Goal: Task Accomplishment & Management: Complete application form

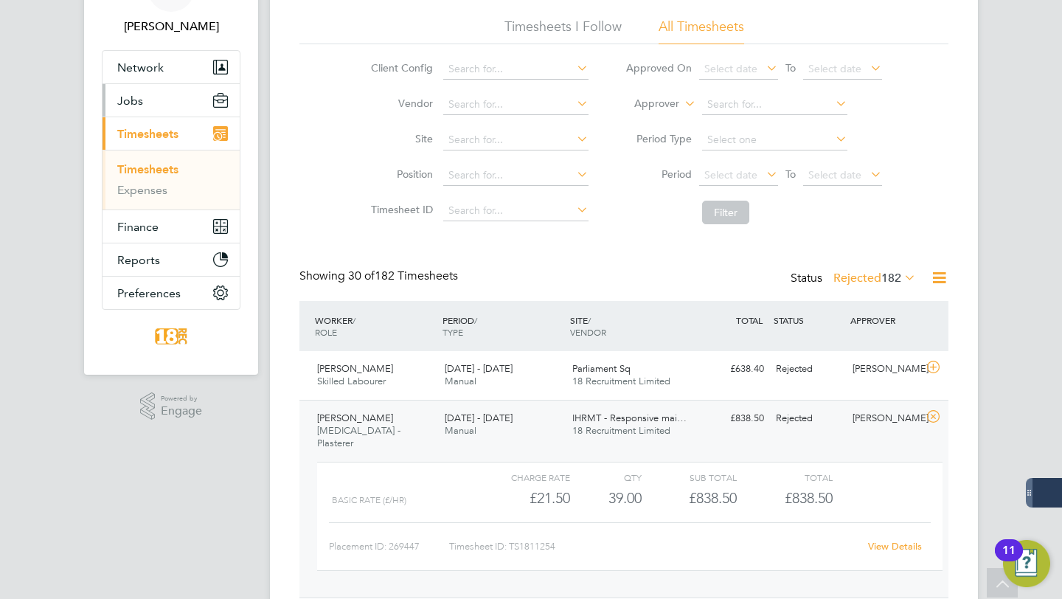
click at [145, 99] on button "Jobs" at bounding box center [171, 100] width 137 height 32
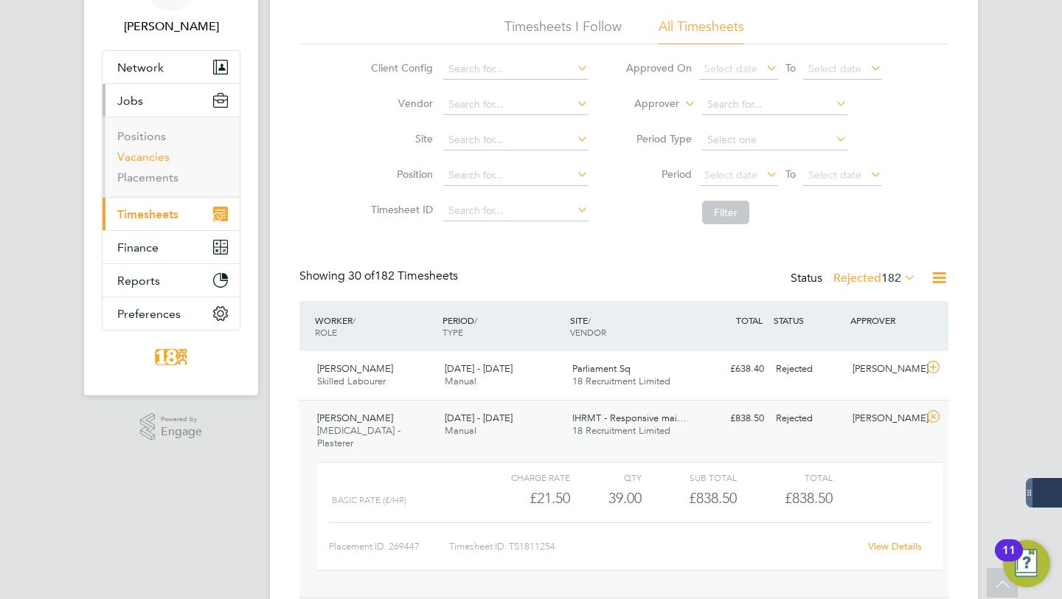
click at [159, 161] on link "Vacancies" at bounding box center [143, 157] width 52 height 14
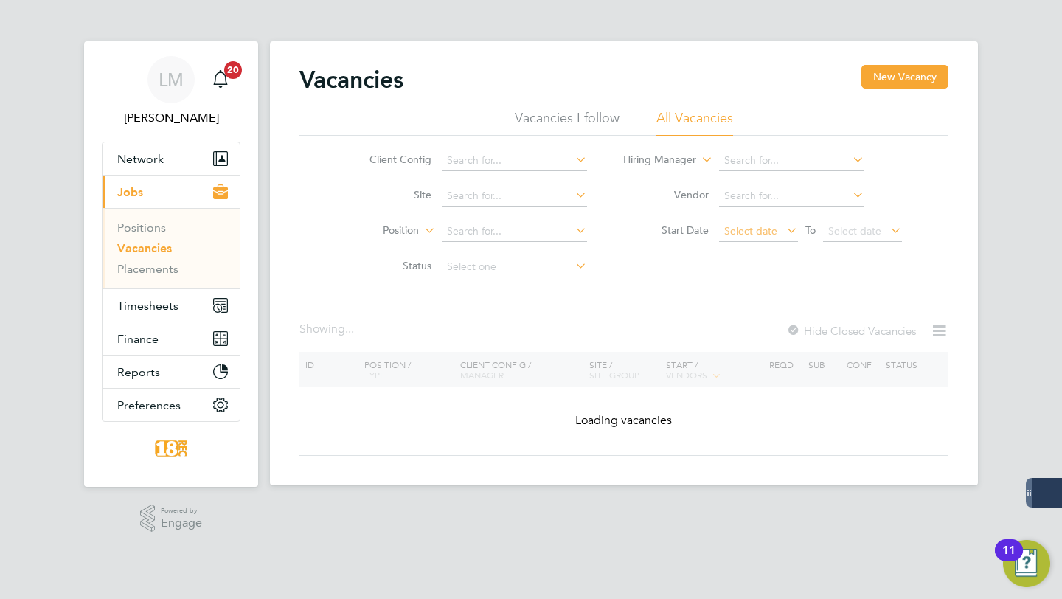
click at [739, 235] on span "Select date" at bounding box center [750, 230] width 53 height 13
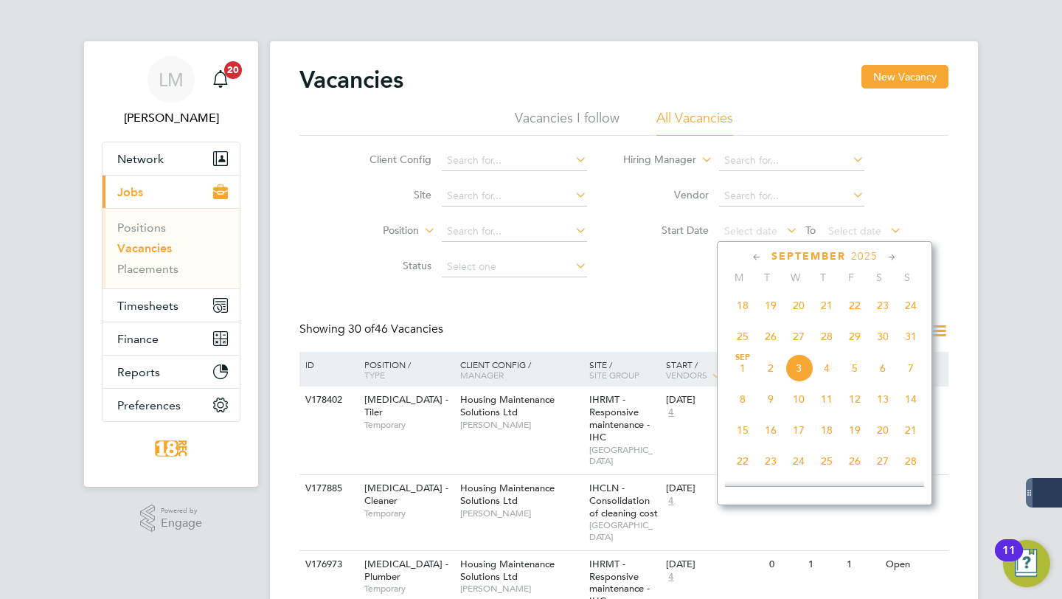
click at [770, 312] on span "19" at bounding box center [771, 305] width 28 height 28
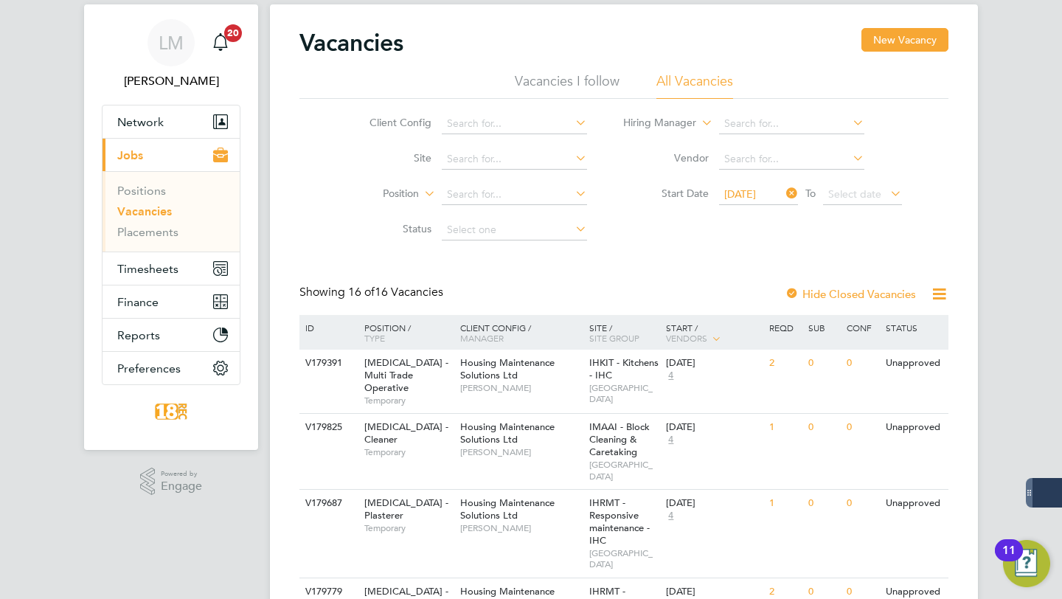
click at [751, 194] on span "19 Aug 2025" at bounding box center [740, 193] width 32 height 13
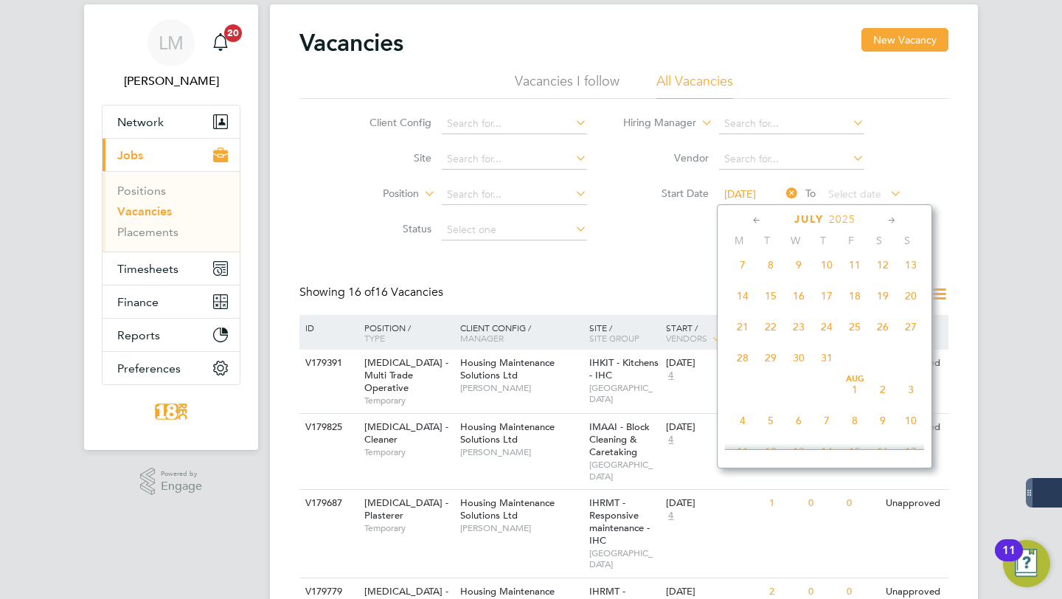
click at [778, 306] on span "15" at bounding box center [771, 296] width 28 height 28
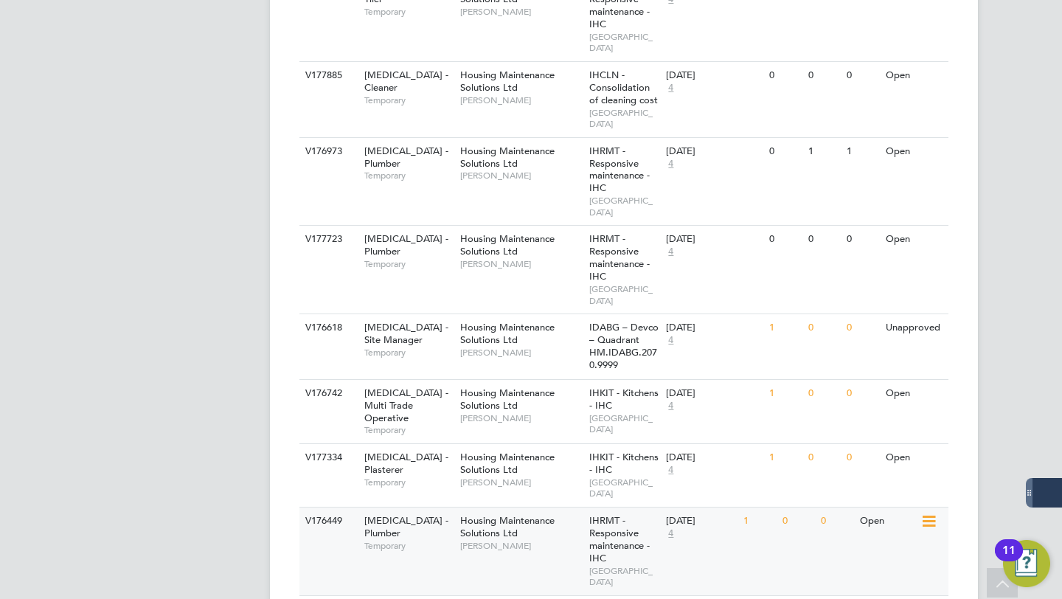
click at [500, 514] on span "Housing Maintenance Solutions Ltd" at bounding box center [507, 526] width 94 height 25
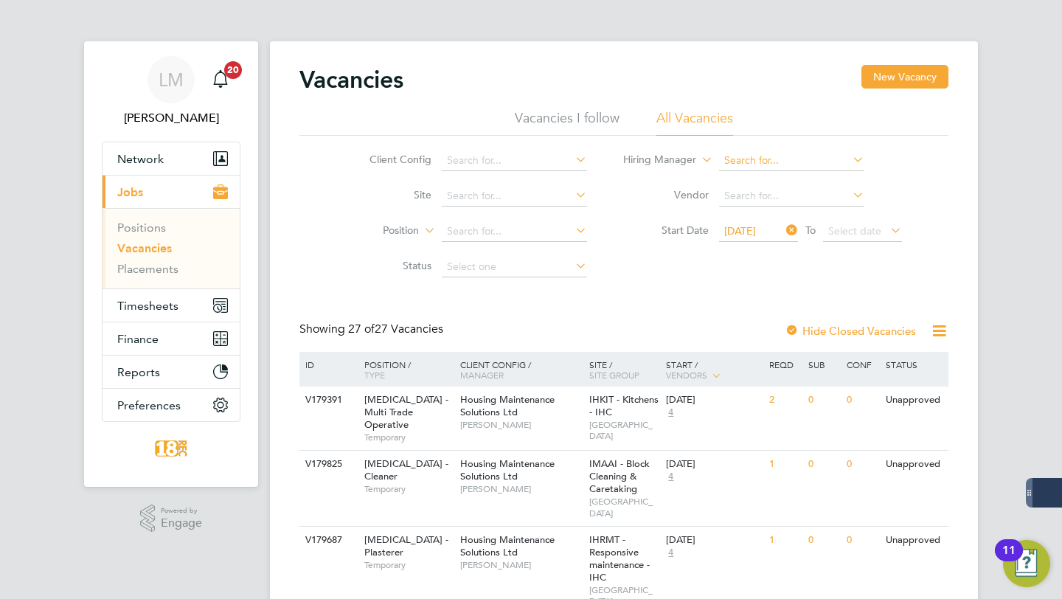
click at [764, 166] on input at bounding box center [791, 161] width 145 height 21
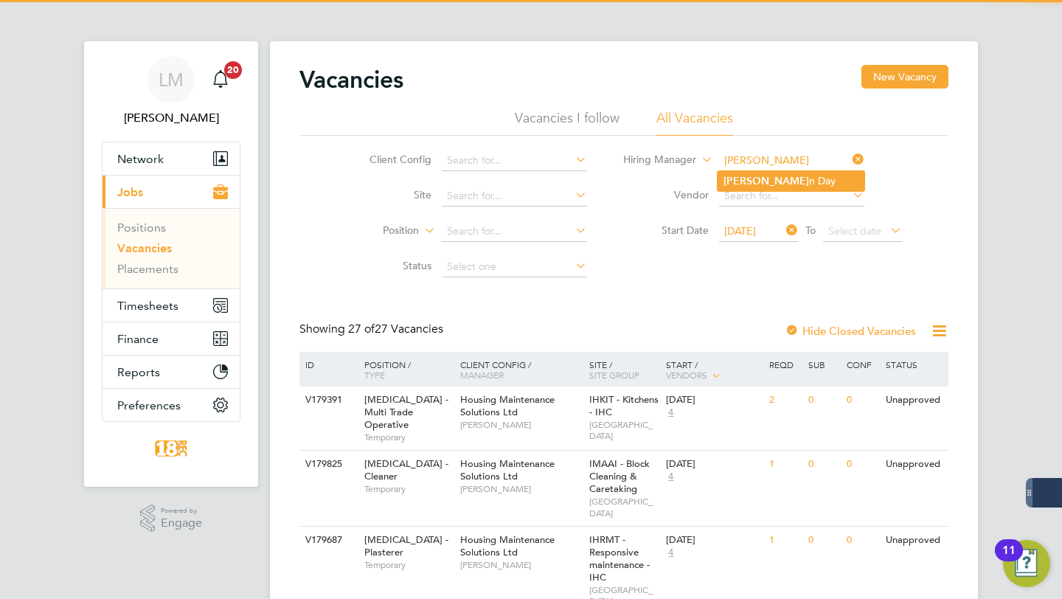
click at [779, 186] on li "Brenda n Day" at bounding box center [791, 181] width 147 height 20
type input "Brendan Day"
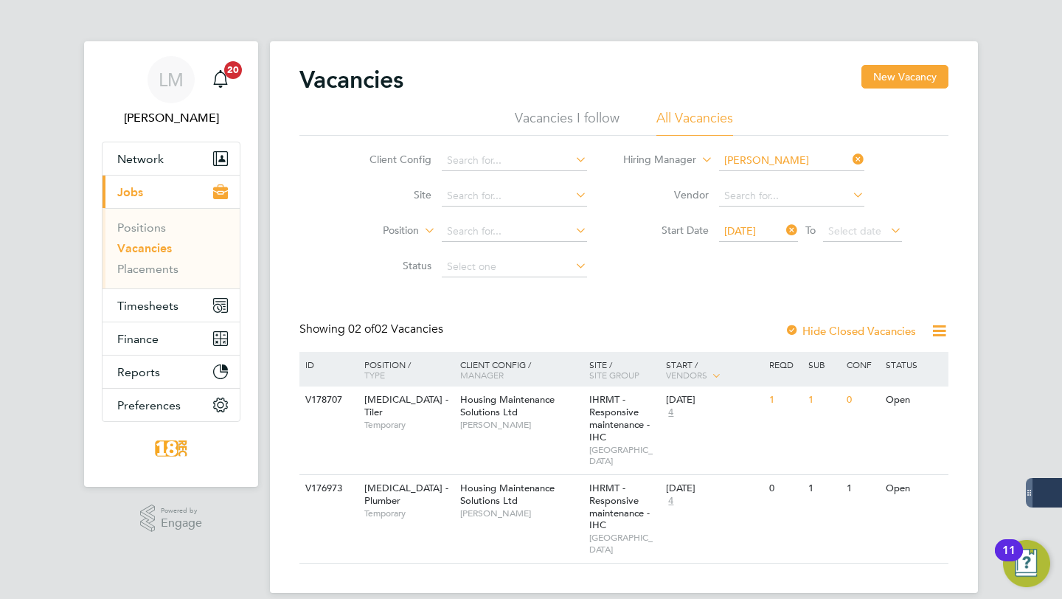
click at [756, 235] on span "15 Jul 2025" at bounding box center [740, 230] width 32 height 13
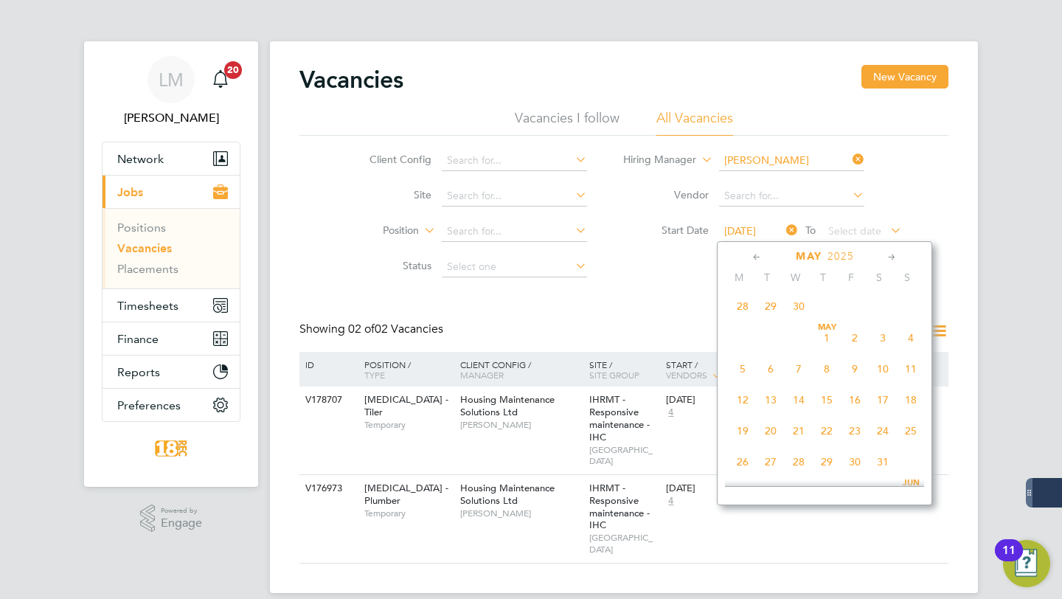
click at [768, 309] on span "29" at bounding box center [771, 306] width 28 height 28
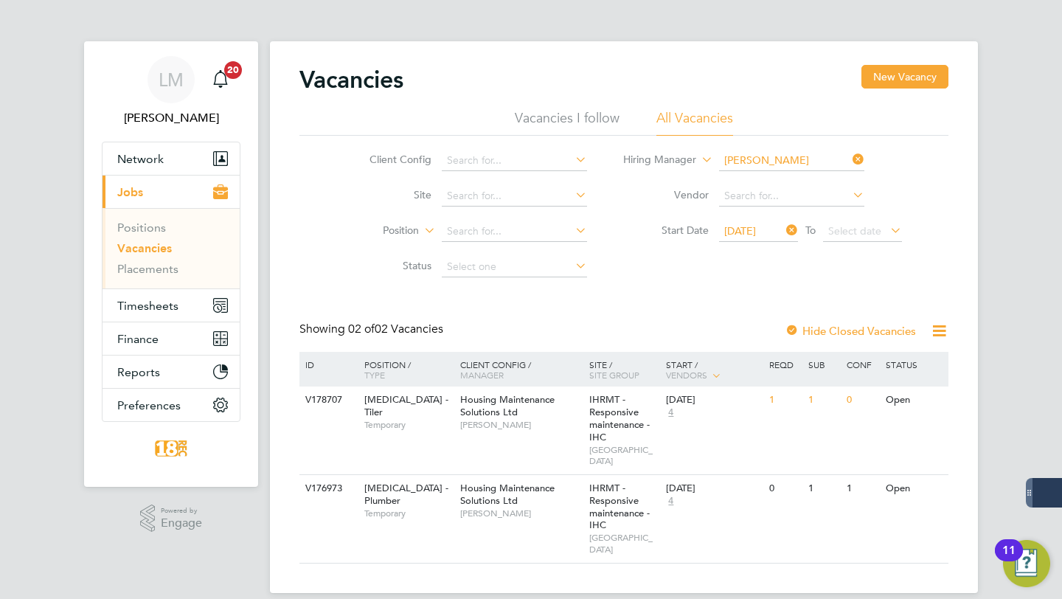
click at [756, 230] on span "29 Apr 2025" at bounding box center [740, 230] width 32 height 13
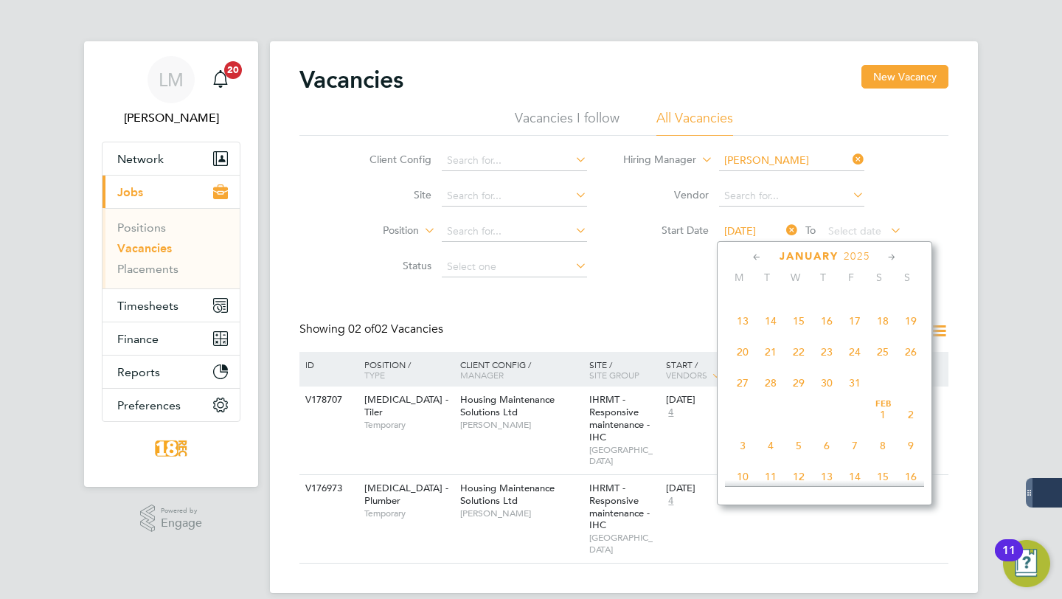
scroll to position [210, 0]
click at [775, 328] on span "7" at bounding box center [771, 319] width 28 height 28
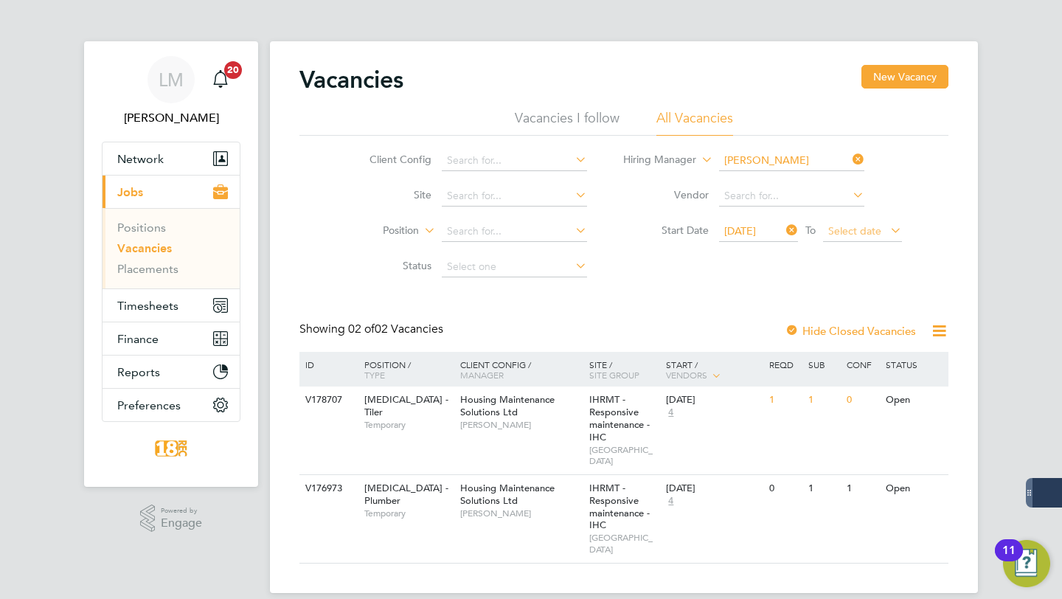
click at [860, 241] on span "Select date" at bounding box center [862, 232] width 79 height 20
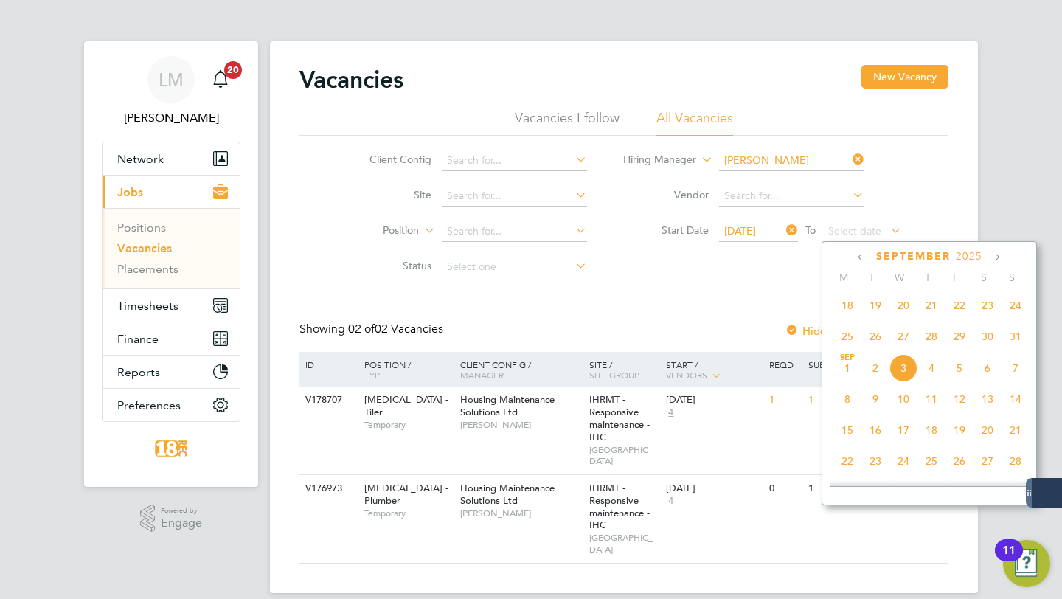
click at [951, 175] on div "Vacancies New Vacancy Vacancies I follow All Vacancies Client Config Site Posit…" at bounding box center [624, 317] width 708 height 552
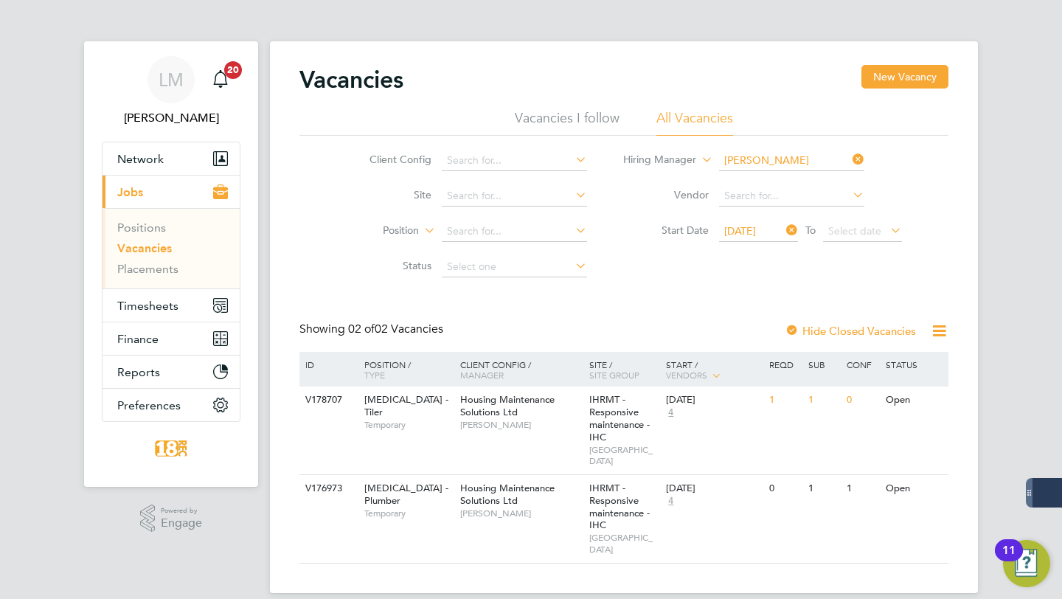
click at [756, 231] on span "07 Jan 2025" at bounding box center [740, 230] width 32 height 13
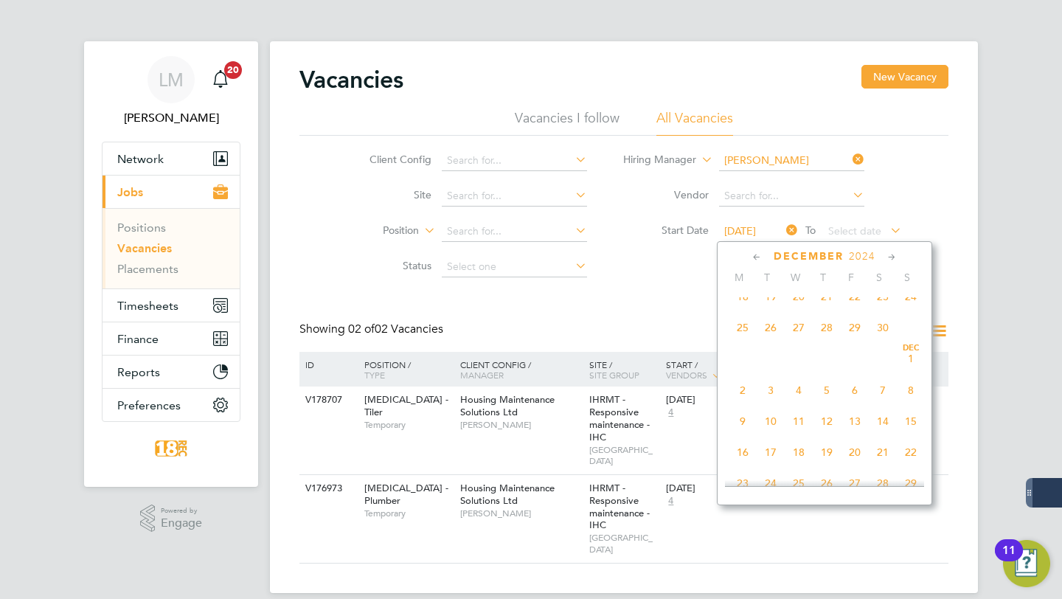
scroll to position [249, 0]
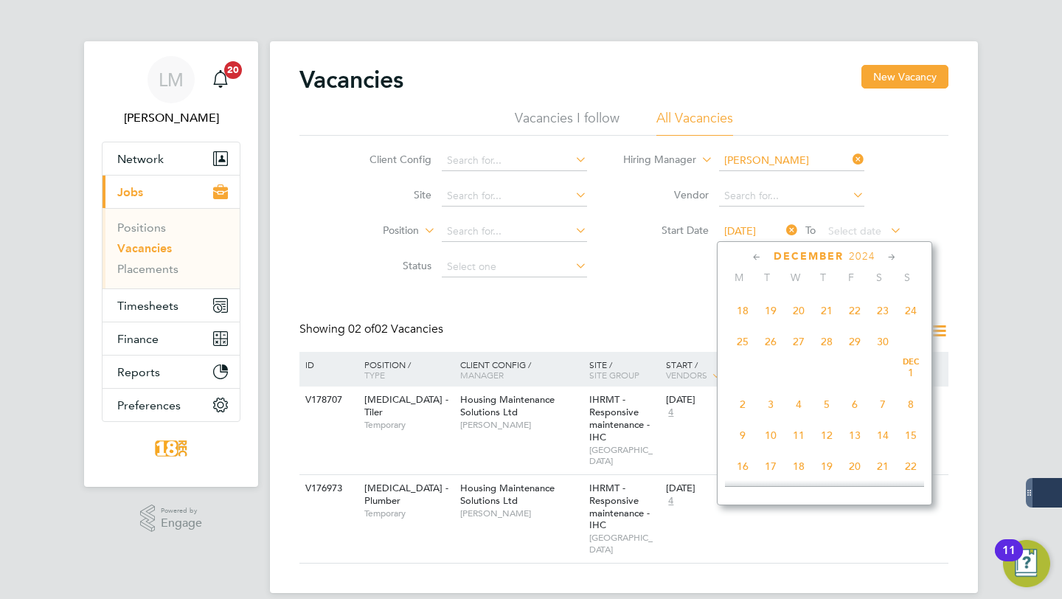
click at [769, 307] on span "19" at bounding box center [771, 311] width 28 height 28
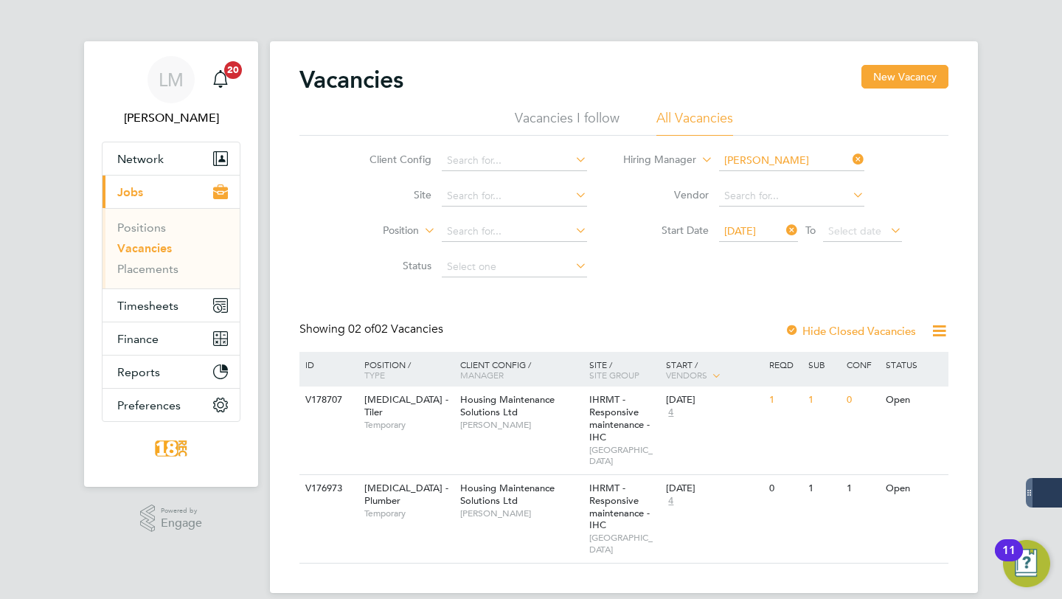
click at [755, 235] on span "19 Nov 2024" at bounding box center [740, 230] width 32 height 13
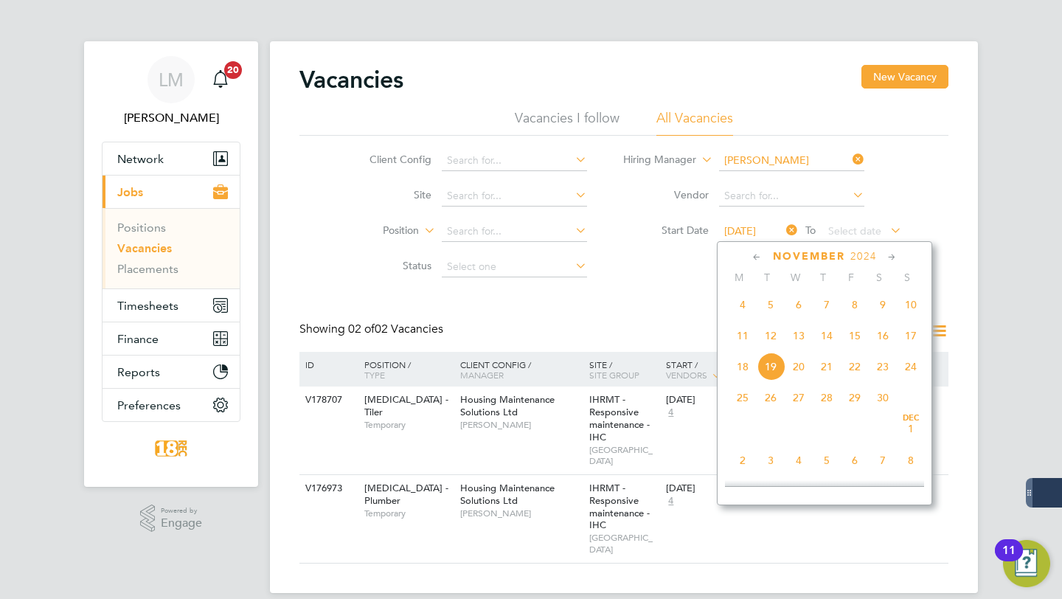
click at [755, 235] on span "19 Nov 2024" at bounding box center [740, 230] width 32 height 13
click at [1062, 224] on div "LM Libby Murphy Notifications 20 Applications: Network Businesses Sites Workers…" at bounding box center [531, 308] width 1062 height 617
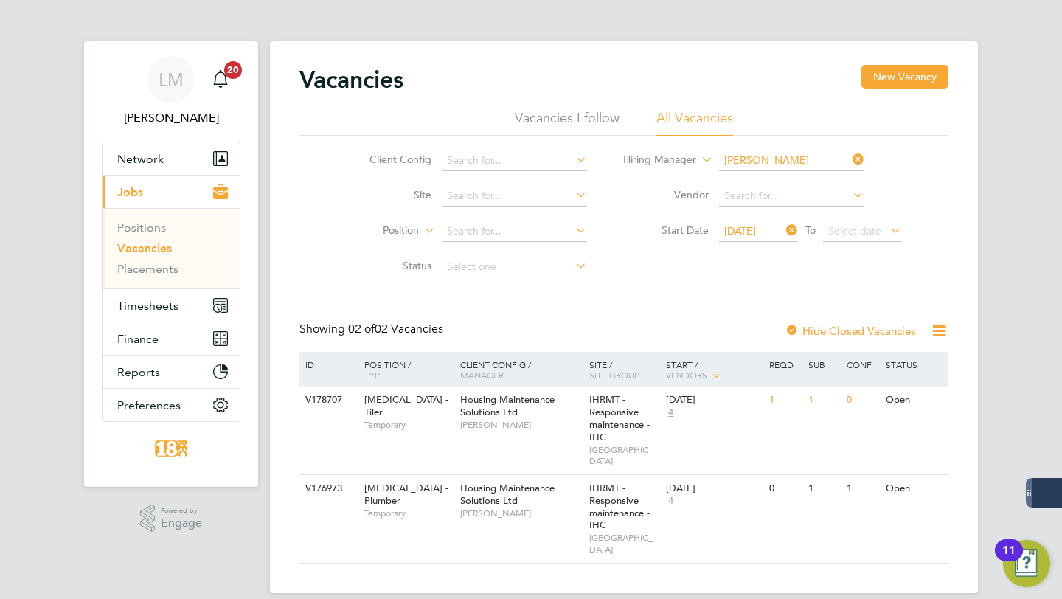
click at [812, 327] on label "Hide Closed Vacancies" at bounding box center [850, 331] width 131 height 14
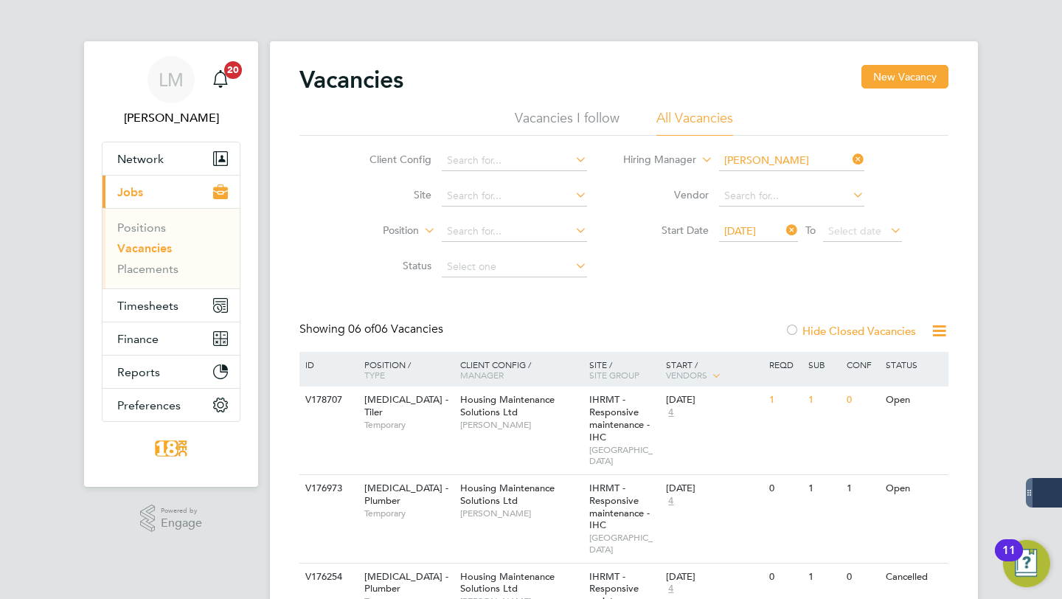
click at [850, 158] on icon at bounding box center [850, 159] width 0 height 21
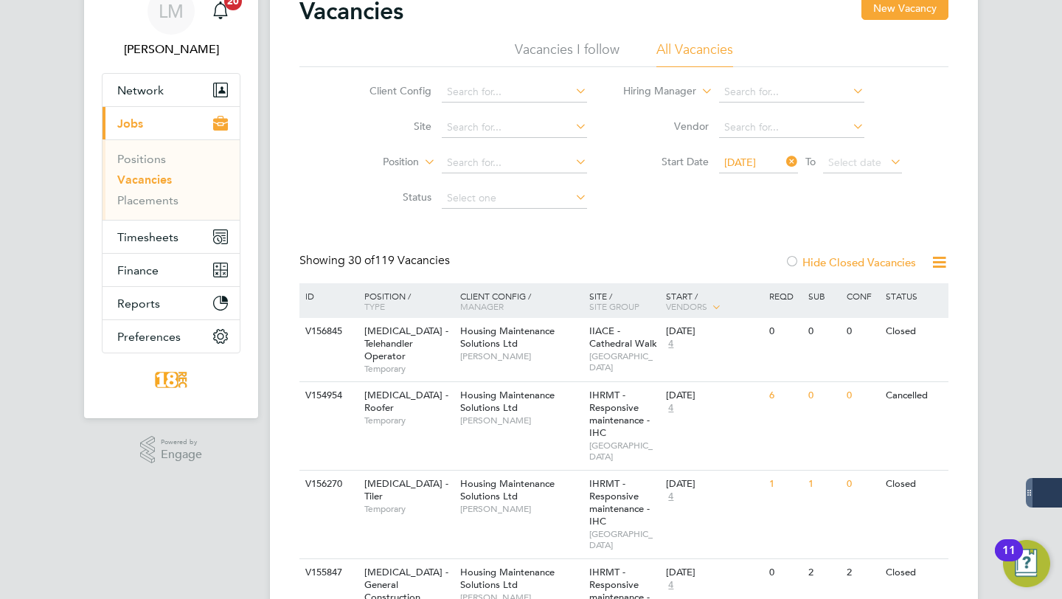
scroll to position [72, 0]
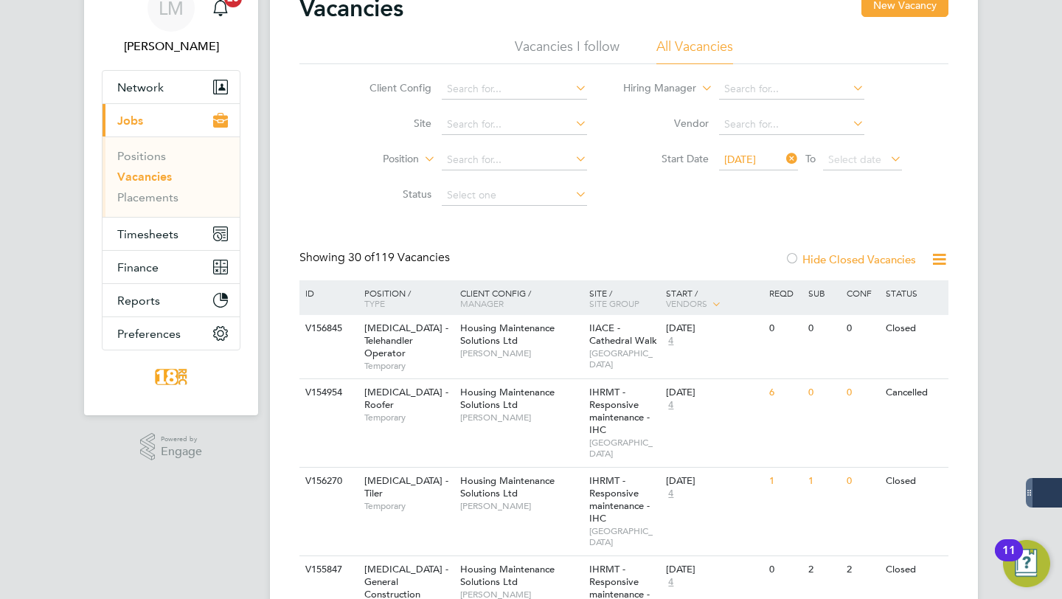
click at [784, 157] on icon at bounding box center [784, 158] width 0 height 21
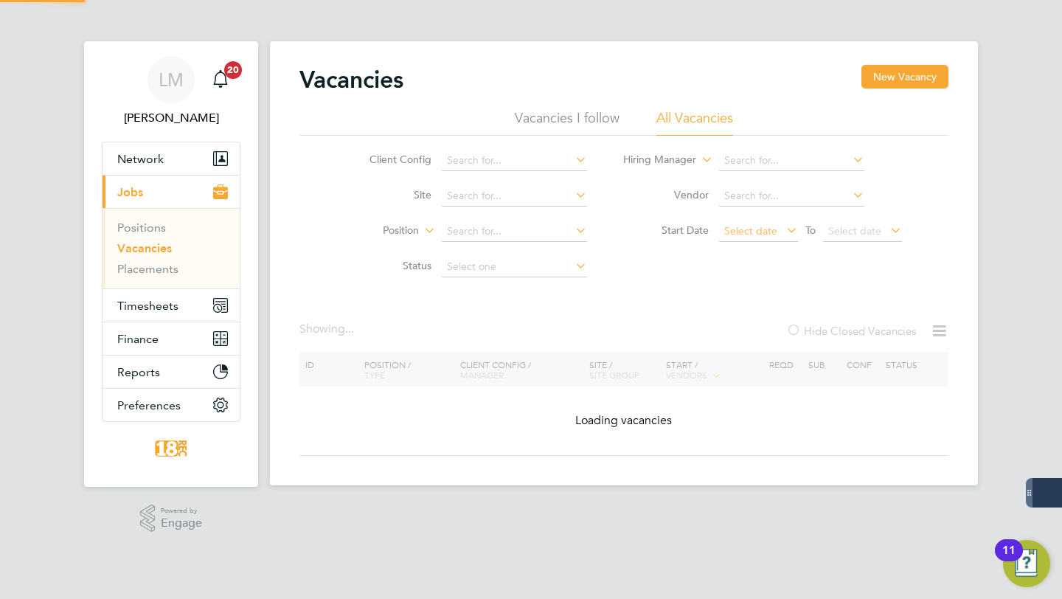
click at [756, 230] on span "Select date" at bounding box center [750, 230] width 53 height 13
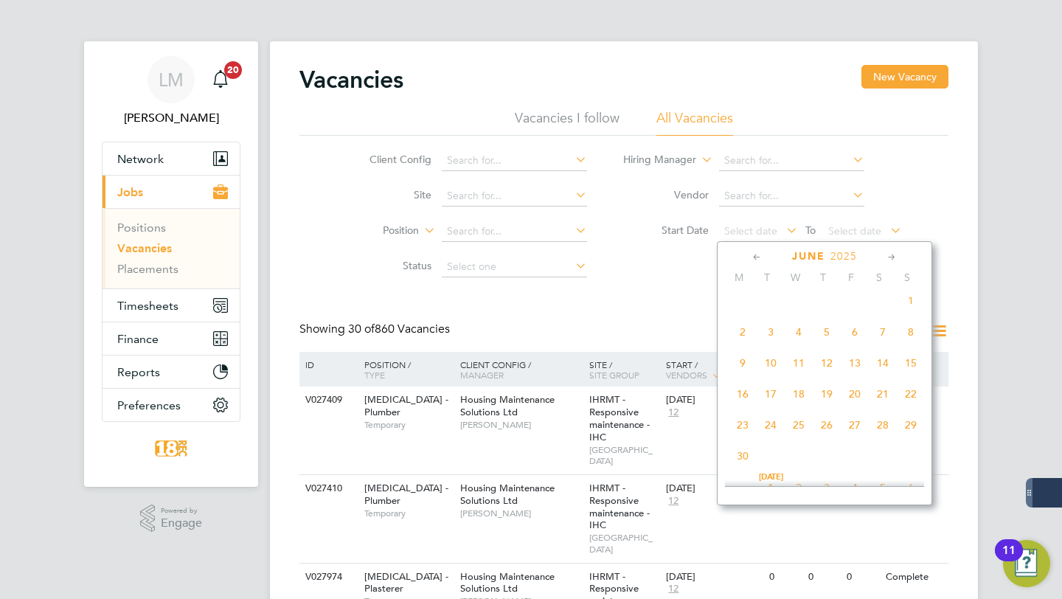
scroll to position [319, 0]
click at [769, 353] on div "Jun 1 2 3 4 5 6 7 8 9 10 11 12 13 14 15 16 17 18 19 20 21 22 23 24 25 26 27 28 …" at bounding box center [834, 381] width 218 height 187
click at [771, 345] on span "3" at bounding box center [771, 334] width 28 height 28
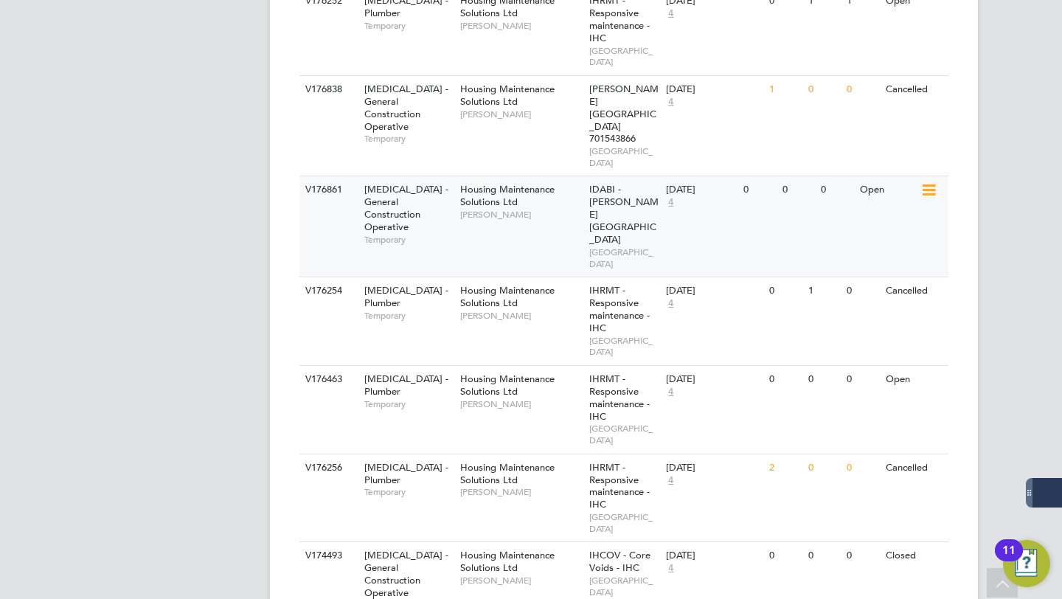
scroll to position [1905, 0]
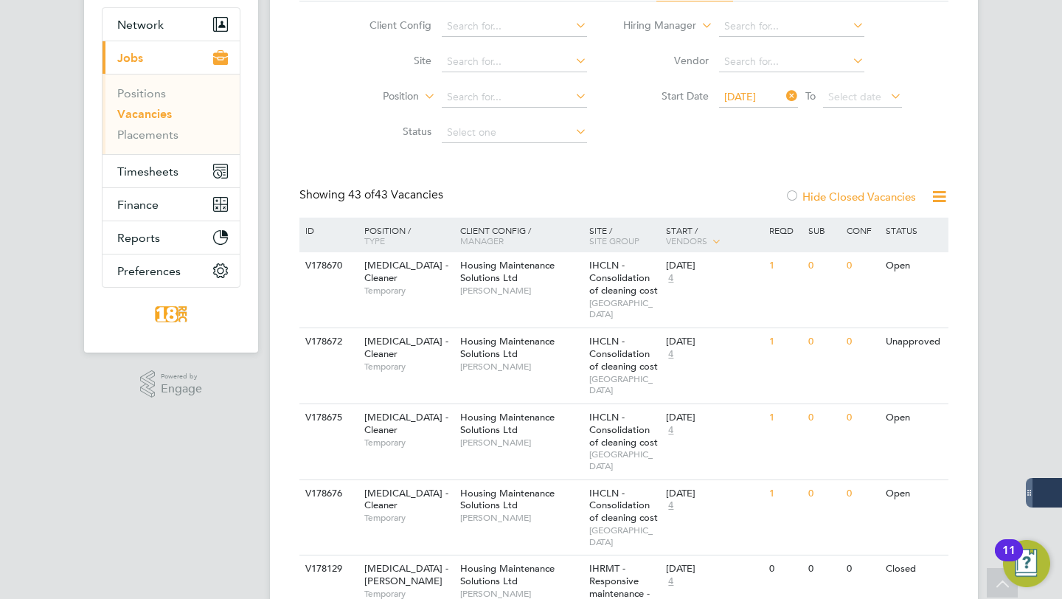
scroll to position [0, 0]
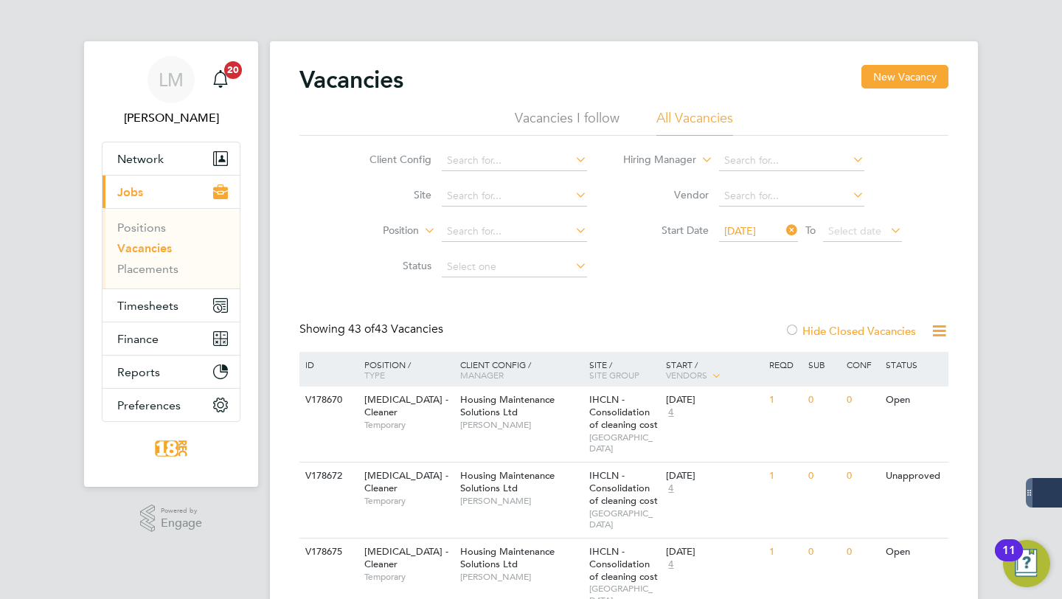
click at [784, 232] on icon at bounding box center [784, 230] width 0 height 21
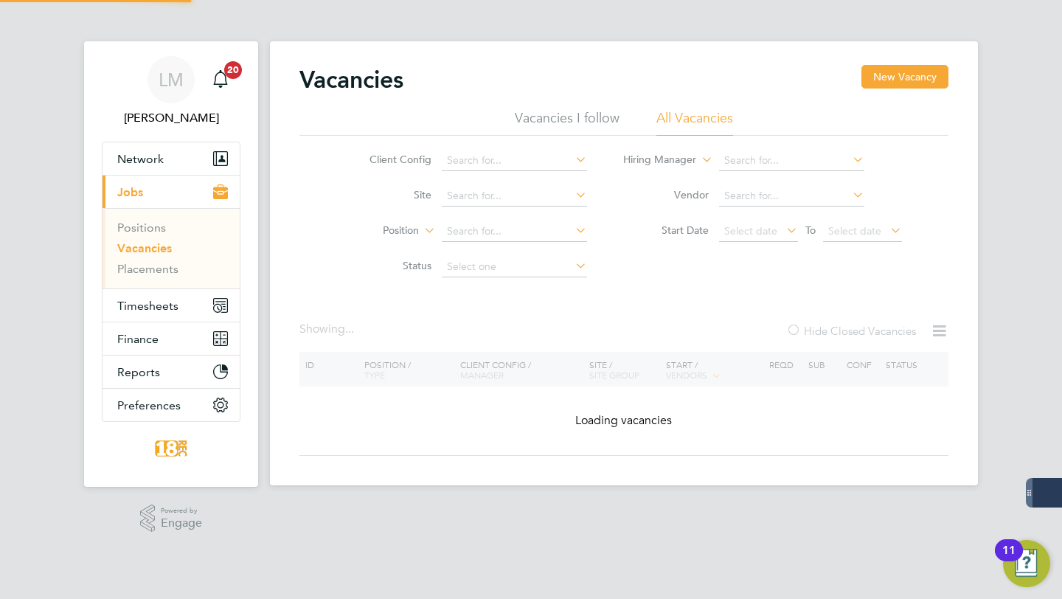
click at [767, 243] on li "Start Date Select date To Select date" at bounding box center [763, 231] width 315 height 35
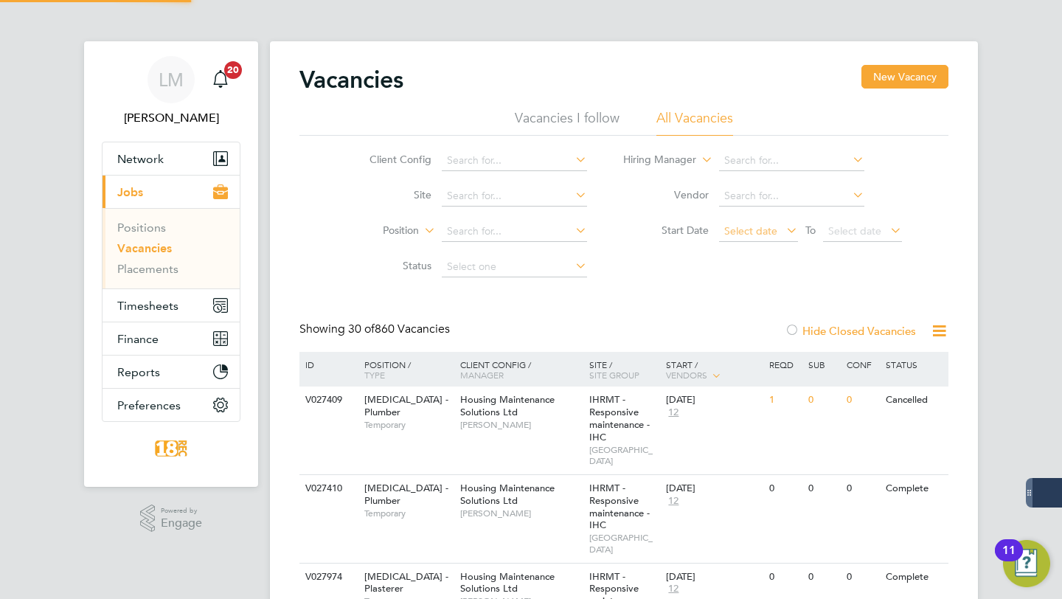
click at [763, 226] on span "Select date" at bounding box center [750, 230] width 53 height 13
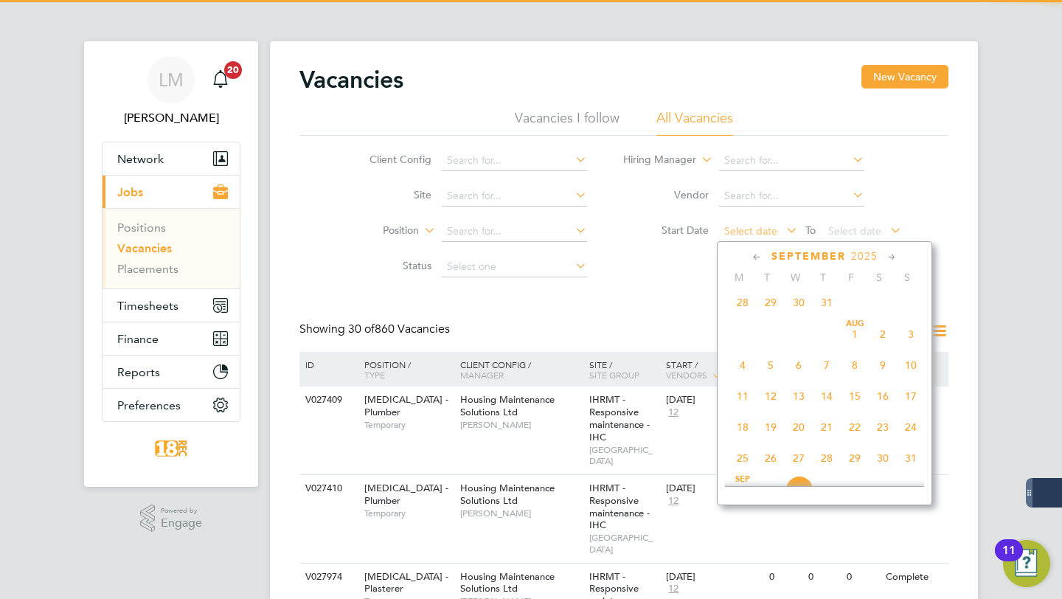
scroll to position [441, 0]
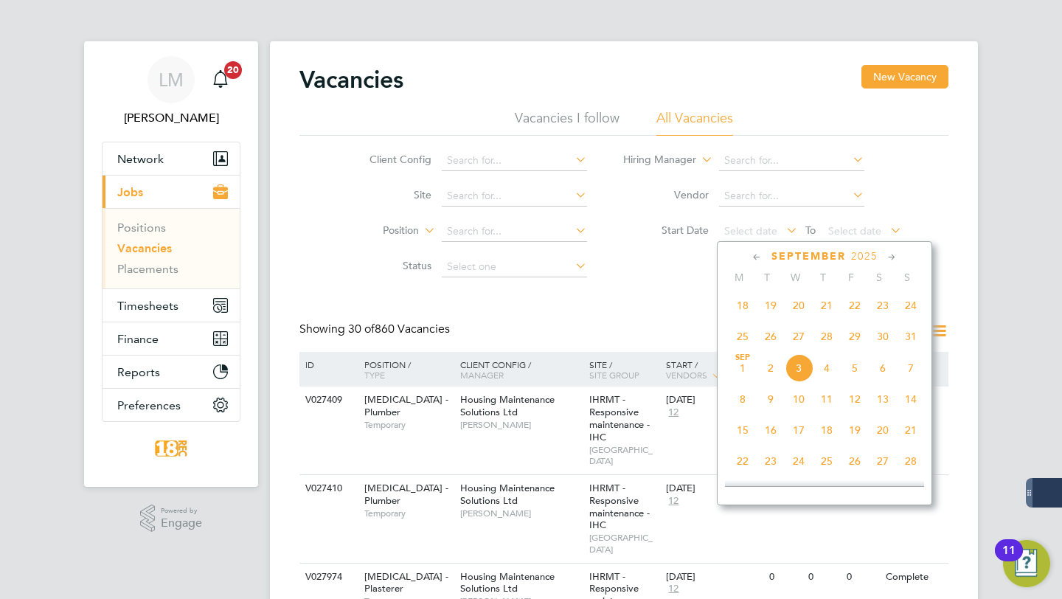
click at [767, 304] on span "19" at bounding box center [771, 305] width 28 height 28
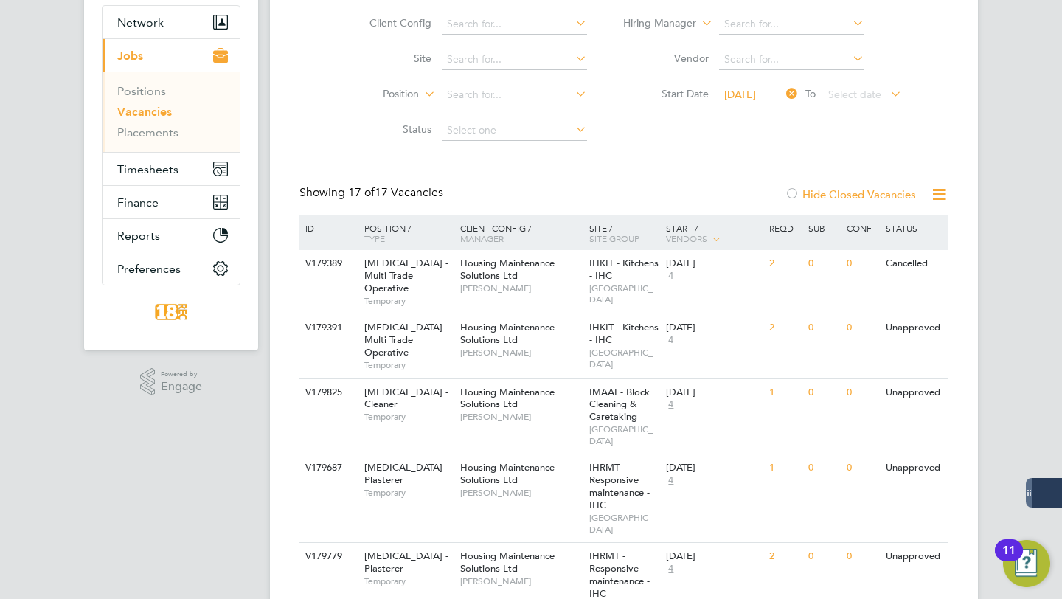
scroll to position [153, 0]
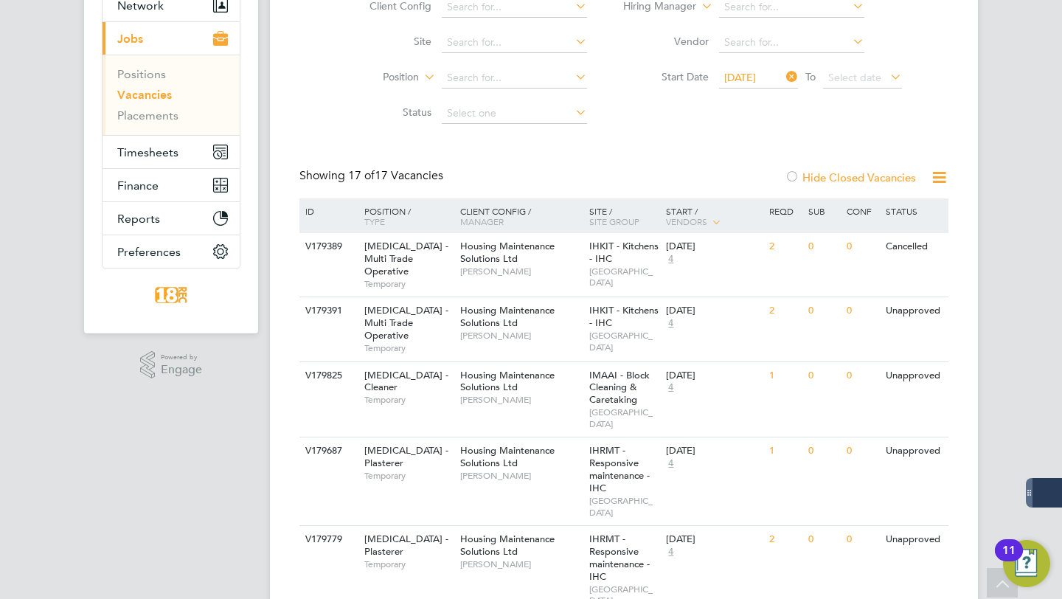
click at [756, 81] on span "19 Aug 2025" at bounding box center [740, 77] width 32 height 13
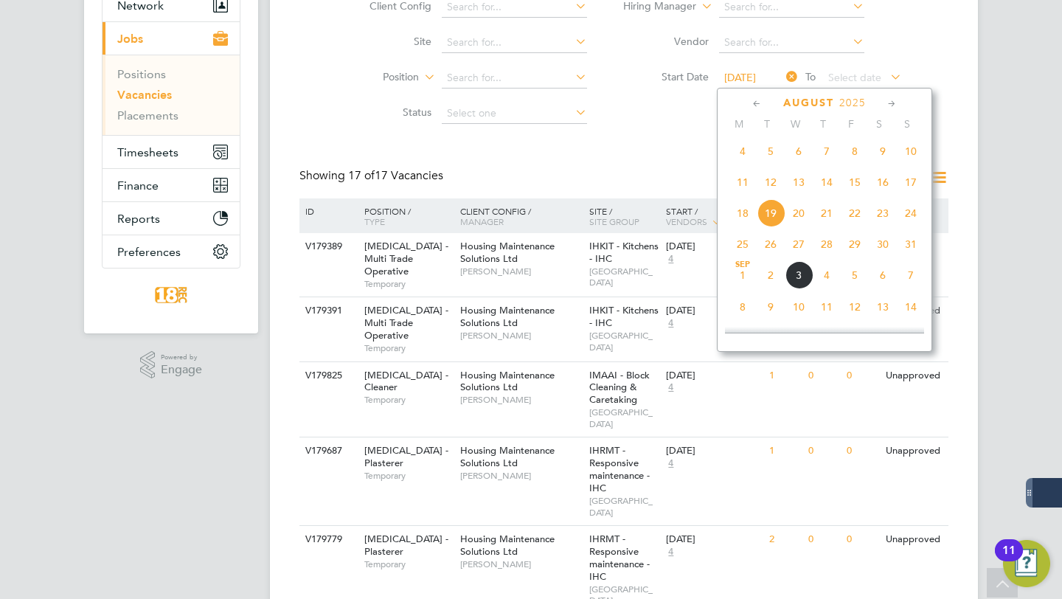
click at [773, 160] on span "5" at bounding box center [771, 151] width 28 height 28
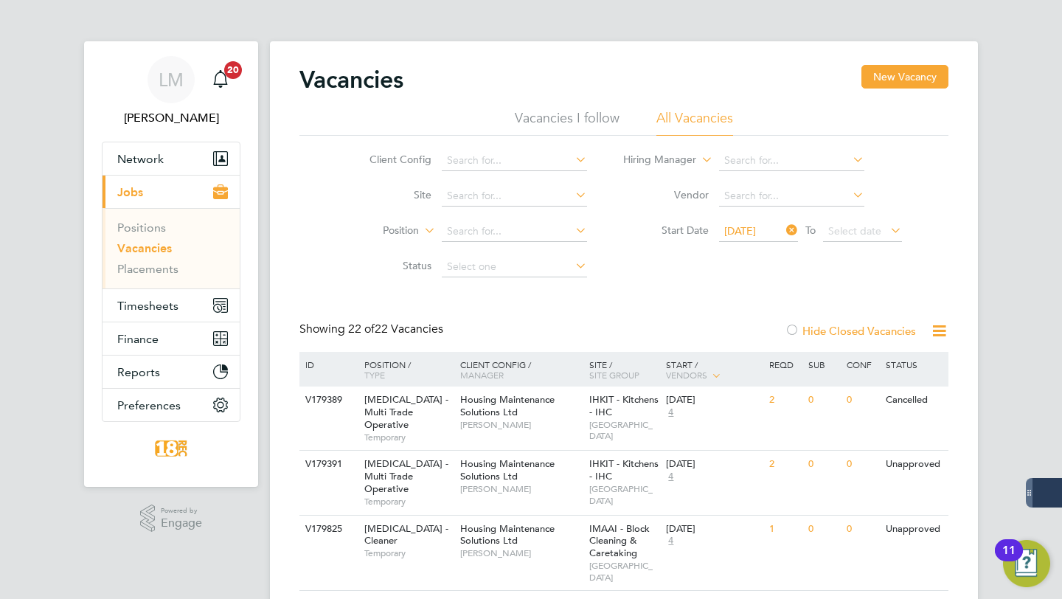
click at [750, 232] on span "05 Aug 2025" at bounding box center [740, 230] width 32 height 13
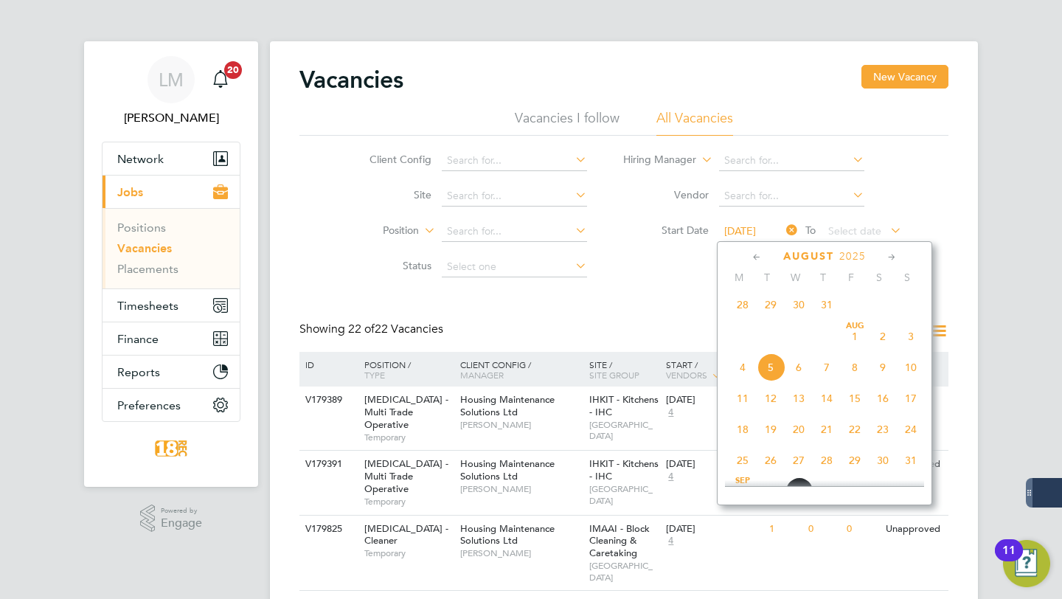
click at [769, 307] on span "29" at bounding box center [771, 305] width 28 height 28
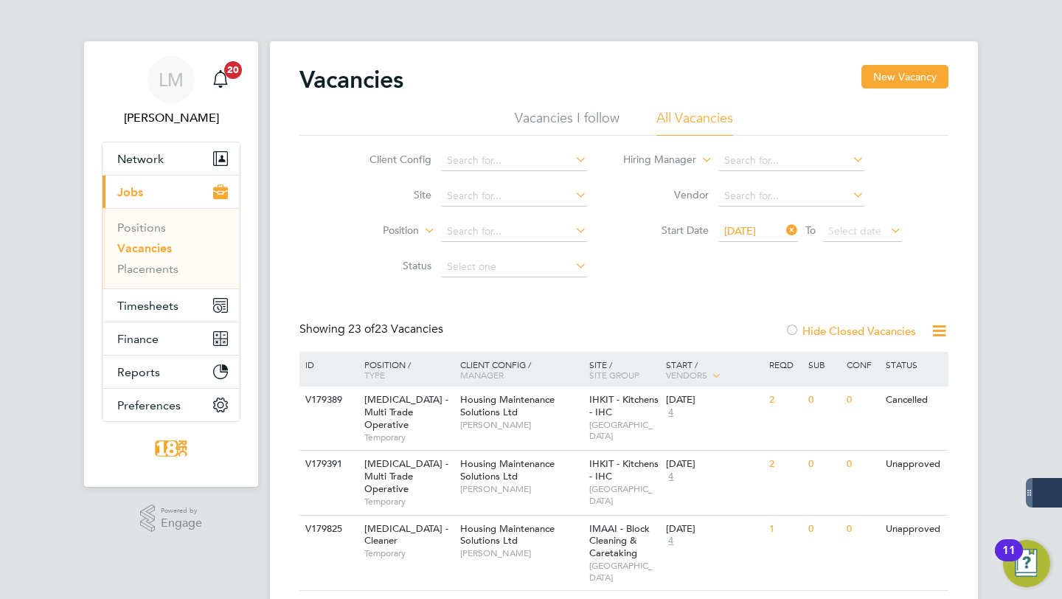
click at [784, 232] on icon at bounding box center [784, 230] width 0 height 21
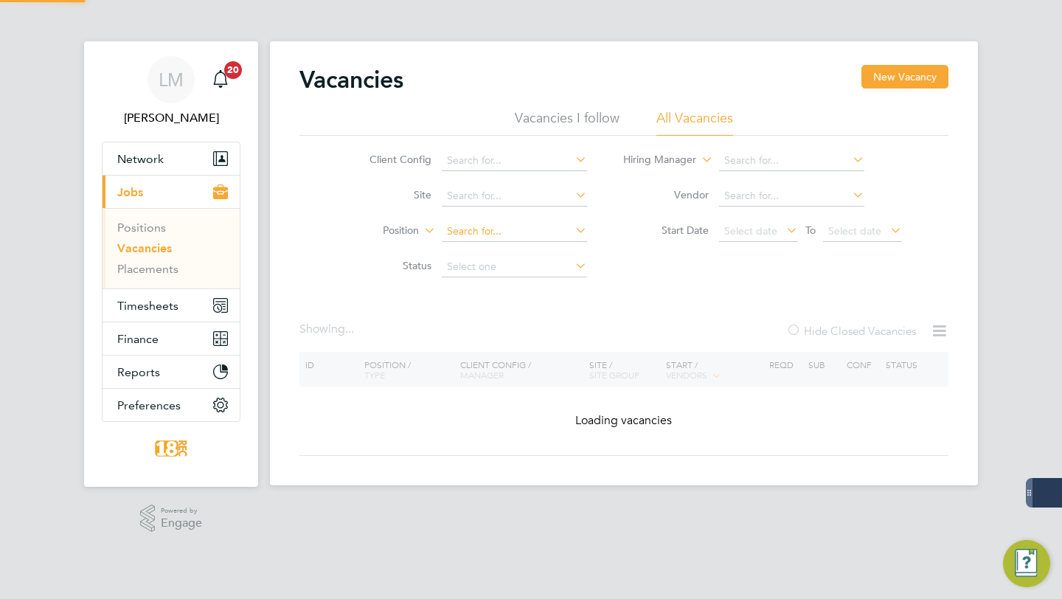
click at [488, 223] on input at bounding box center [514, 231] width 145 height 21
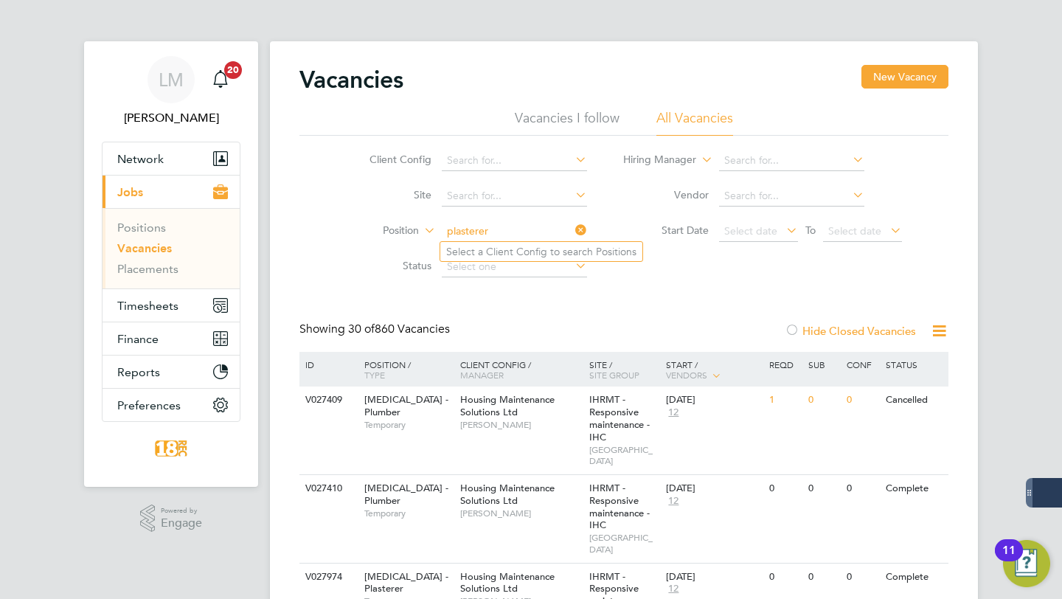
type input "plasterer"
click at [772, 238] on span "Select date" at bounding box center [758, 232] width 79 height 20
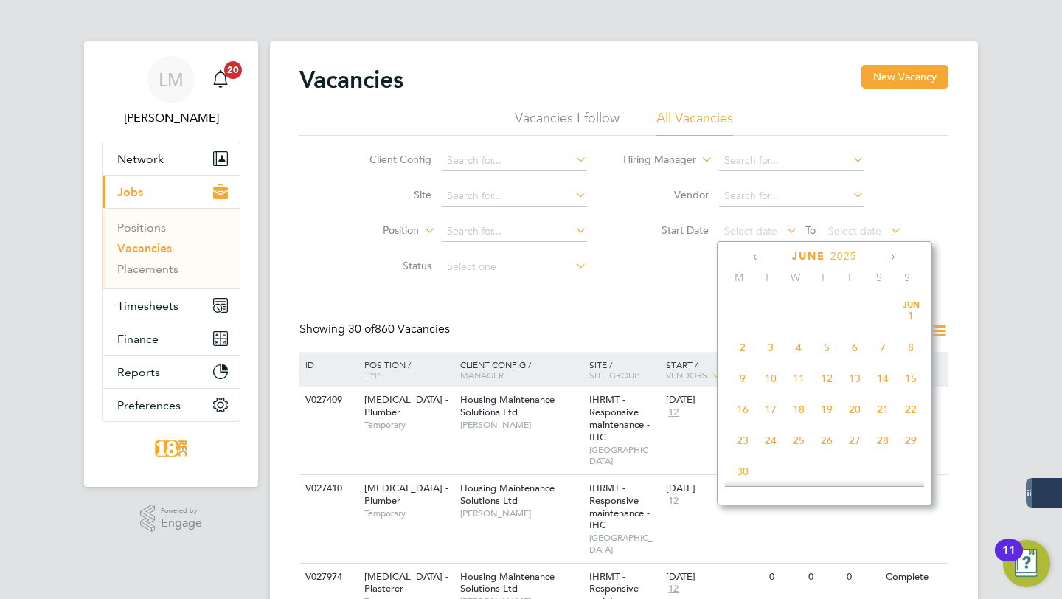
scroll to position [297, 0]
click at [773, 365] on span "Apr 1" at bounding box center [771, 356] width 28 height 28
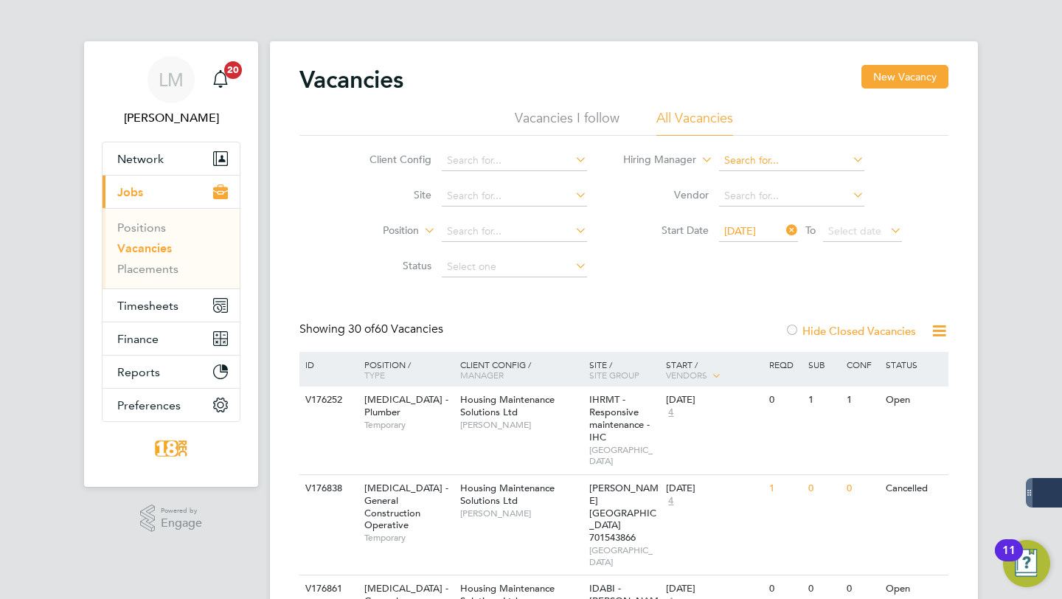
click at [750, 159] on input at bounding box center [791, 161] width 145 height 21
click at [758, 186] on li "Brenda n Day" at bounding box center [791, 181] width 147 height 20
type input "Brendan Day"
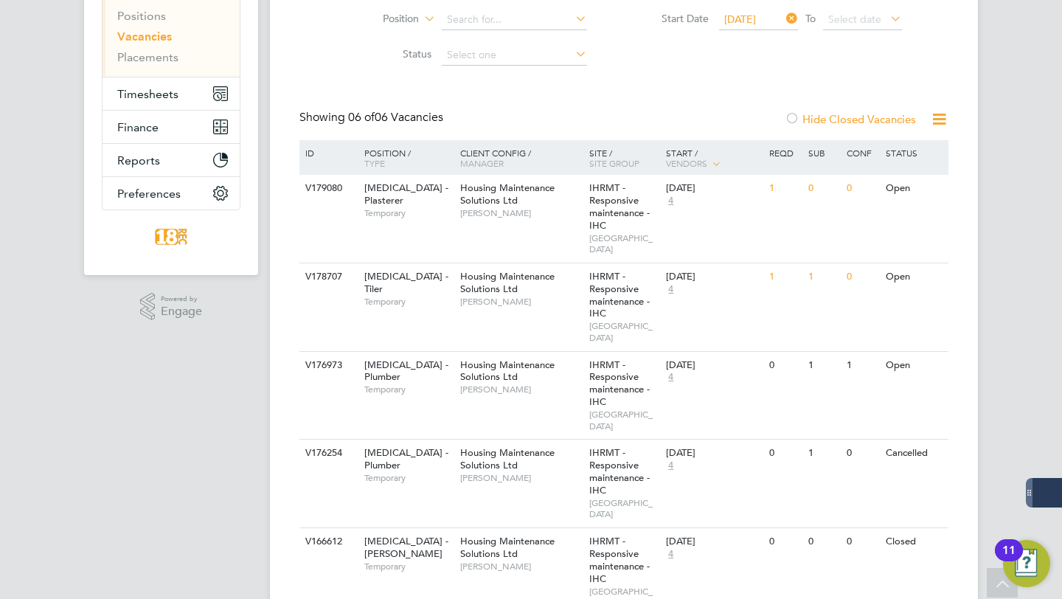
scroll to position [210, 0]
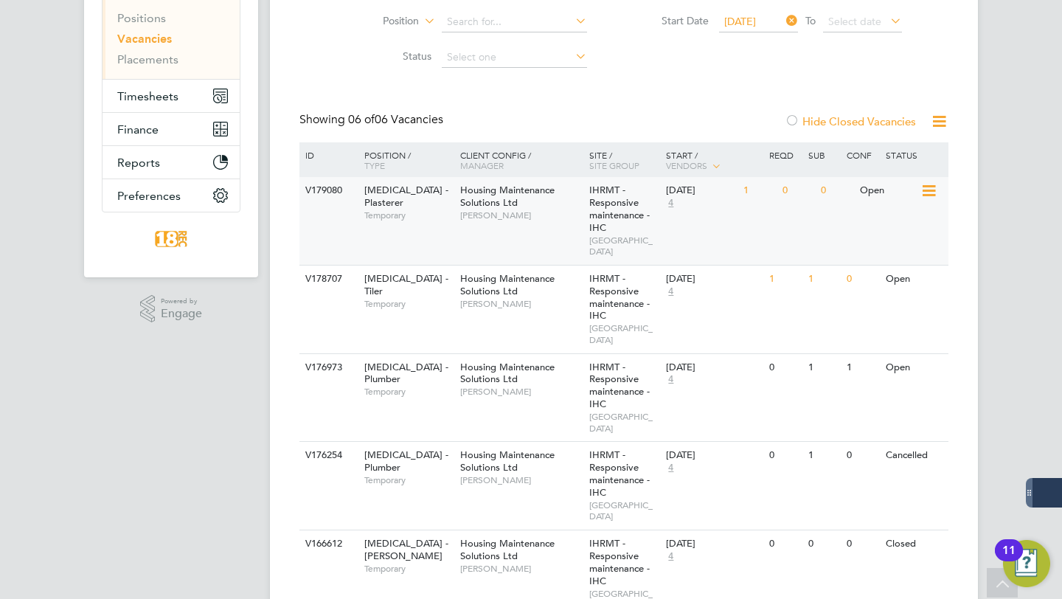
click at [522, 220] on span "Brendan Day" at bounding box center [521, 216] width 122 height 12
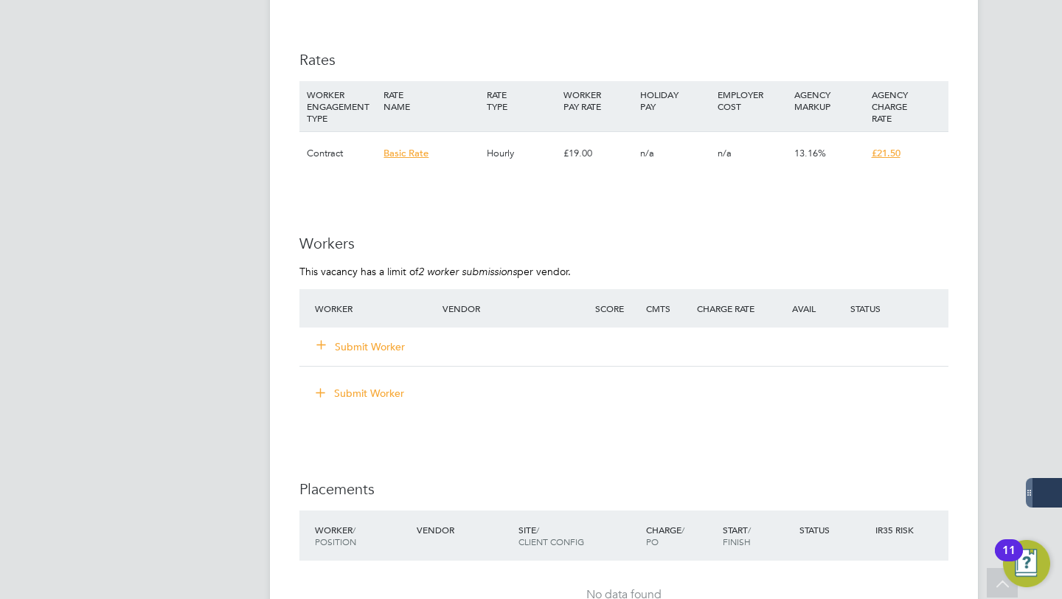
scroll to position [1051, 0]
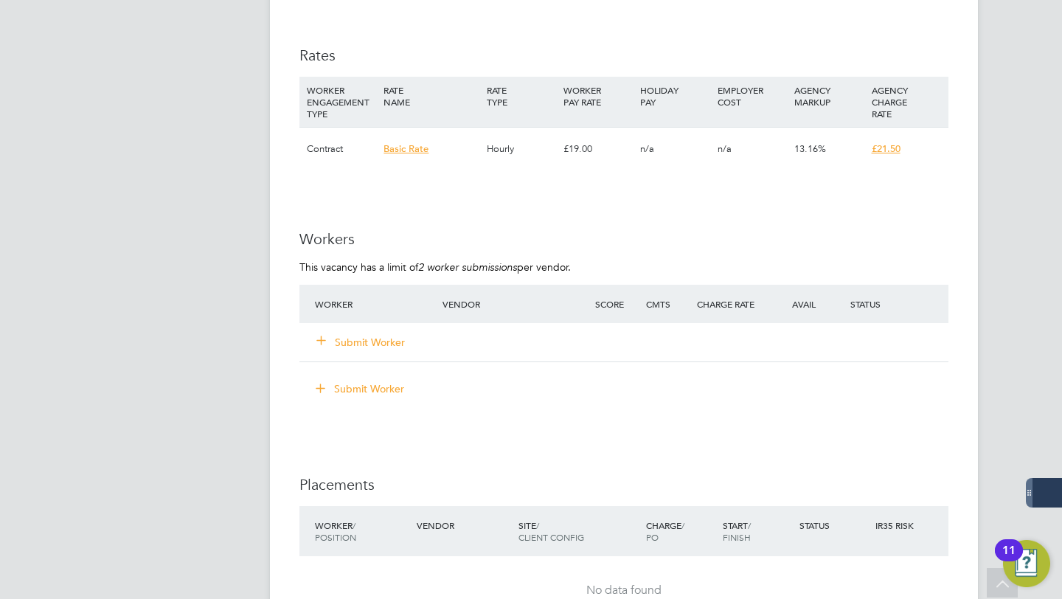
click at [367, 340] on button "Submit Worker" at bounding box center [361, 342] width 89 height 15
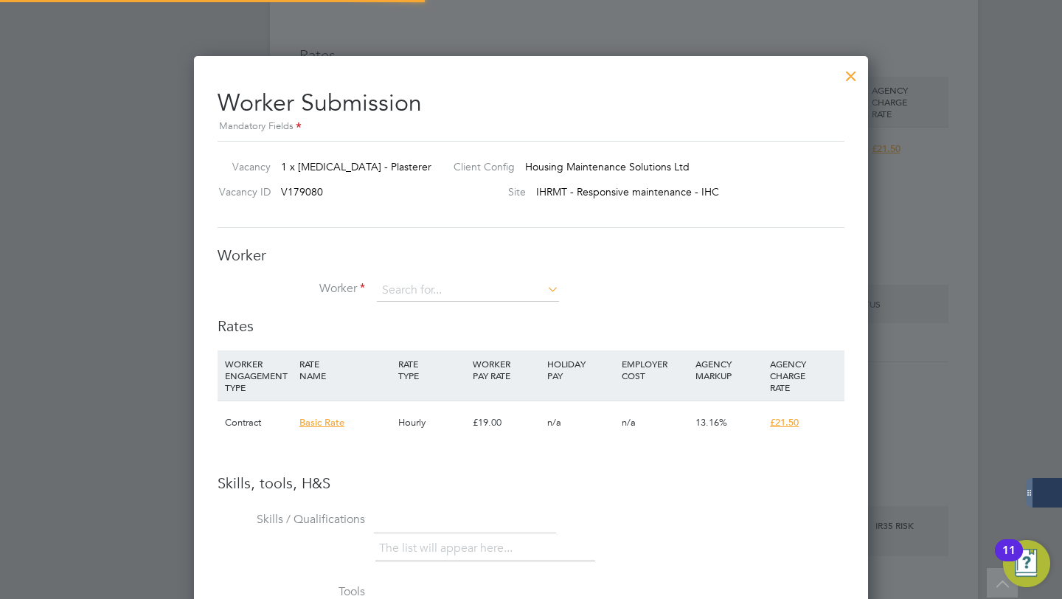
scroll to position [0, 0]
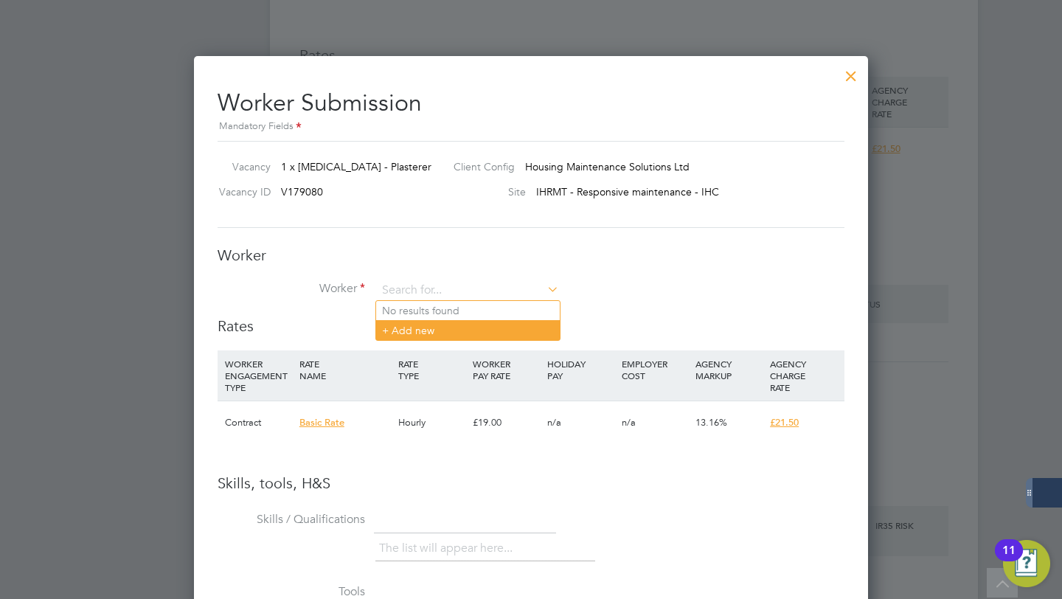
type input "m"
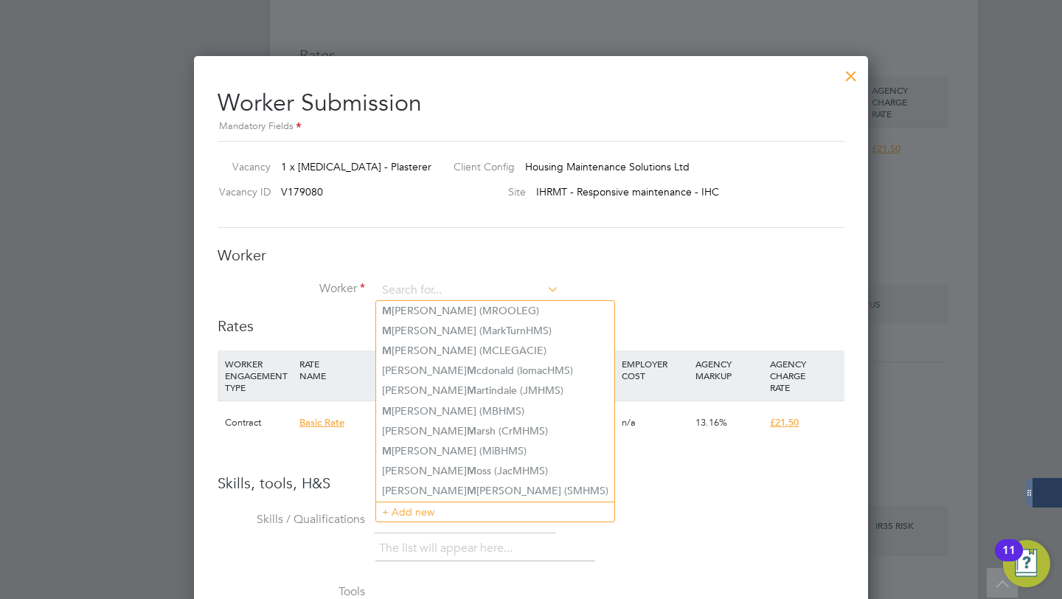
scroll to position [7, 7]
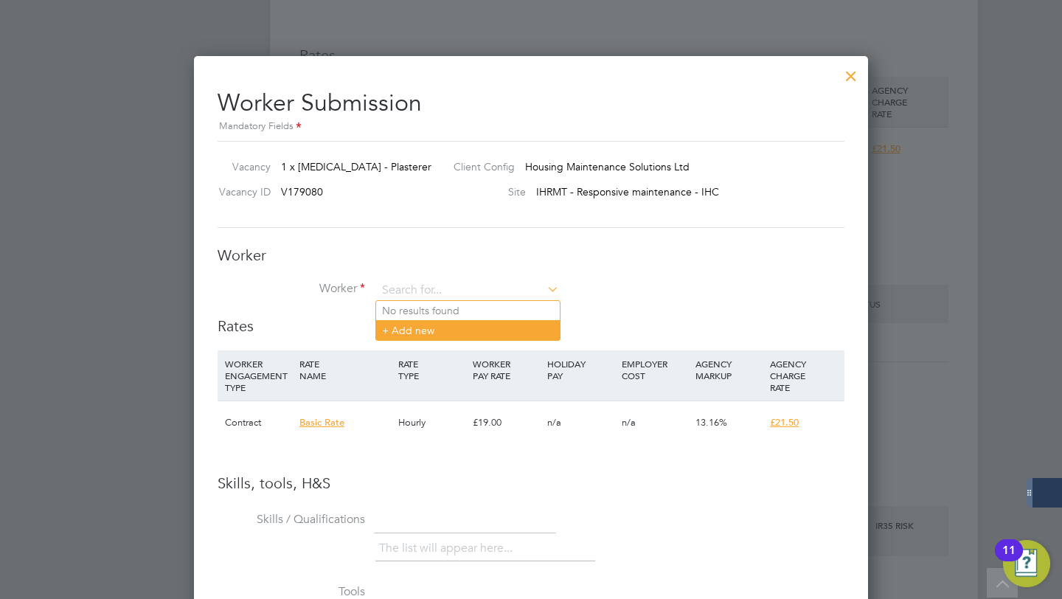
click at [437, 329] on li "+ Add new" at bounding box center [468, 330] width 184 height 20
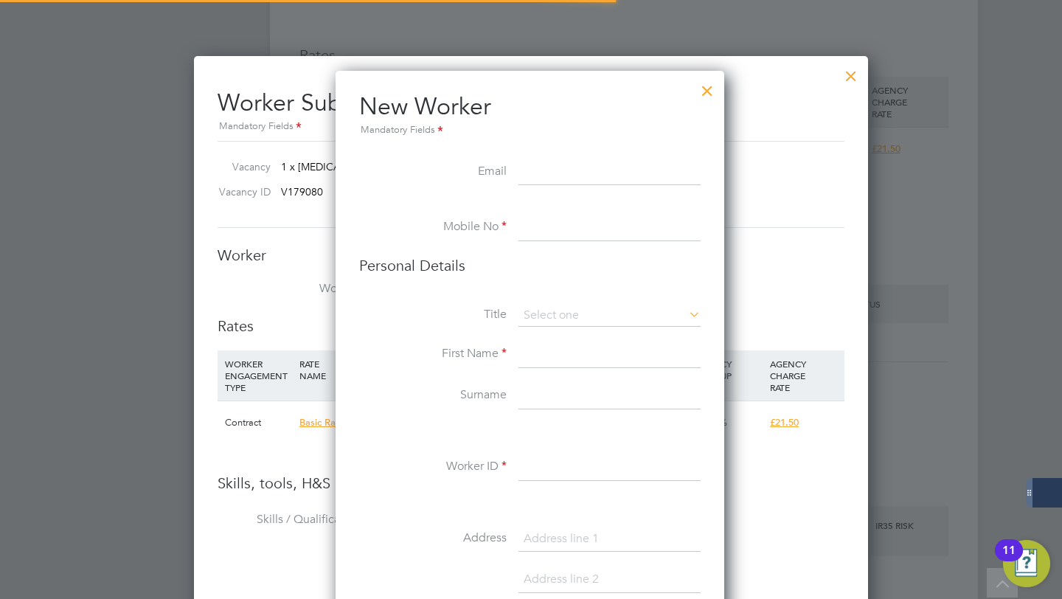
scroll to position [1245, 391]
click at [543, 236] on input at bounding box center [610, 228] width 182 height 27
paste input "07763087855"
type input "07763087855"
click at [554, 183] on input at bounding box center [610, 172] width 182 height 27
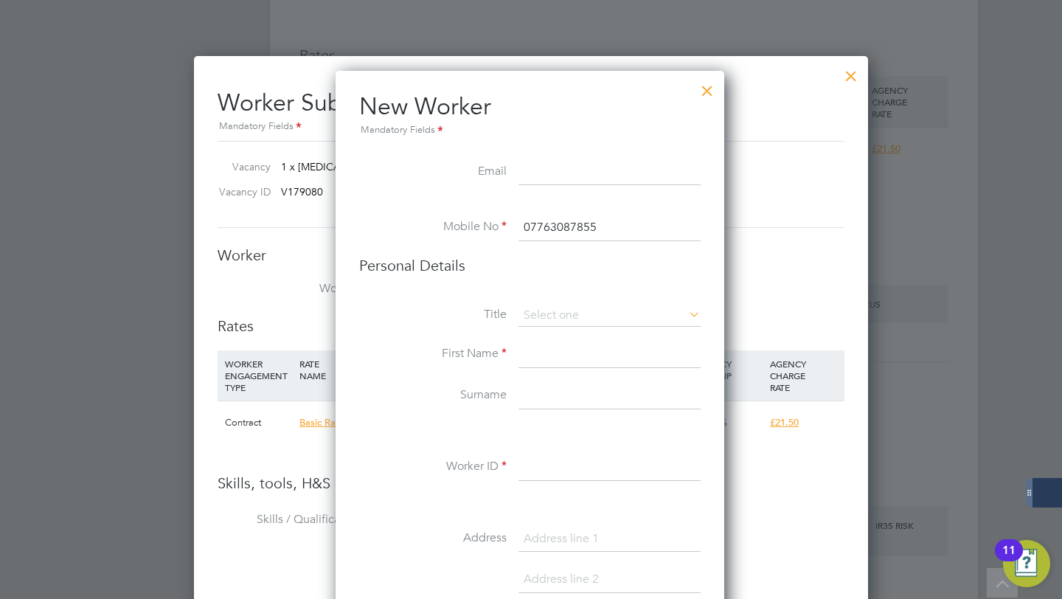
click at [535, 354] on input at bounding box center [610, 355] width 182 height 27
type input "[PERSON_NAME]"
click at [562, 491] on li "Worker ID" at bounding box center [530, 474] width 342 height 41
click at [555, 471] on input at bounding box center [610, 467] width 182 height 27
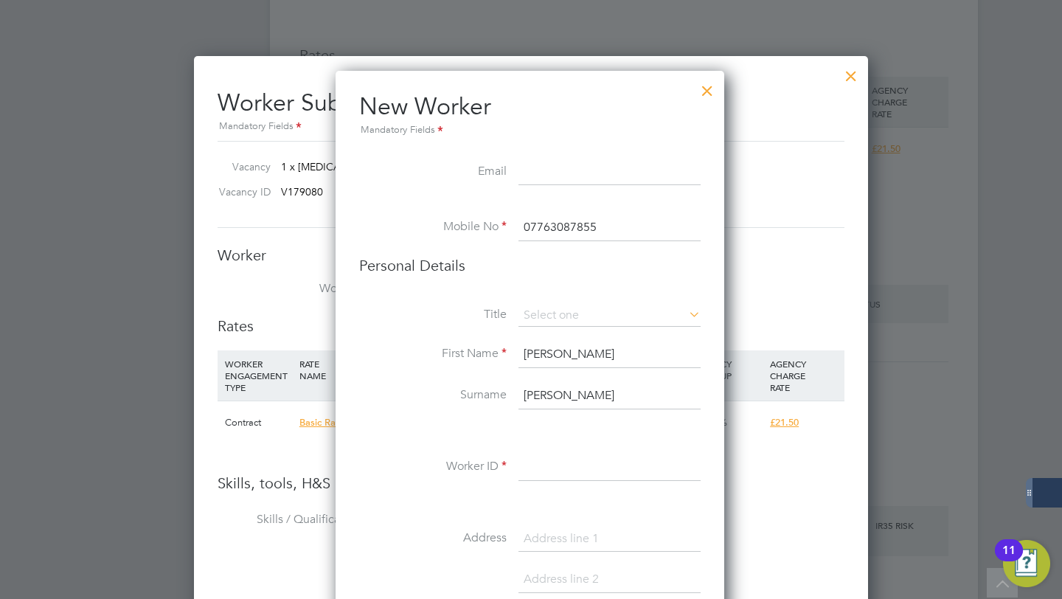
scroll to position [44, 103]
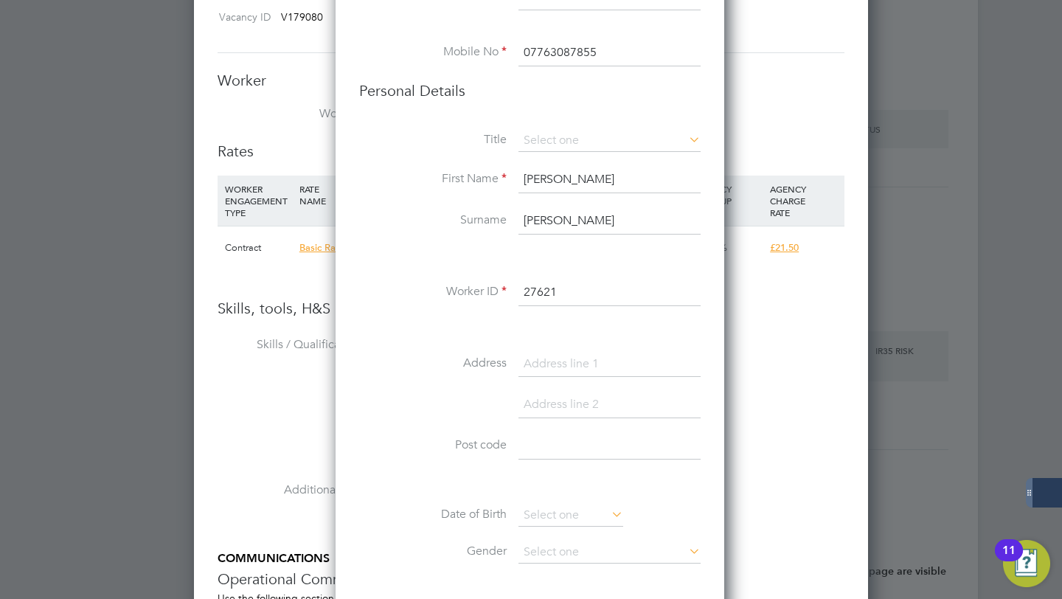
type input "27621"
click at [556, 371] on input at bounding box center [610, 364] width 182 height 27
paste input "87 Fincham road Liverpool Merseyside L14 9NH United Kingdom"
type input "87 Fincham road Liverpool Merseyside L14 9NH United Kingdom"
click at [542, 454] on input at bounding box center [610, 446] width 182 height 27
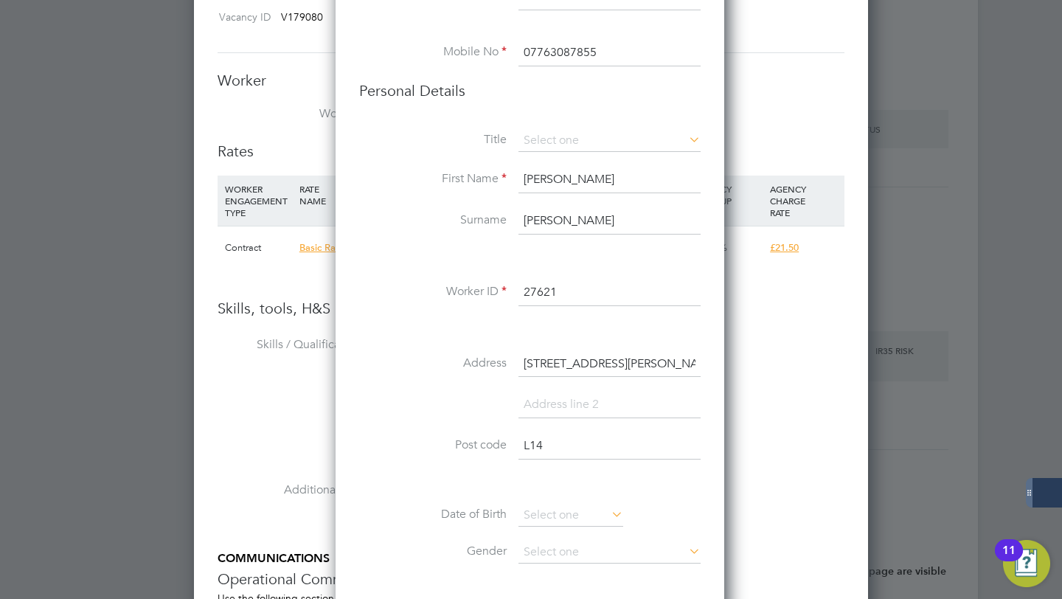
click at [637, 356] on input "87 Fincham road Liverpool Merseyside L14 9NH United Kingdom" at bounding box center [610, 364] width 182 height 27
click at [611, 441] on input "L14" at bounding box center [610, 446] width 182 height 27
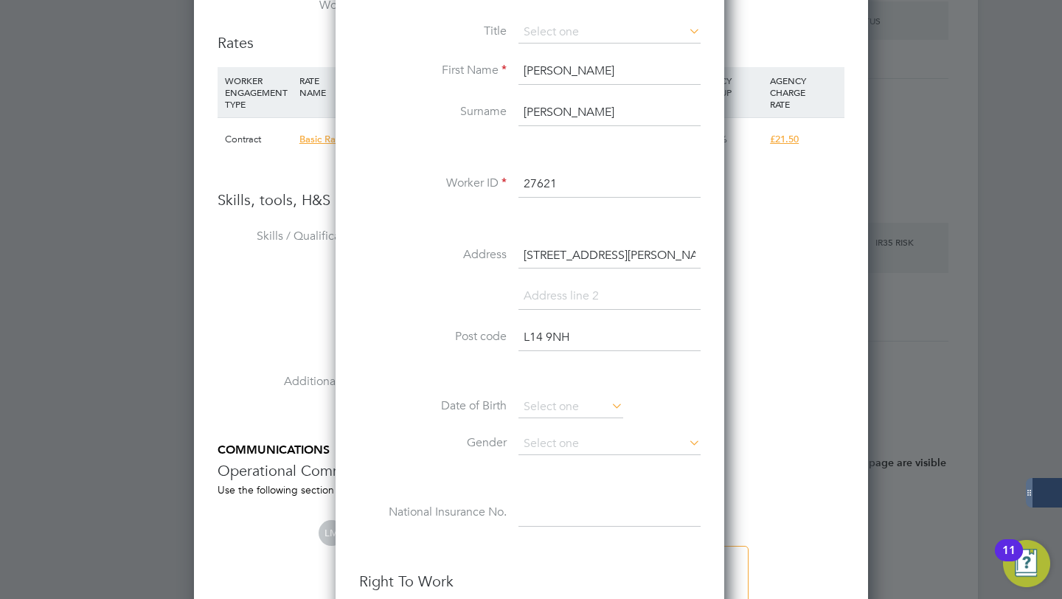
type input "L14 9NH"
click at [548, 412] on input at bounding box center [571, 407] width 105 height 22
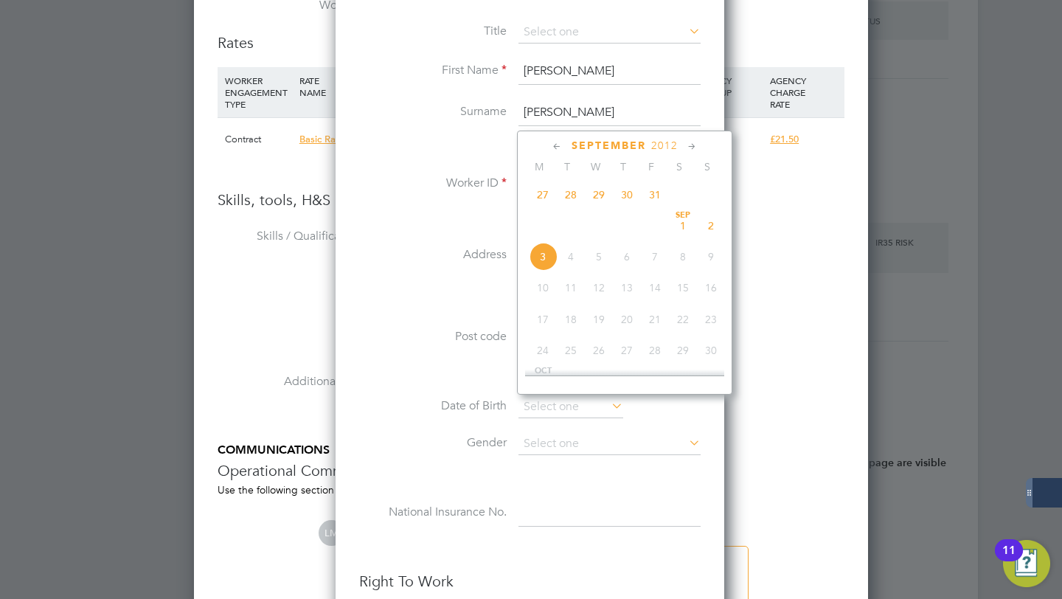
click at [670, 152] on div "September 2012 M T W T F S S Jun 1 2 3 4 5 6 7 8 9 10 11 12 13 14 15 16 17 18 1…" at bounding box center [624, 263] width 215 height 264
click at [669, 147] on span "2012" at bounding box center [664, 145] width 27 height 13
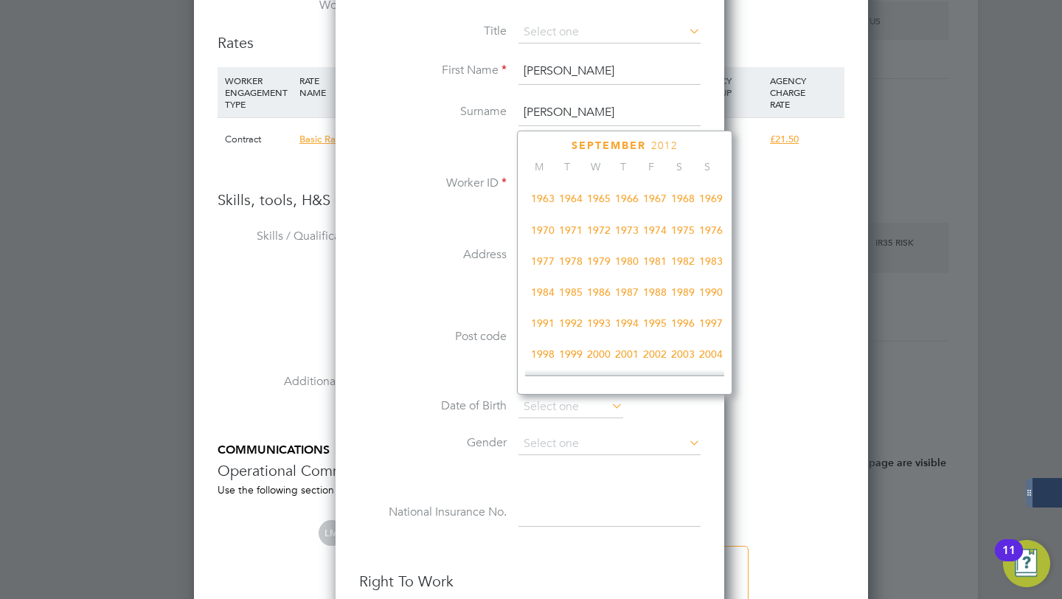
scroll to position [395, 0]
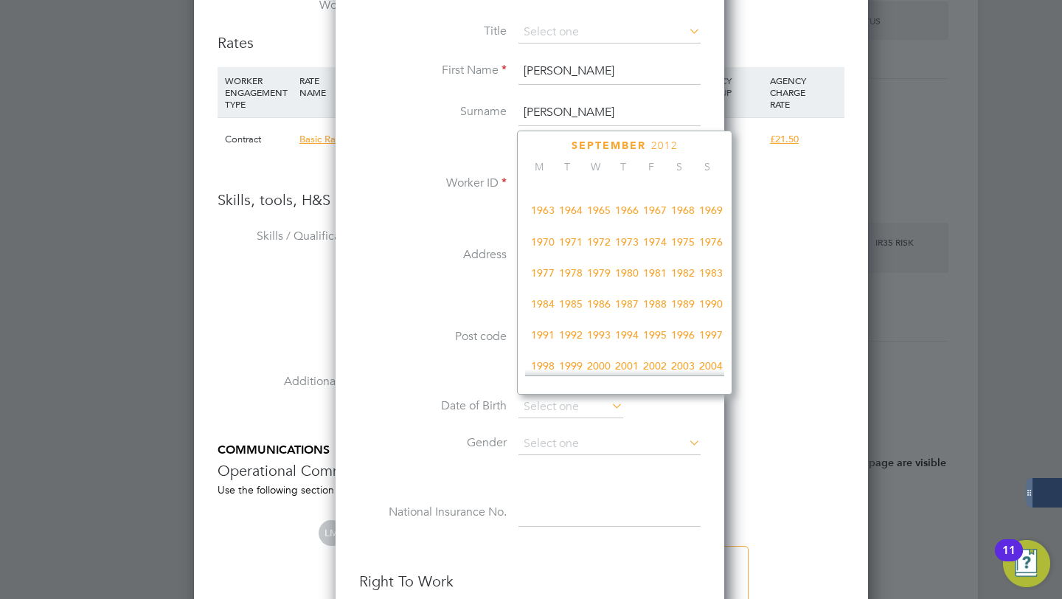
click at [573, 278] on span "1978" at bounding box center [571, 273] width 28 height 28
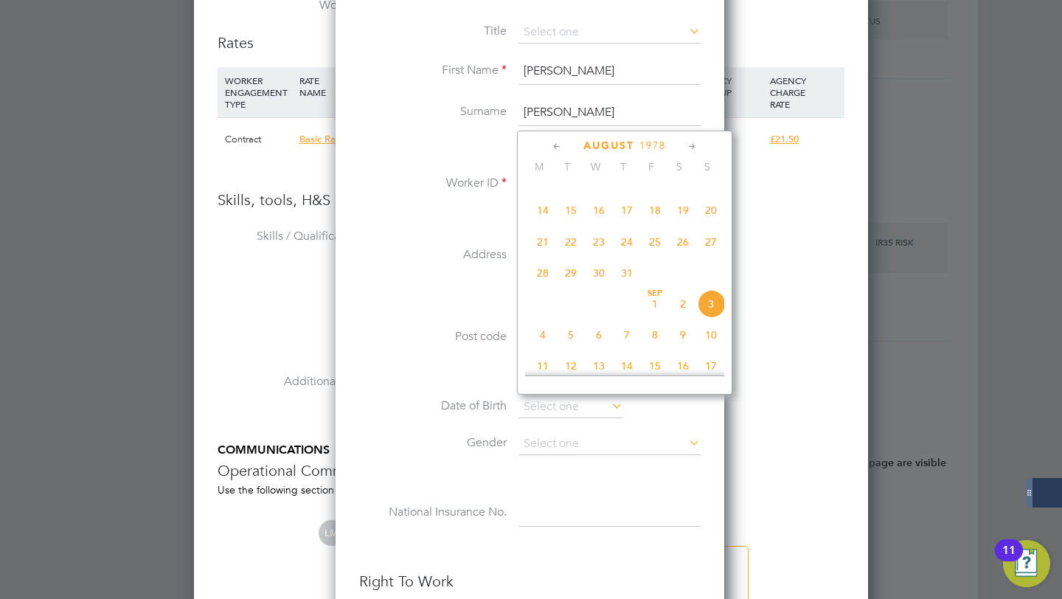
scroll to position [339, 0]
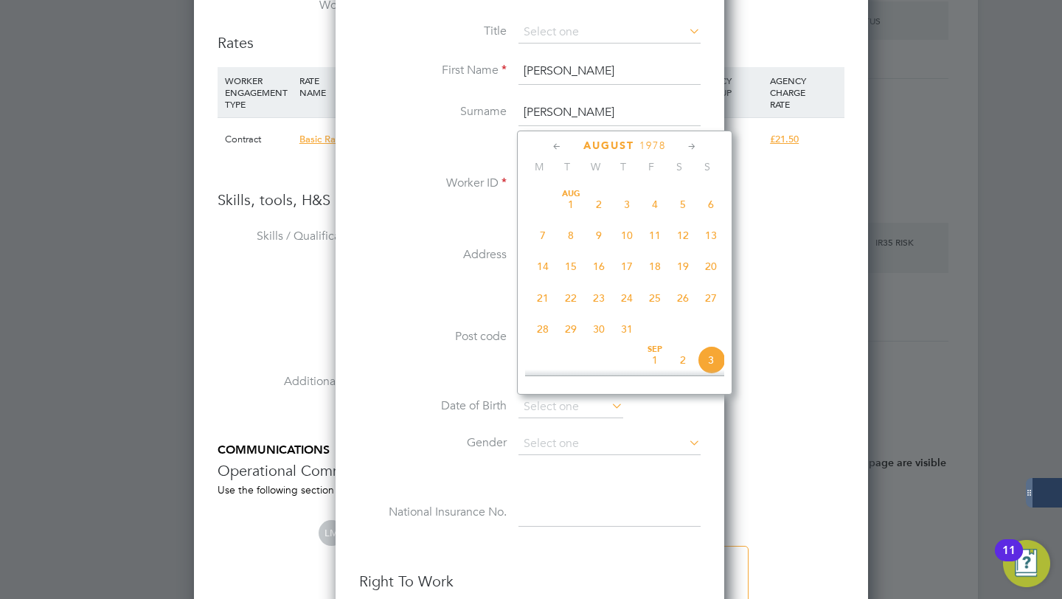
click at [621, 238] on span "10" at bounding box center [627, 235] width 28 height 28
type input "[DATE]"
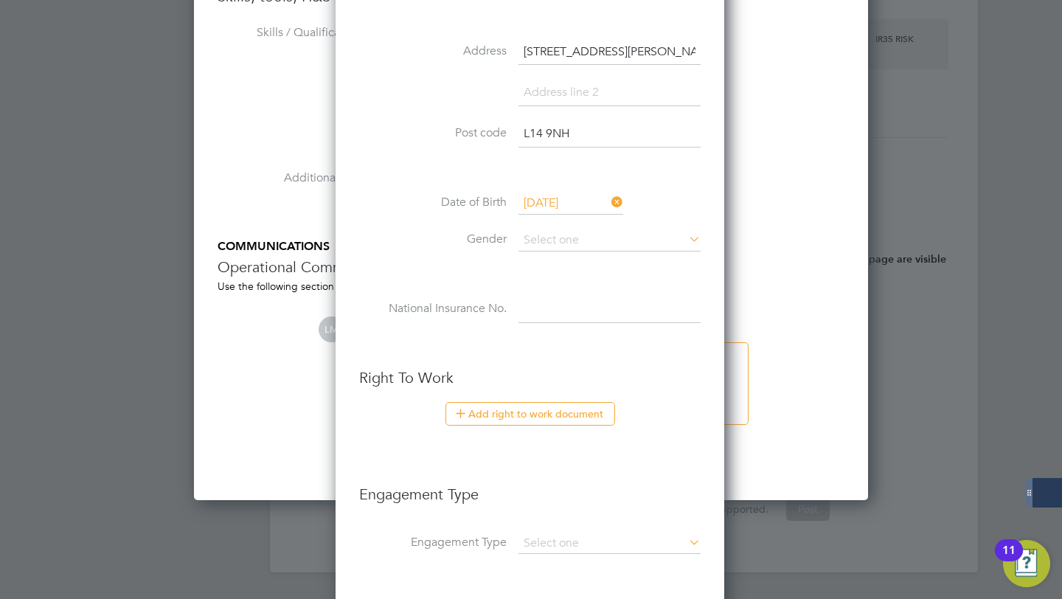
scroll to position [1543, 0]
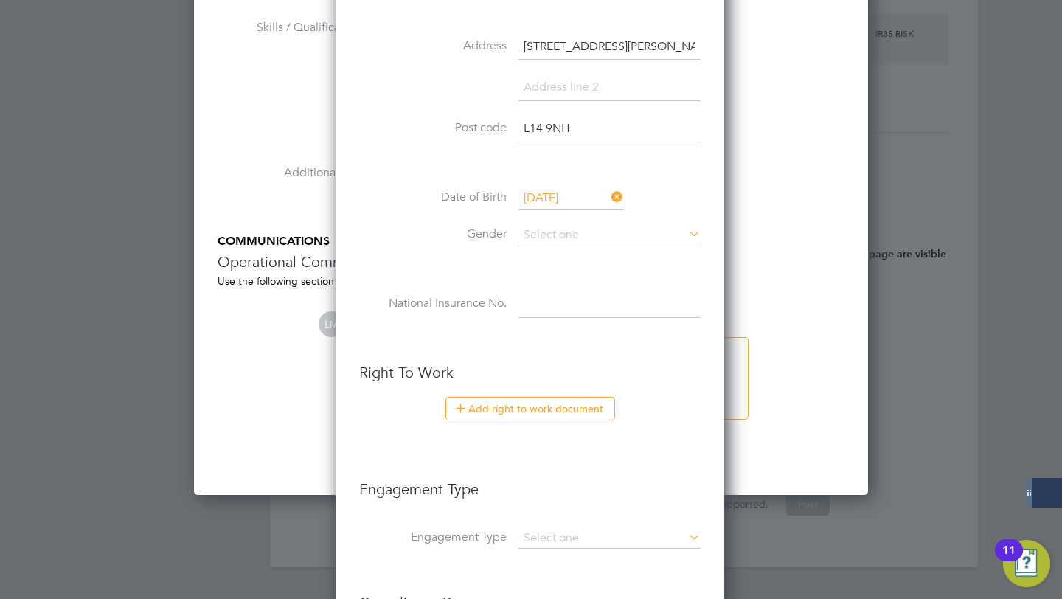
click at [533, 308] on input at bounding box center [610, 304] width 182 height 27
type input "j"
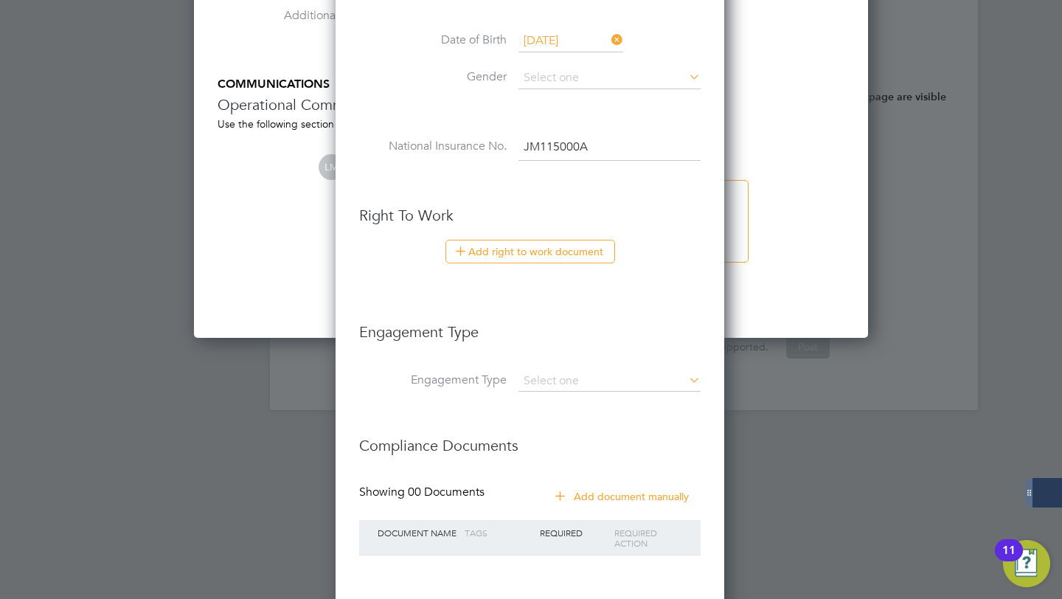
scroll to position [1767, 0]
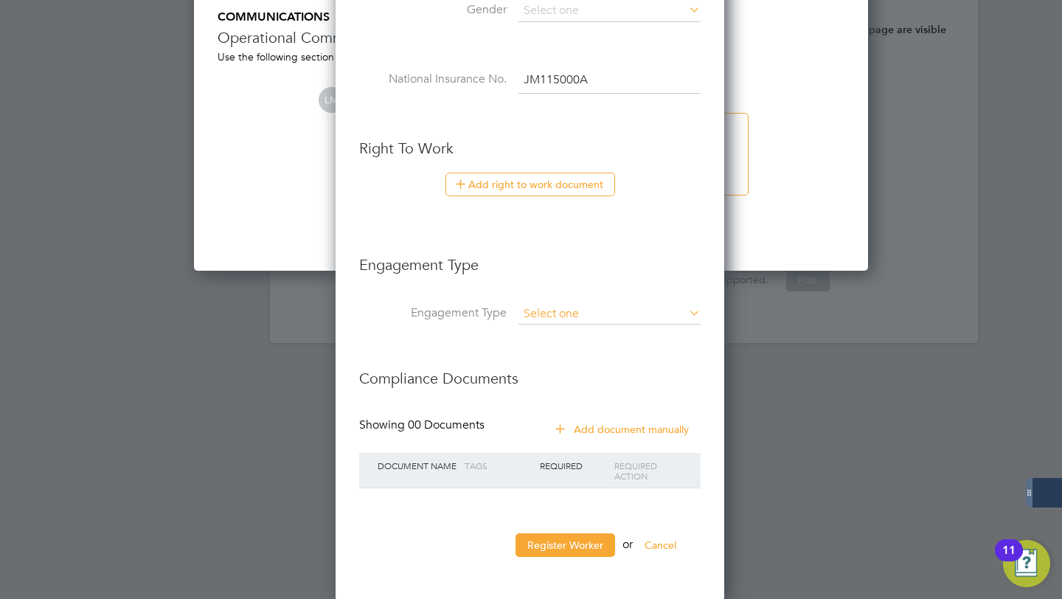
type input "JM 11 50 00 A"
click at [581, 320] on input at bounding box center [610, 314] width 182 height 21
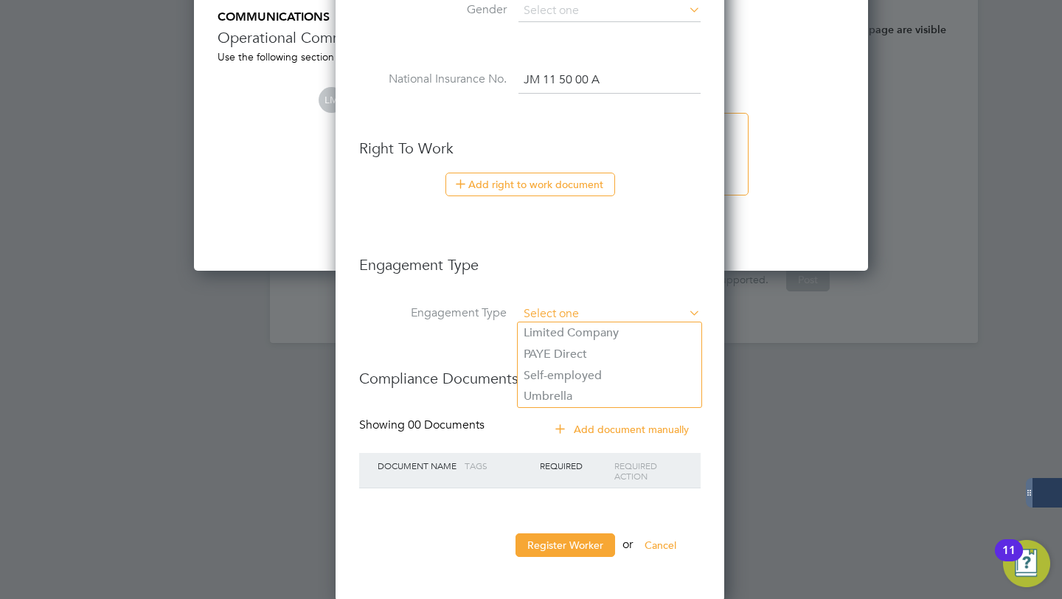
click at [583, 317] on input at bounding box center [610, 314] width 182 height 21
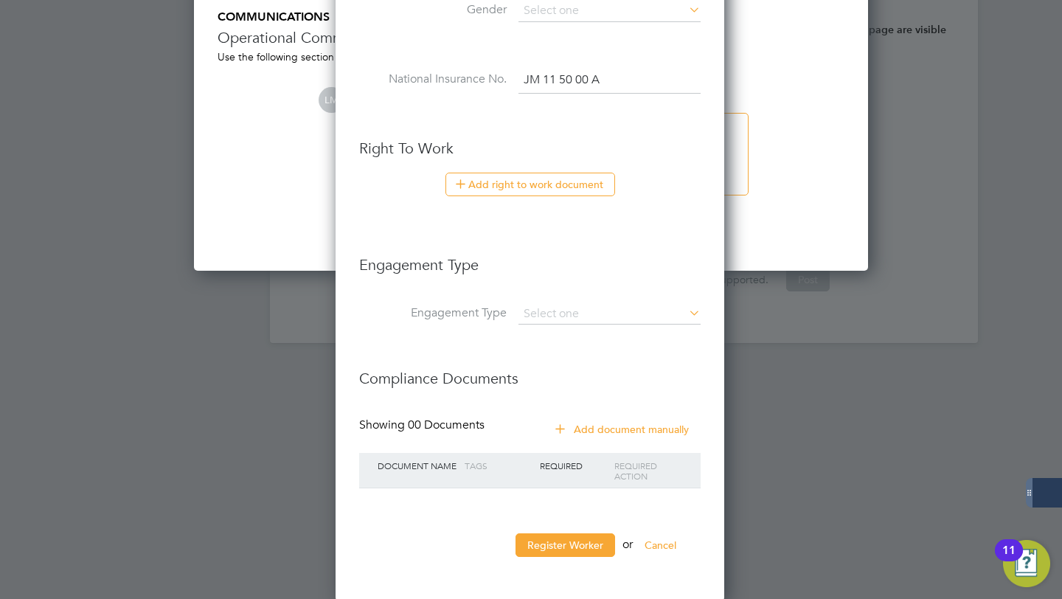
click at [571, 395] on li "Umbrella" at bounding box center [610, 396] width 184 height 21
type input "Umbrella"
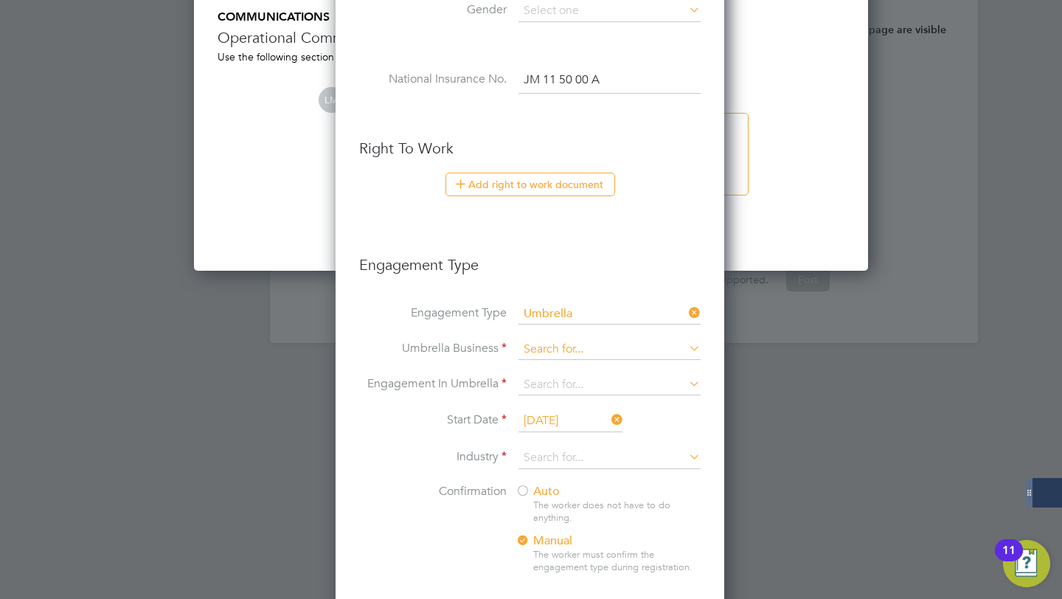
click at [567, 350] on input at bounding box center [610, 349] width 182 height 21
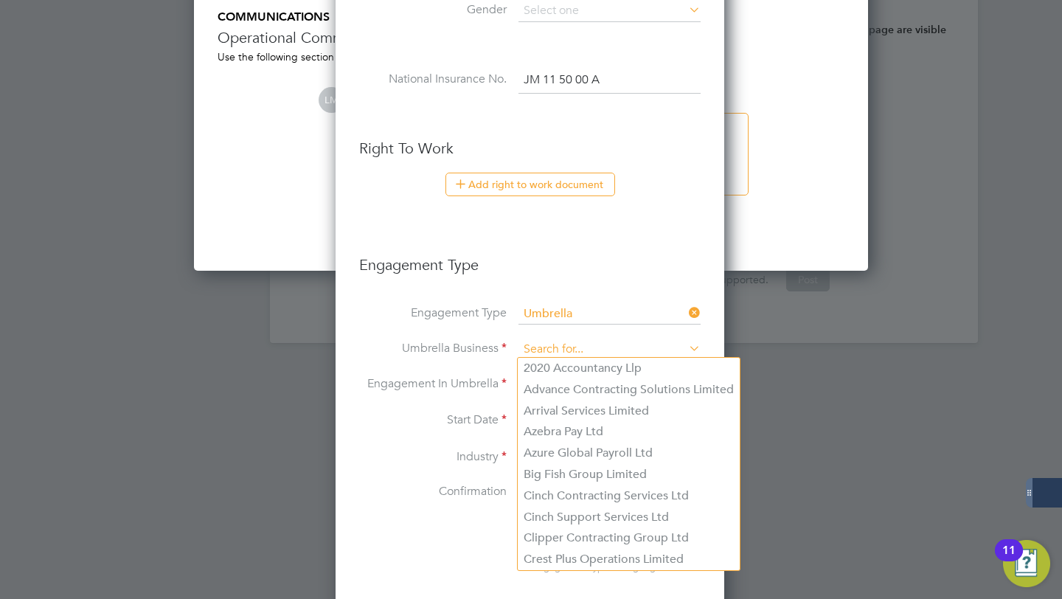
click at [591, 512] on li "Cinch Support Services Ltd" at bounding box center [629, 517] width 222 height 21
type input "Cinch Support Services Ltd"
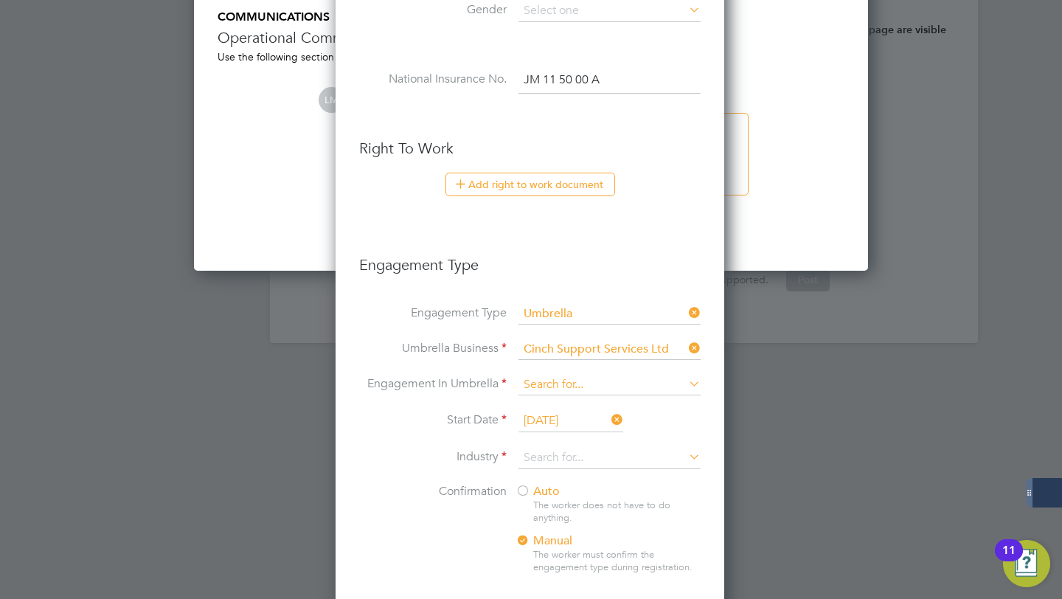
click at [564, 381] on input at bounding box center [610, 385] width 182 height 21
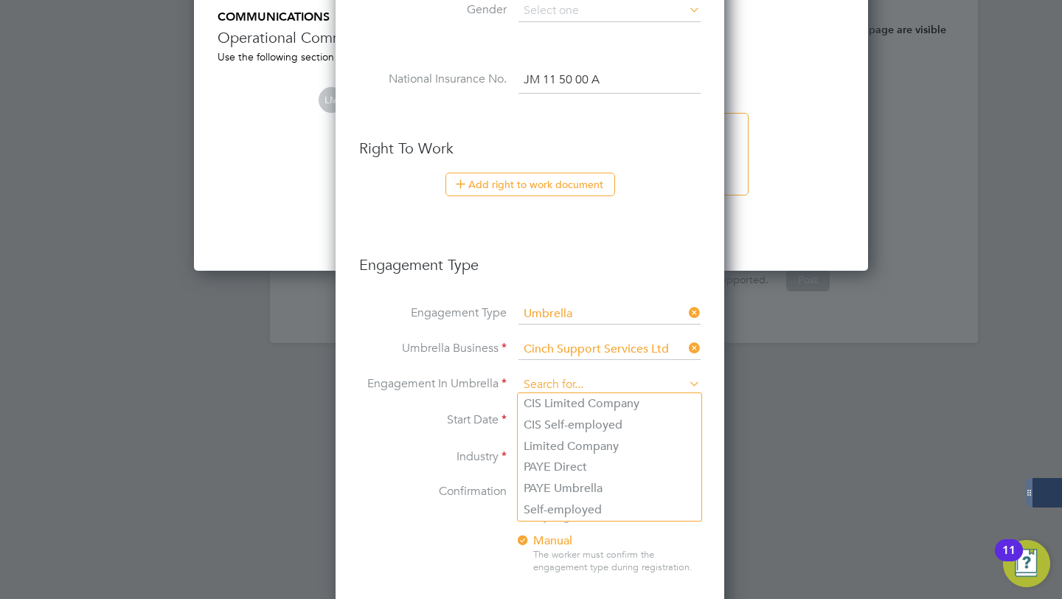
click at [559, 378] on input at bounding box center [610, 385] width 182 height 21
click at [555, 479] on li "PAYE Umbrella" at bounding box center [610, 488] width 184 height 21
type input "PAYE Umbrella"
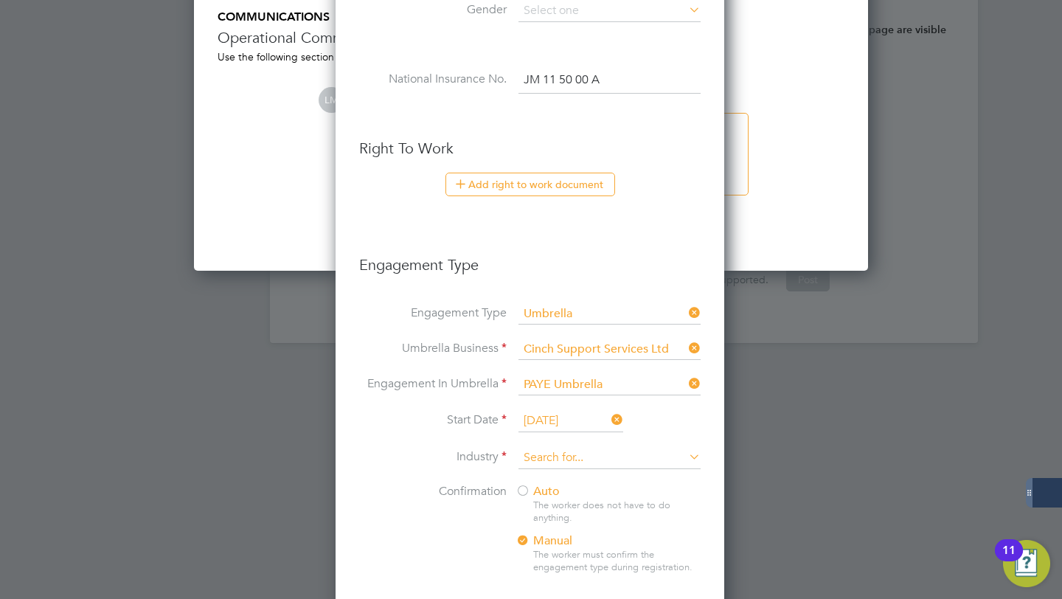
click at [592, 450] on input at bounding box center [610, 458] width 182 height 22
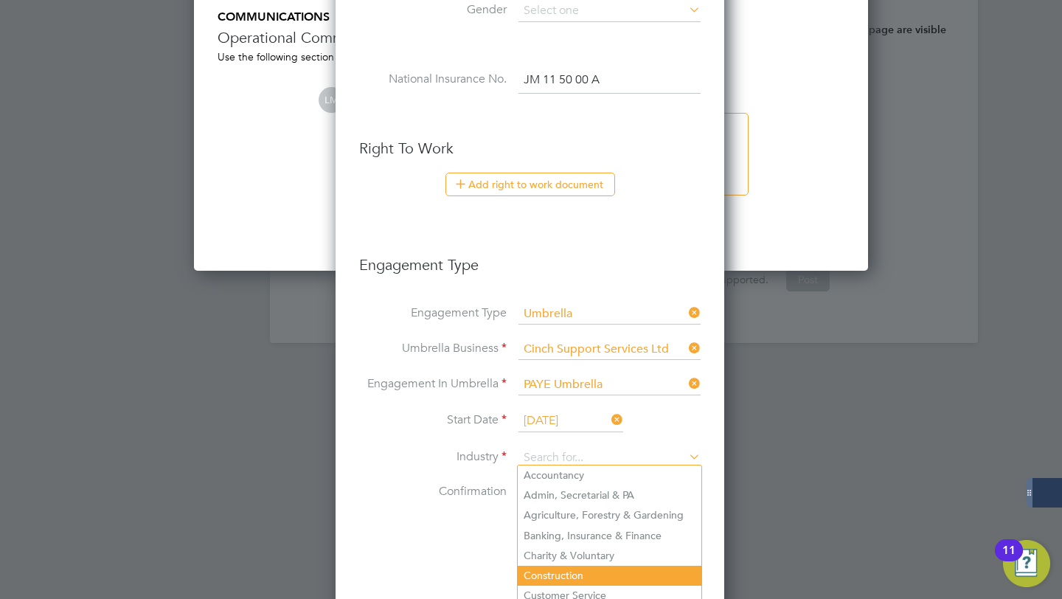
click at [556, 566] on li "Construction" at bounding box center [610, 576] width 184 height 20
type input "Construction"
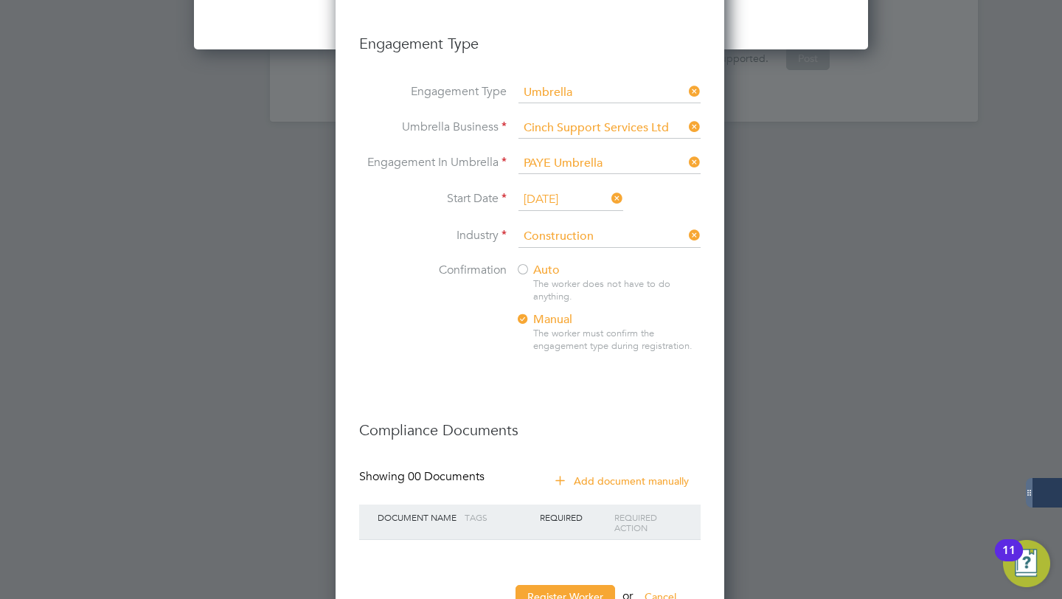
scroll to position [2040, 0]
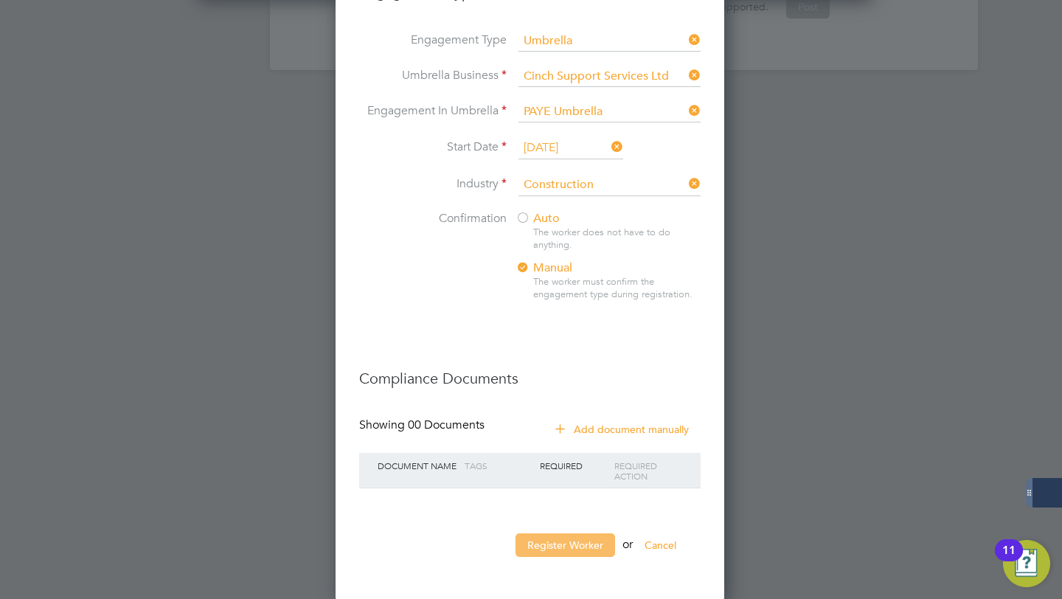
click at [571, 538] on button "Register Worker" at bounding box center [566, 545] width 100 height 24
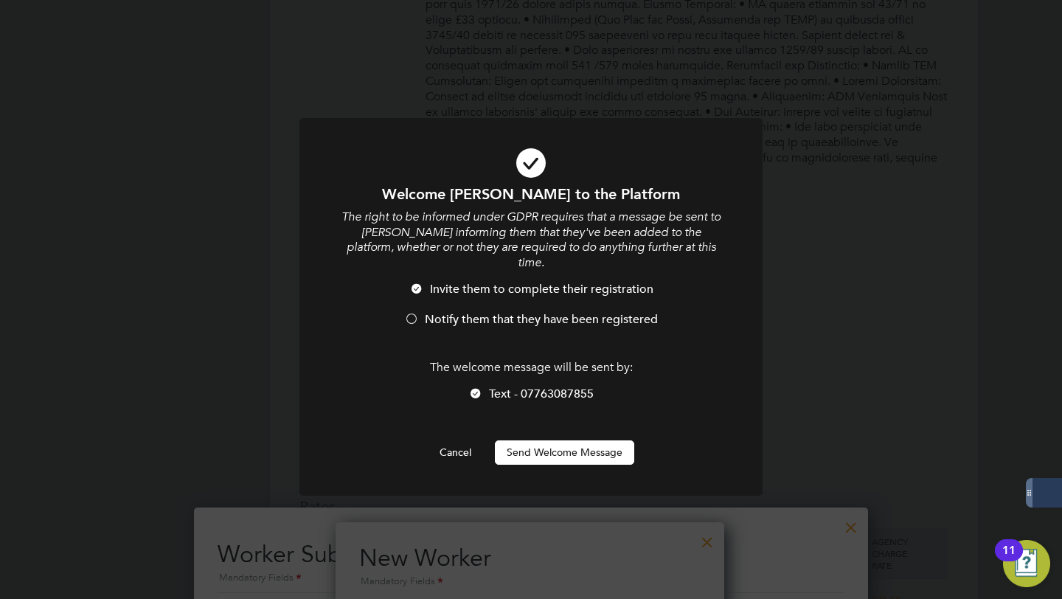
scroll to position [1518, 391]
click at [556, 312] on span "Notify them that they have been registered" at bounding box center [541, 319] width 233 height 15
click at [564, 440] on button "Send Welcome Message" at bounding box center [564, 452] width 139 height 24
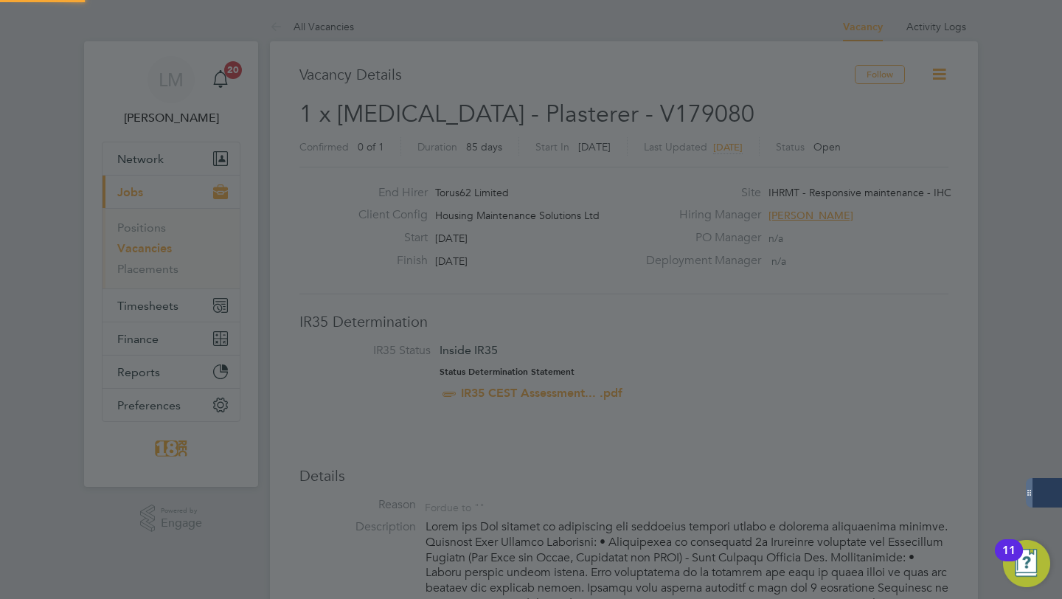
scroll to position [599, 0]
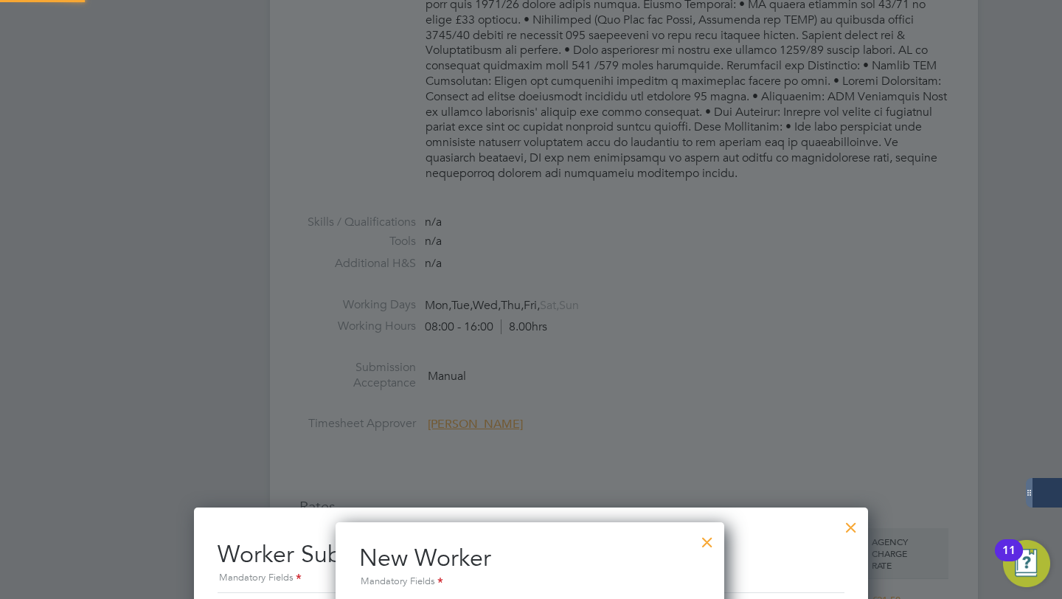
type input "Michael Leary (27621)"
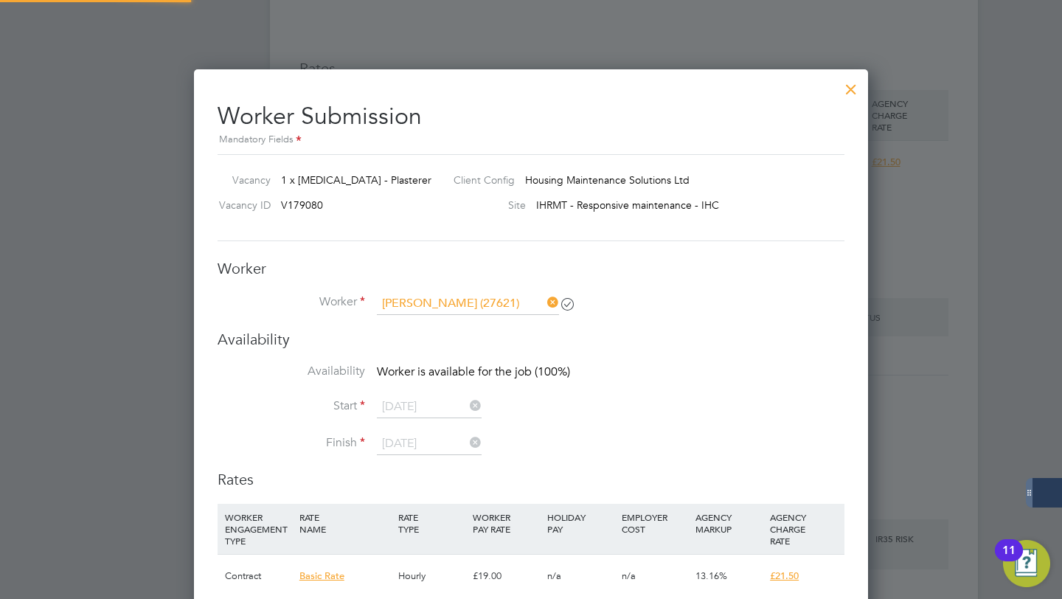
scroll to position [1051, 0]
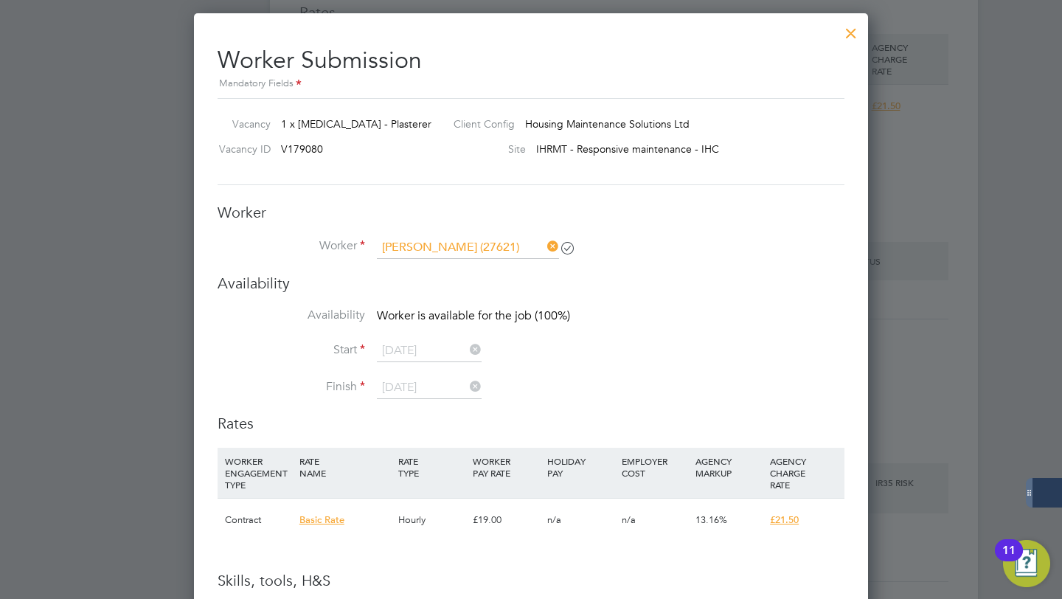
click at [851, 37] on div at bounding box center [851, 29] width 27 height 27
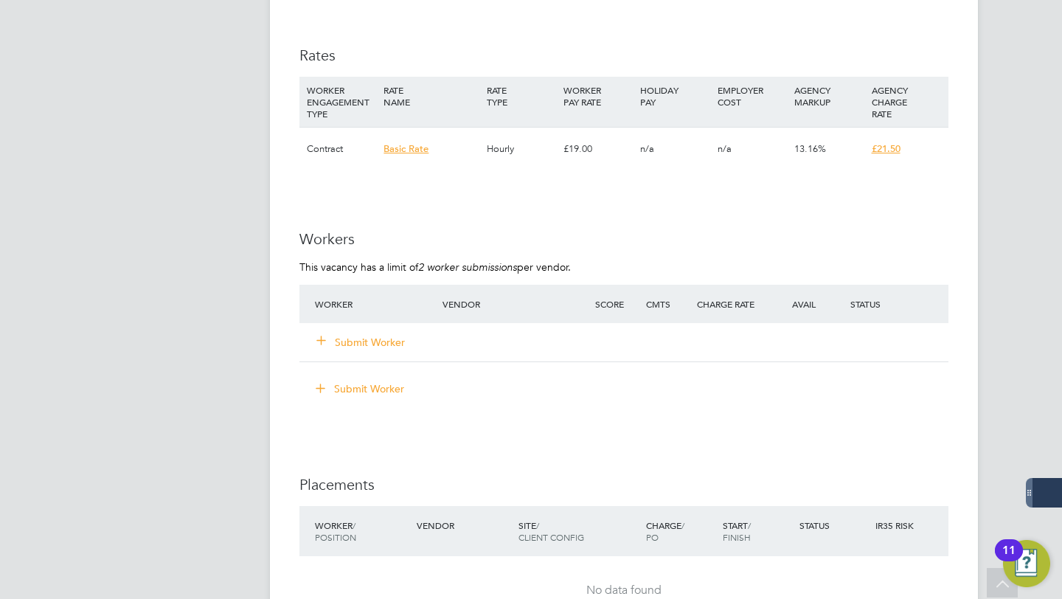
click at [339, 337] on button "Submit Worker" at bounding box center [361, 342] width 89 height 15
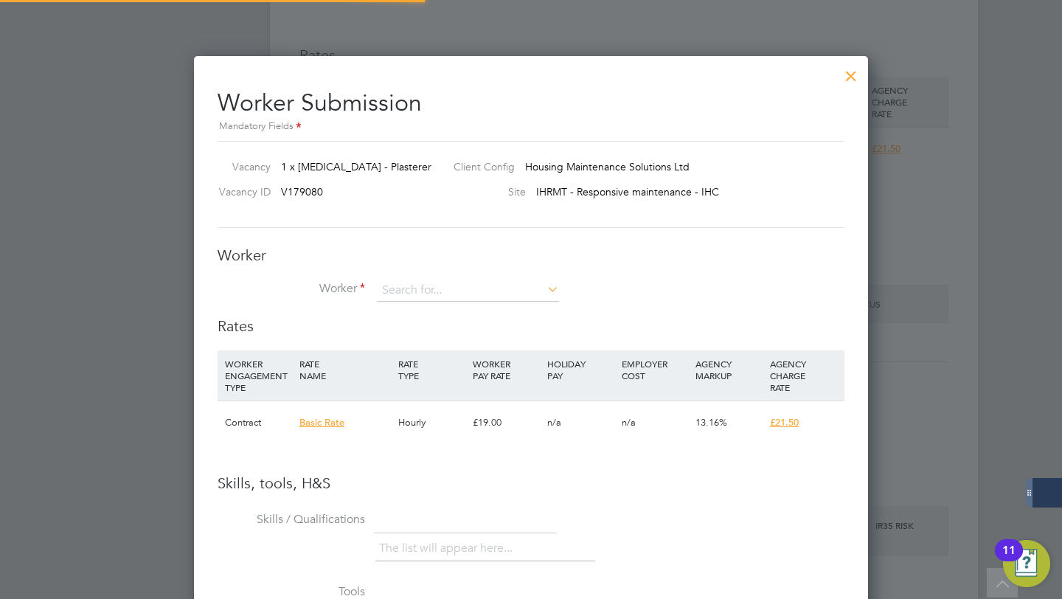
scroll to position [44, 100]
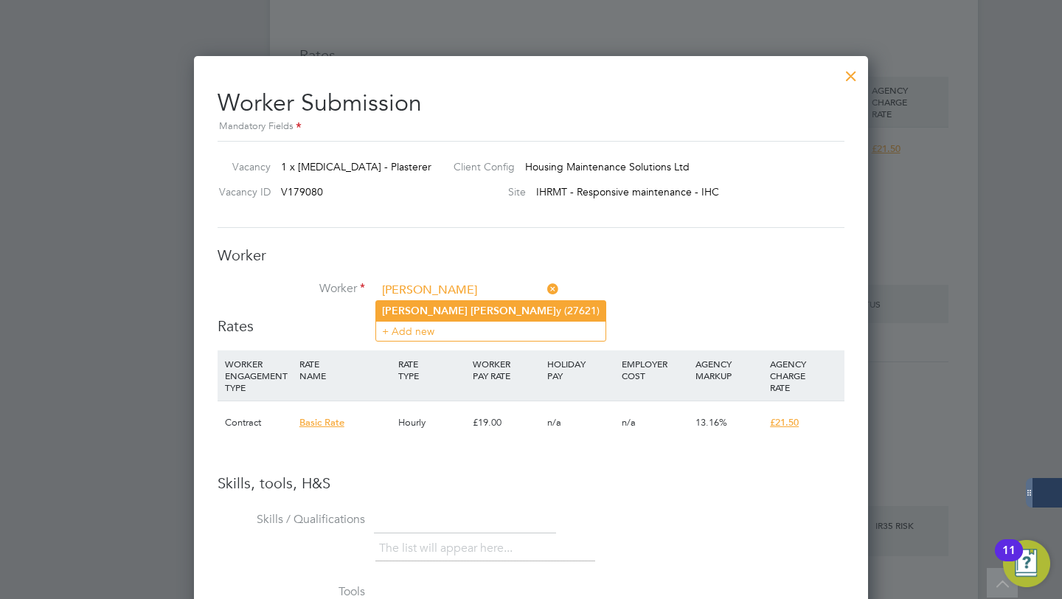
type input "Michael Leary (27621)"
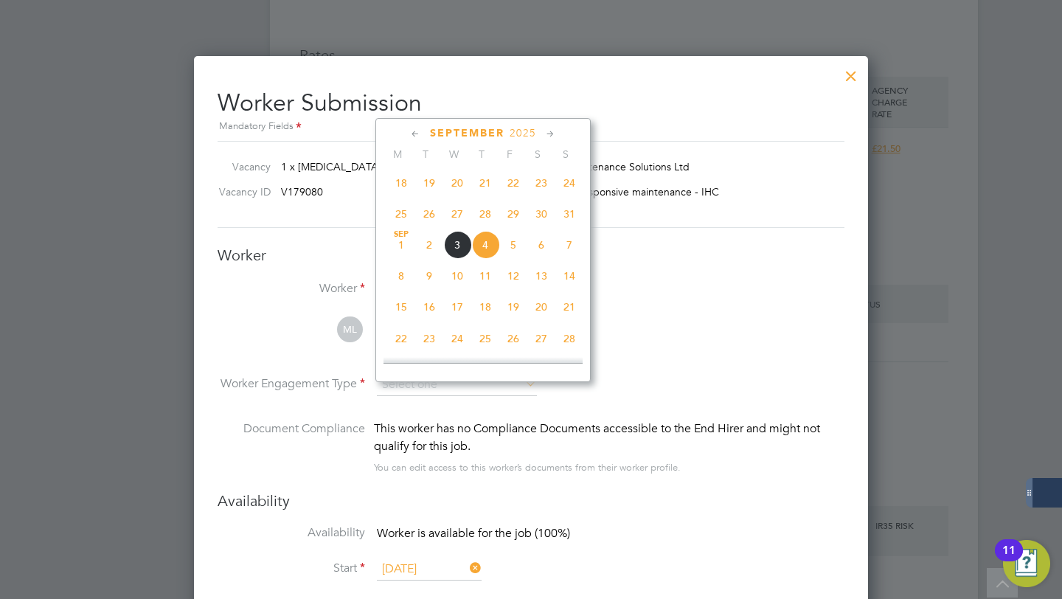
click at [460, 280] on span "10" at bounding box center [457, 276] width 28 height 28
type input "10 Sep 2025"
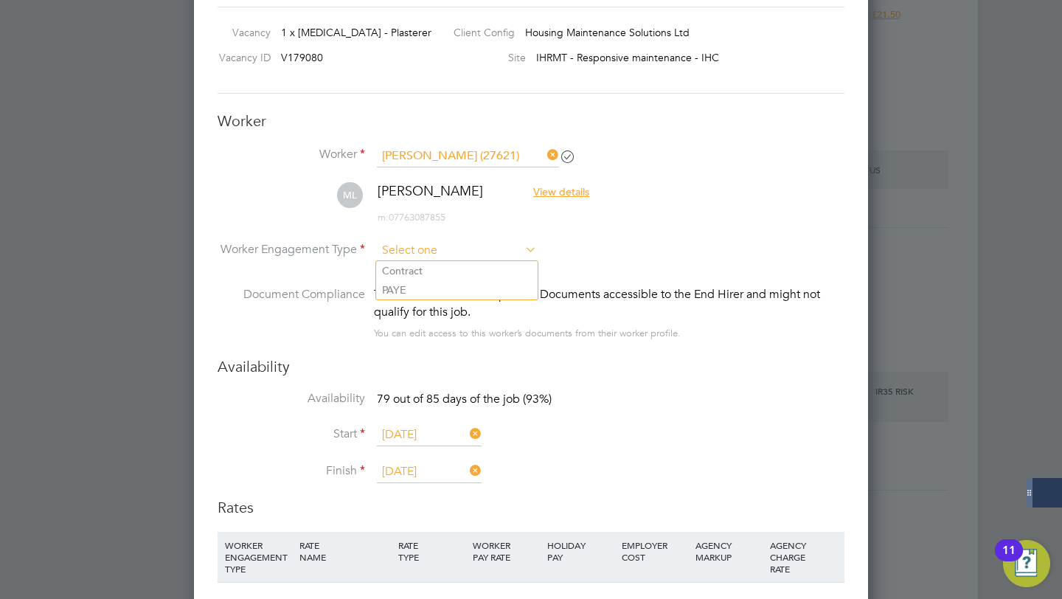
click at [453, 249] on input at bounding box center [457, 251] width 160 height 22
click at [433, 283] on li "PAYE" at bounding box center [457, 289] width 162 height 19
type input "PAYE"
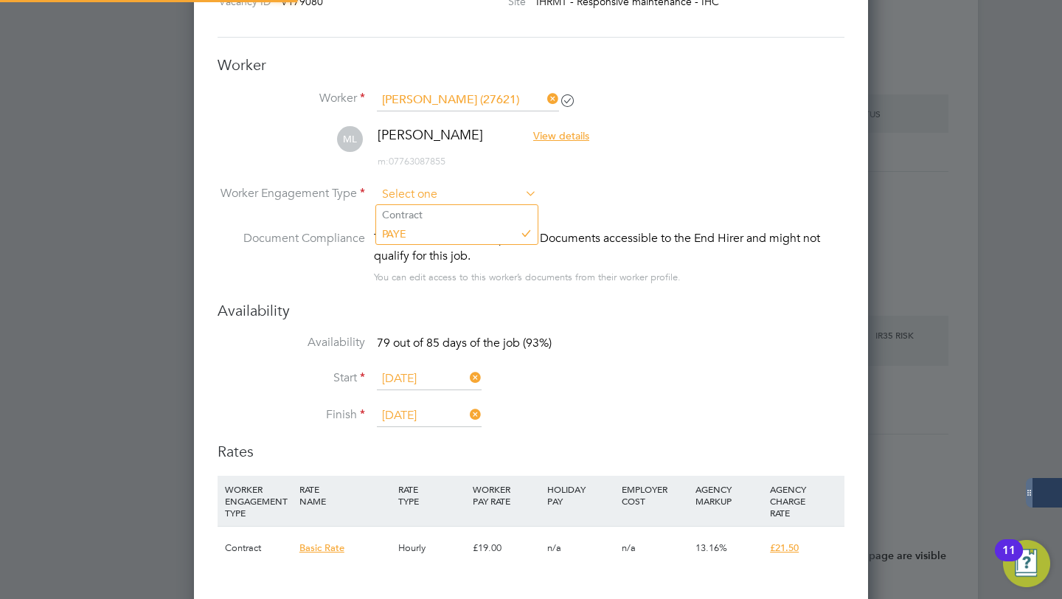
click at [420, 187] on input at bounding box center [457, 195] width 160 height 22
click at [413, 218] on li "Contract" at bounding box center [457, 214] width 162 height 19
type input "Contract"
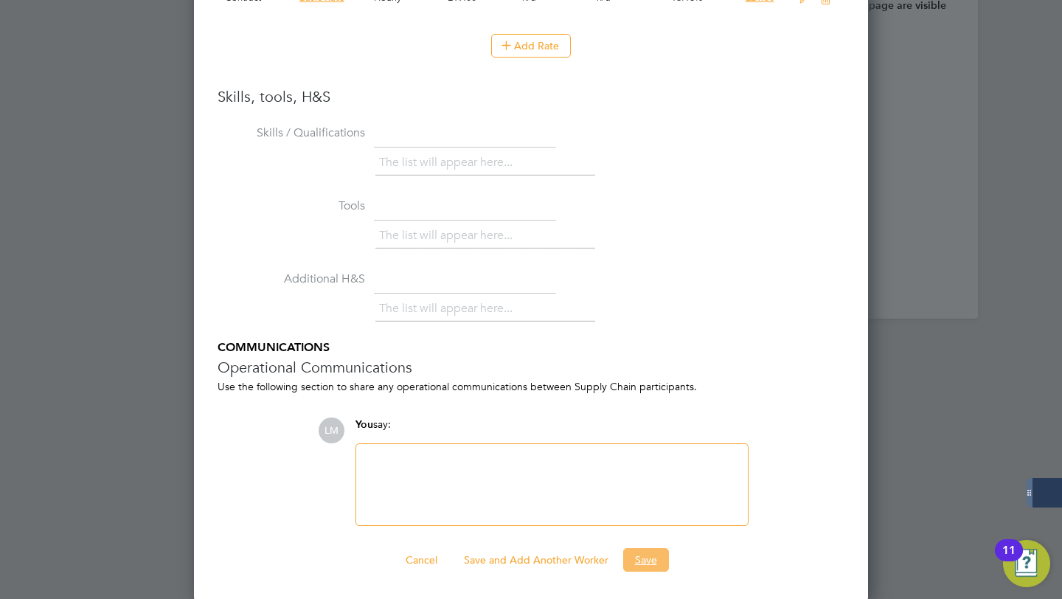
click at [665, 566] on button "Save" at bounding box center [646, 560] width 46 height 24
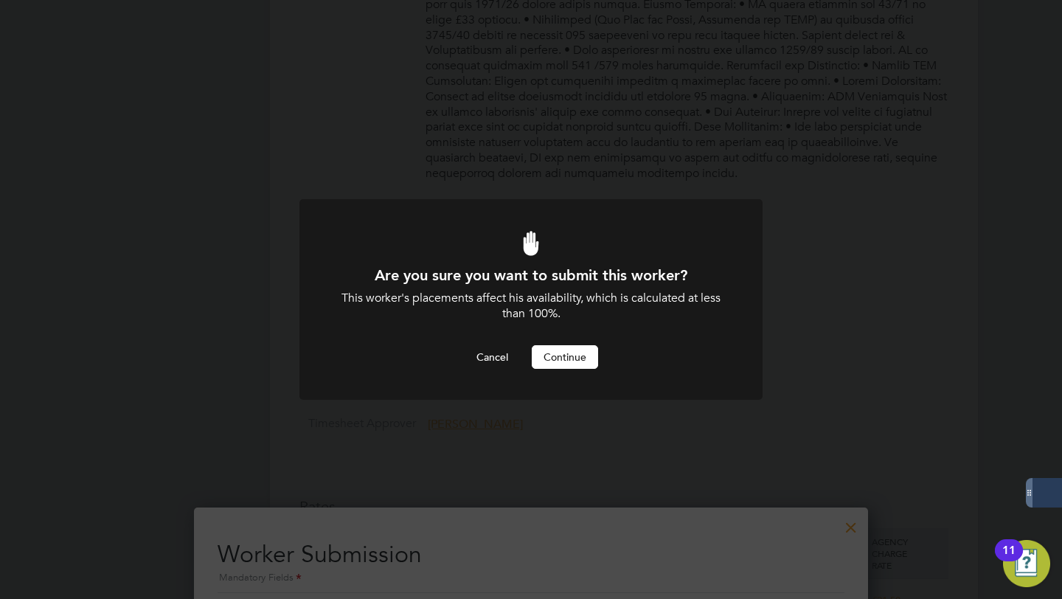
click at [573, 362] on button "Continue" at bounding box center [565, 357] width 66 height 24
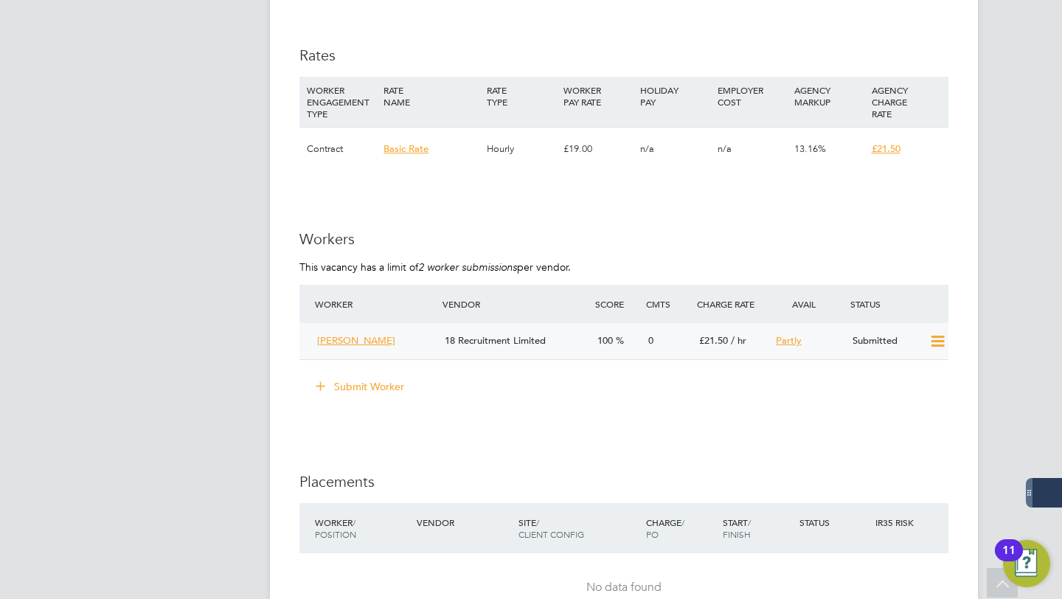
click at [348, 351] on div "Michael Leary" at bounding box center [375, 341] width 128 height 24
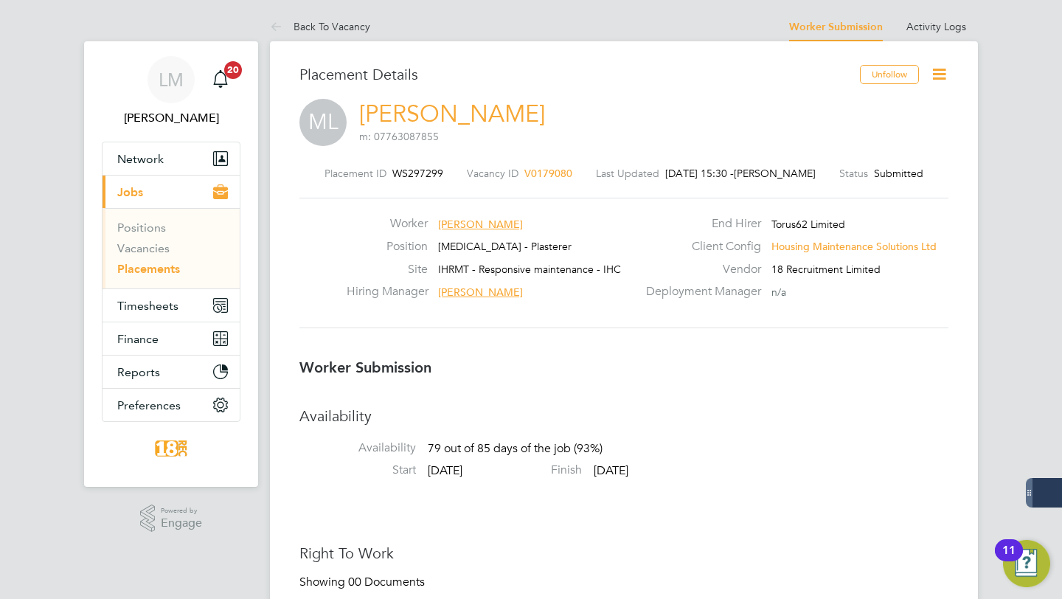
click at [472, 218] on span "Michael Leary" at bounding box center [480, 224] width 85 height 13
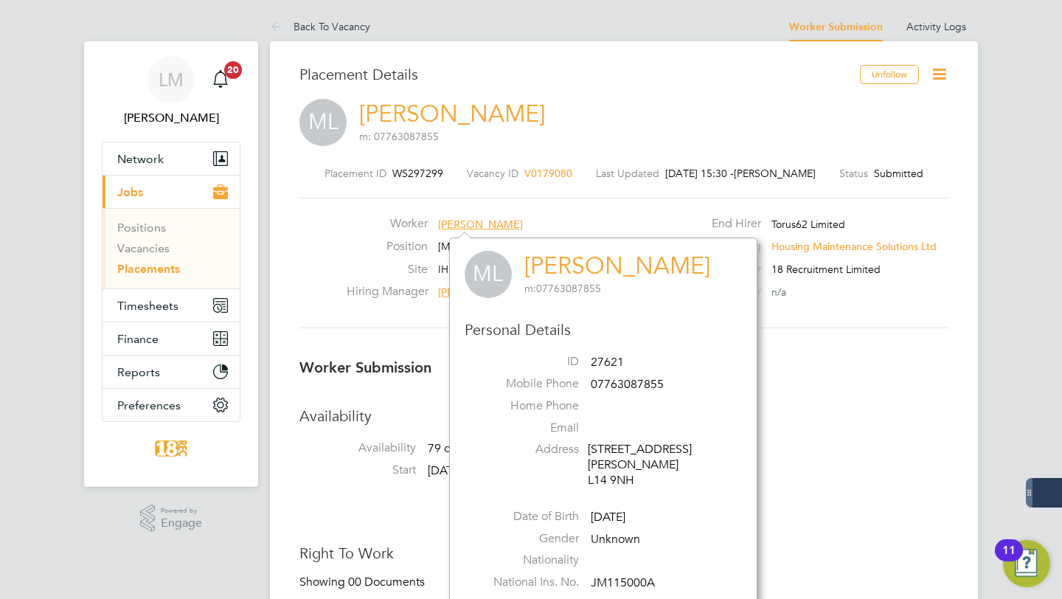
click at [599, 269] on link "Michael Leary" at bounding box center [618, 266] width 186 height 29
click at [338, 259] on div "Worker Michael Leary Position HMS - Plasterer Site IHRMT - Responsive maintenan…" at bounding box center [624, 263] width 661 height 94
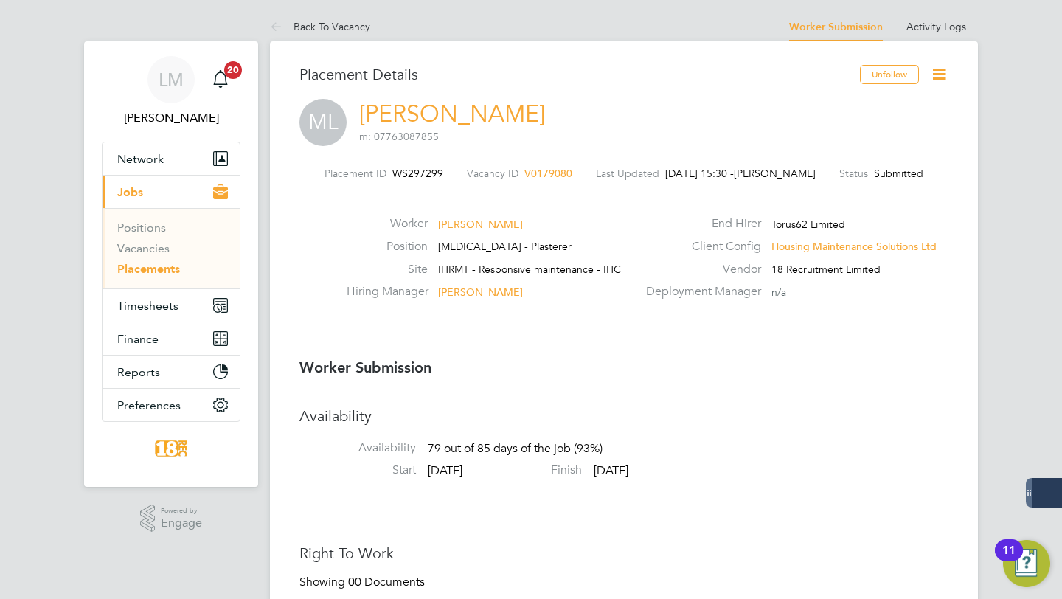
click at [935, 65] on icon at bounding box center [939, 74] width 18 height 18
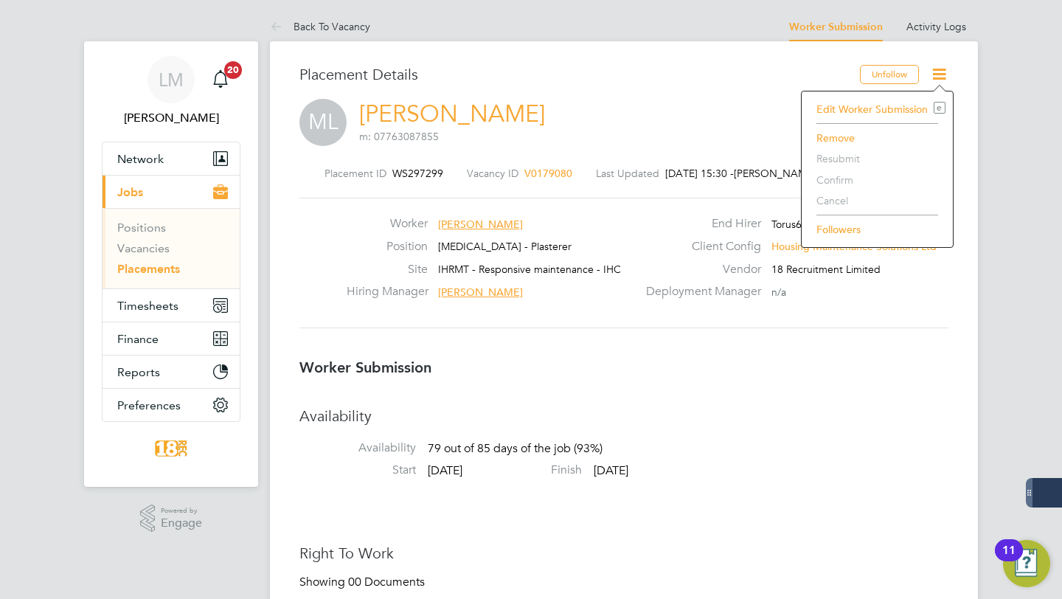
click at [590, 340] on div "Placement ID WS297299 Vacancy ID V0179080 Last Updated 03 Sep 2025, 15:30 - Lib…" at bounding box center [624, 248] width 649 height 198
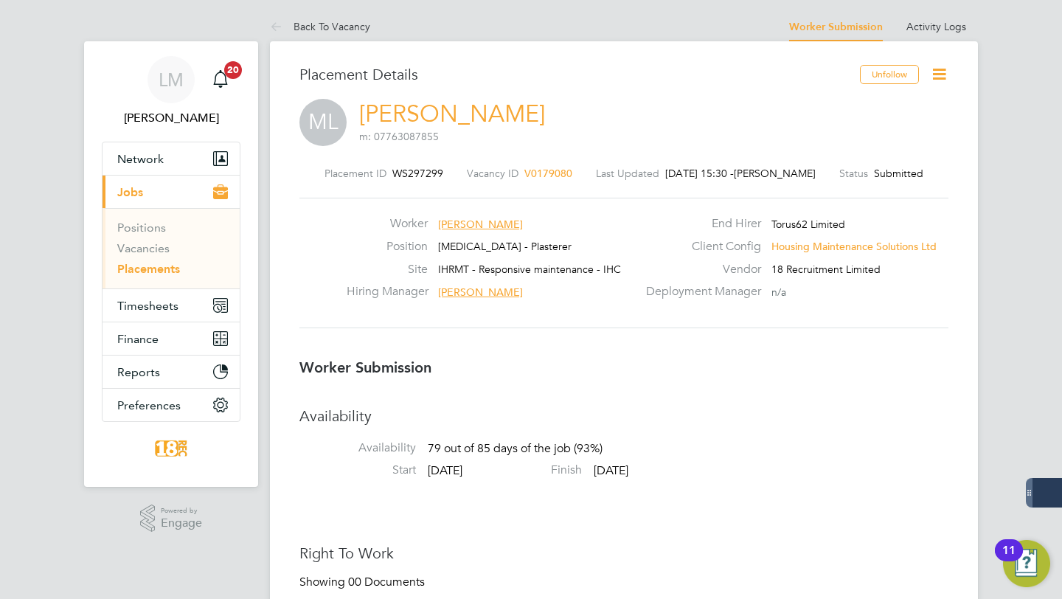
click at [388, 110] on link "Michael Leary" at bounding box center [452, 114] width 186 height 29
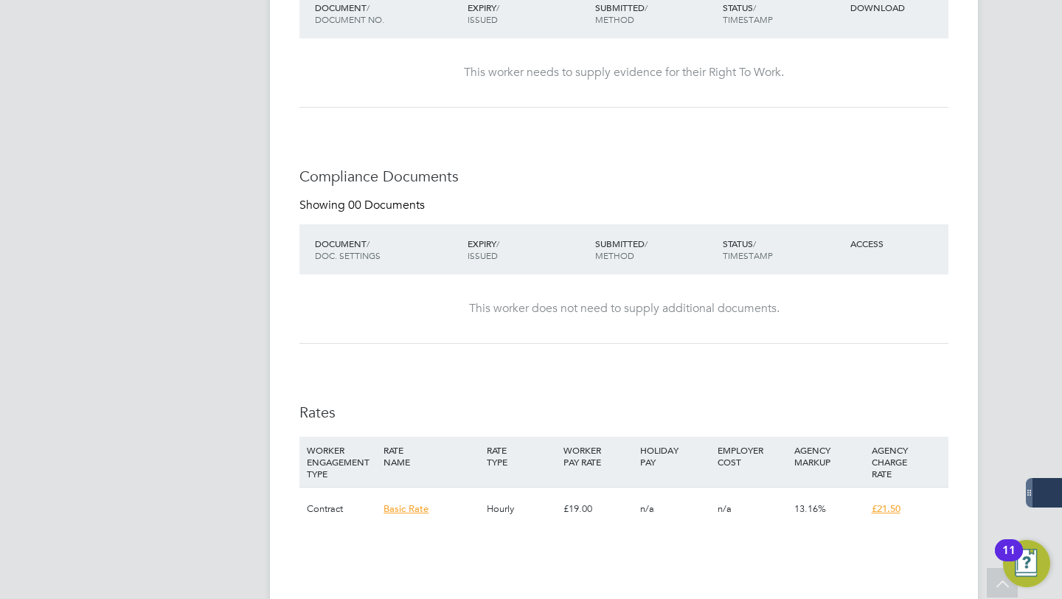
scroll to position [620, 0]
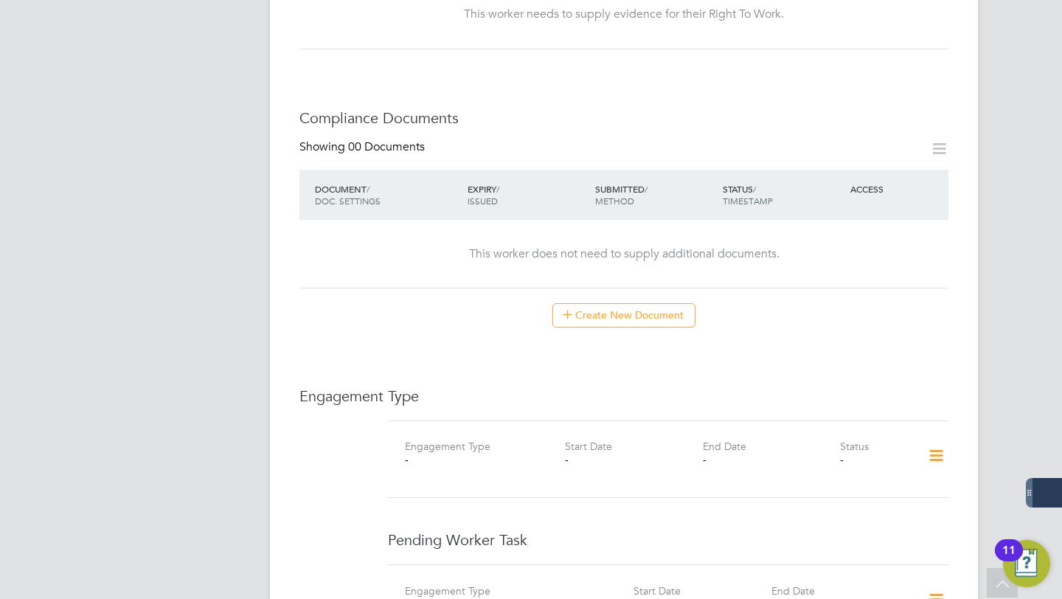
scroll to position [620, 0]
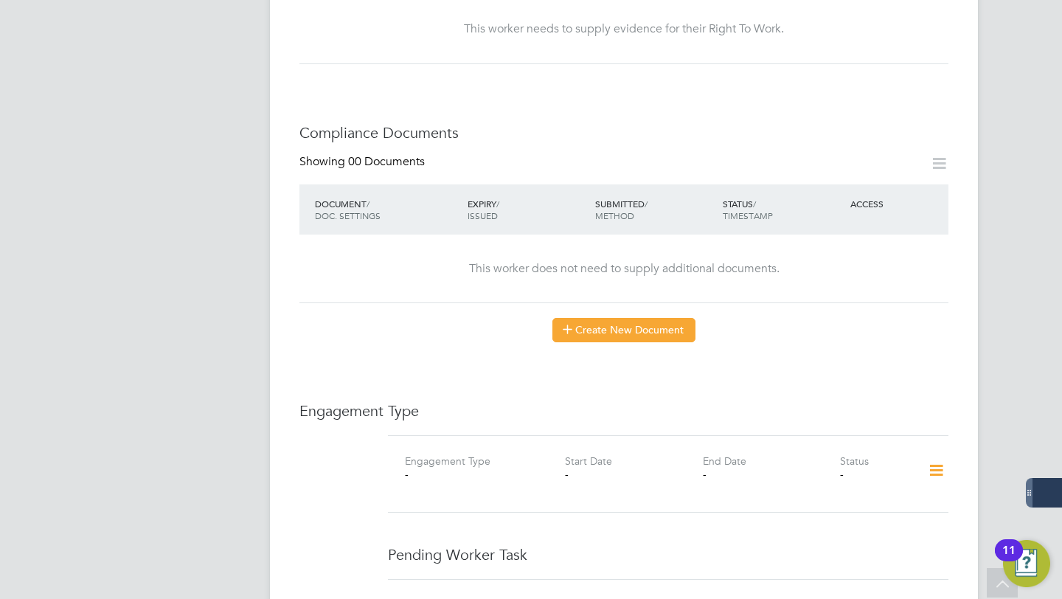
click at [663, 342] on button "Create New Document" at bounding box center [624, 330] width 143 height 24
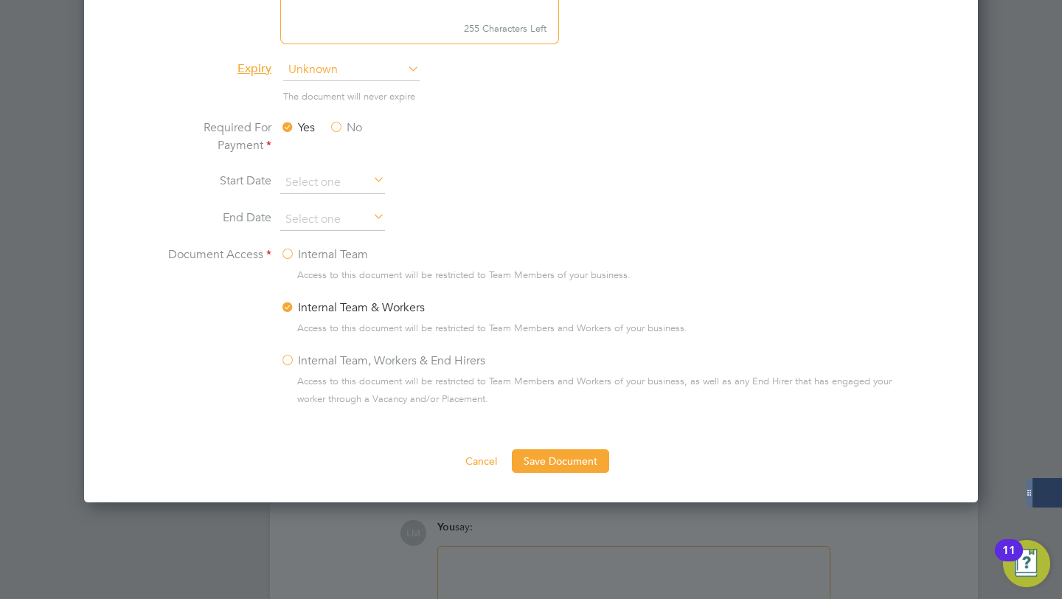
scroll to position [953, 0]
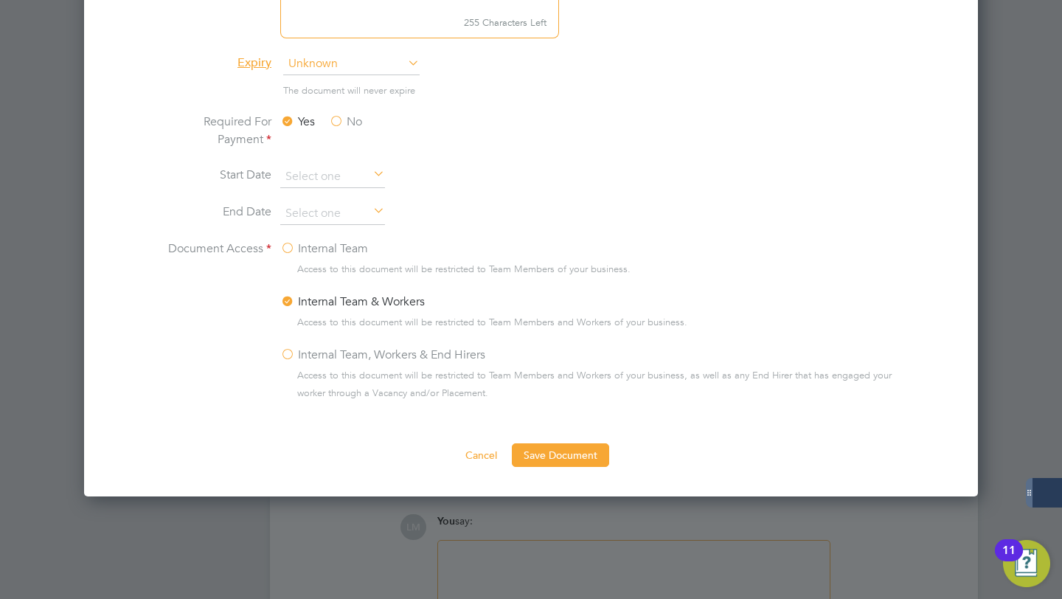
type input "Qualification"
click at [378, 266] on span "Access to this document will be restricted to Team Members of your business." at bounding box center [463, 269] width 333 height 18
click at [295, 240] on label "Internal Team" at bounding box center [324, 249] width 88 height 18
click at [0, 0] on input "Internal Team" at bounding box center [0, 0] width 0 height 0
click at [580, 456] on button "Save Document" at bounding box center [560, 455] width 97 height 24
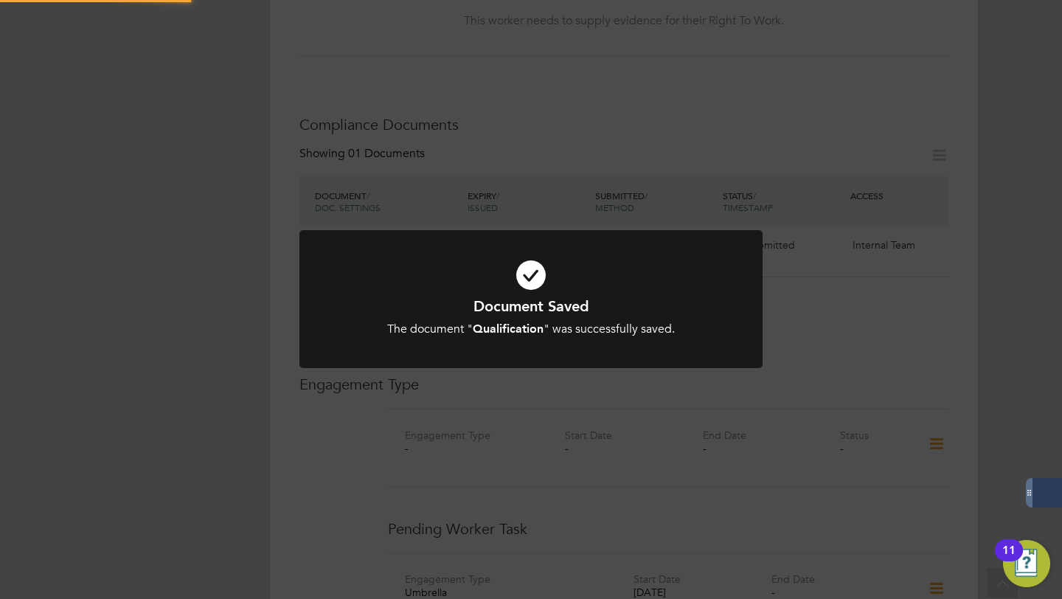
scroll to position [620, 0]
click at [987, 355] on div "Document Saved The document " Qualification " was successfully saved. Cancel Ok…" at bounding box center [531, 299] width 1062 height 599
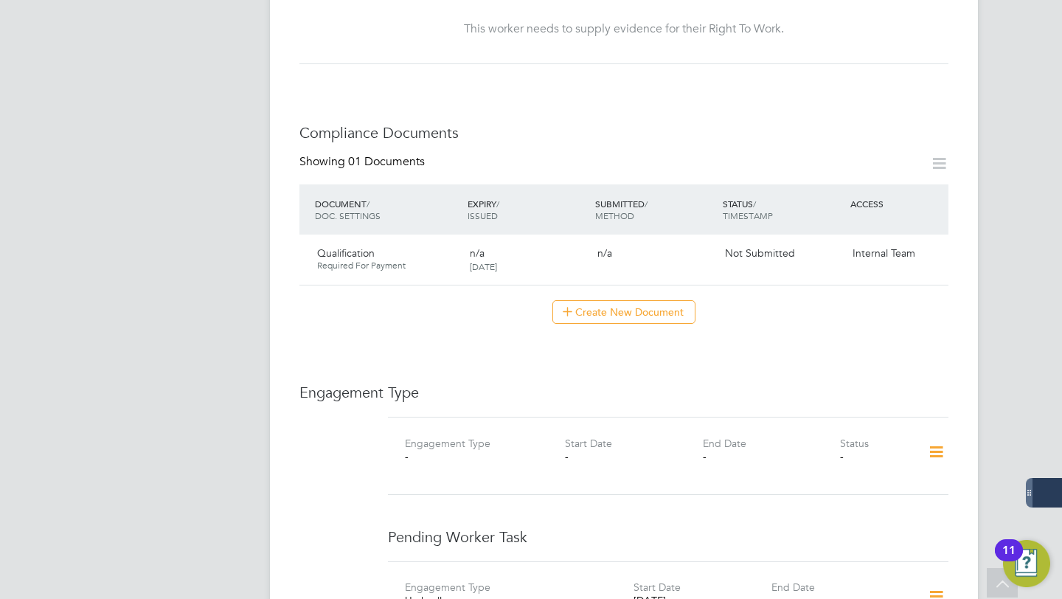
click at [934, 468] on icon at bounding box center [937, 452] width 26 height 34
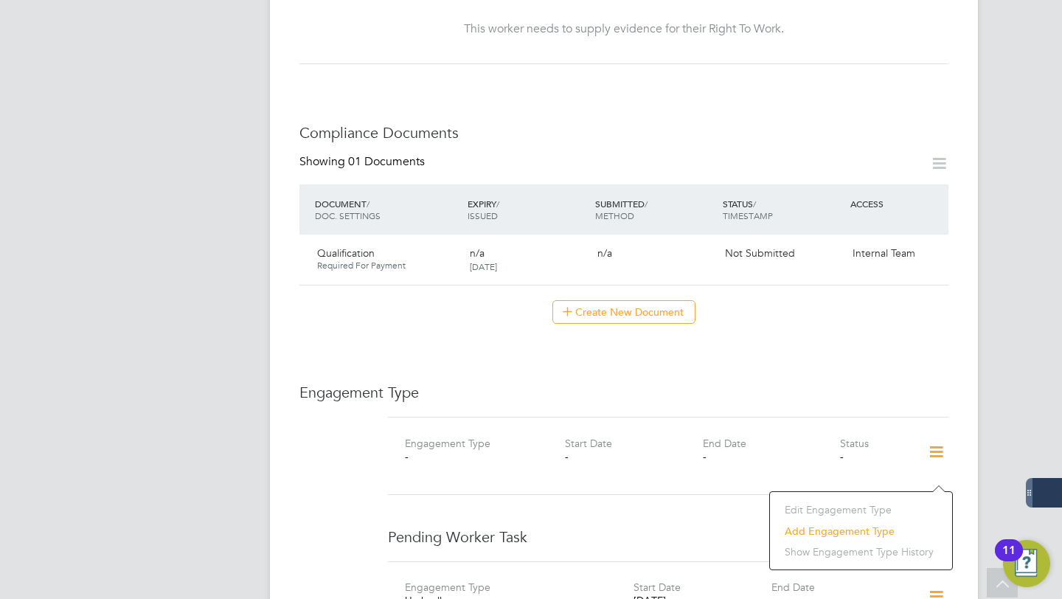
click at [874, 324] on div "Create New Document" at bounding box center [624, 312] width 649 height 24
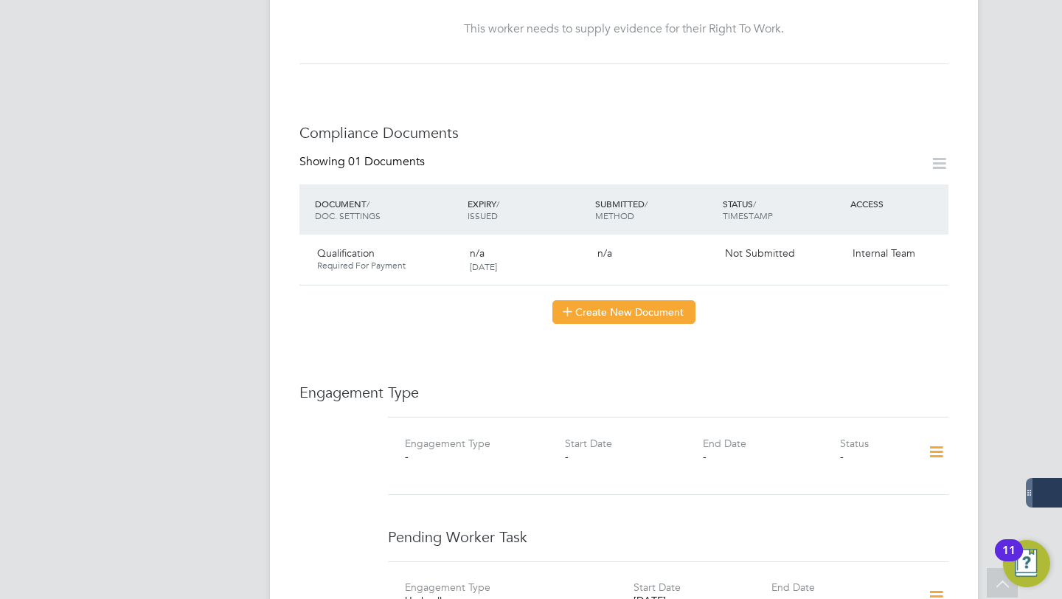
click at [589, 324] on button "Create New Document" at bounding box center [624, 312] width 143 height 24
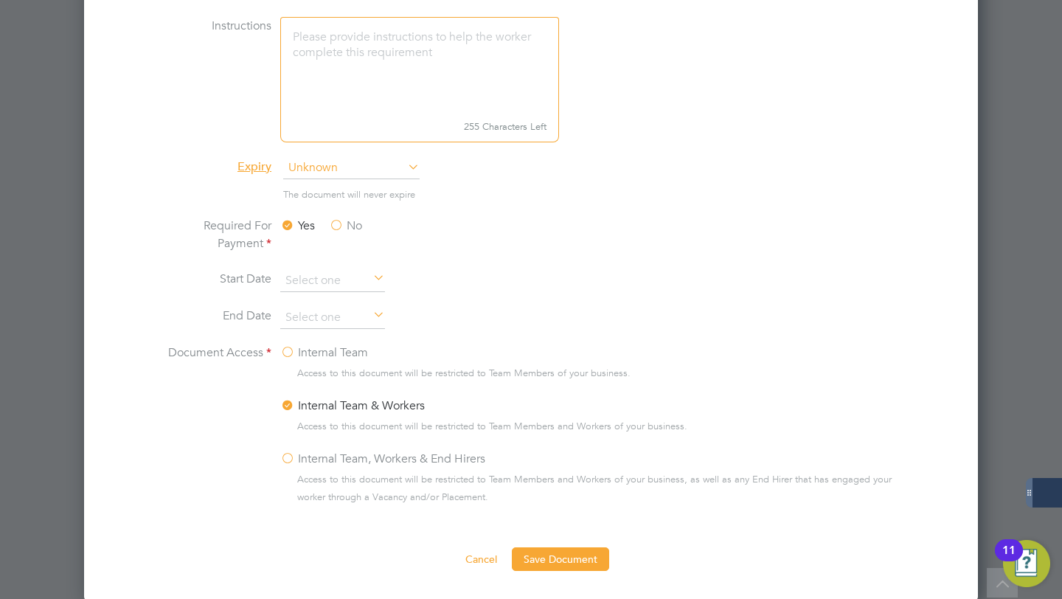
scroll to position [913, 0]
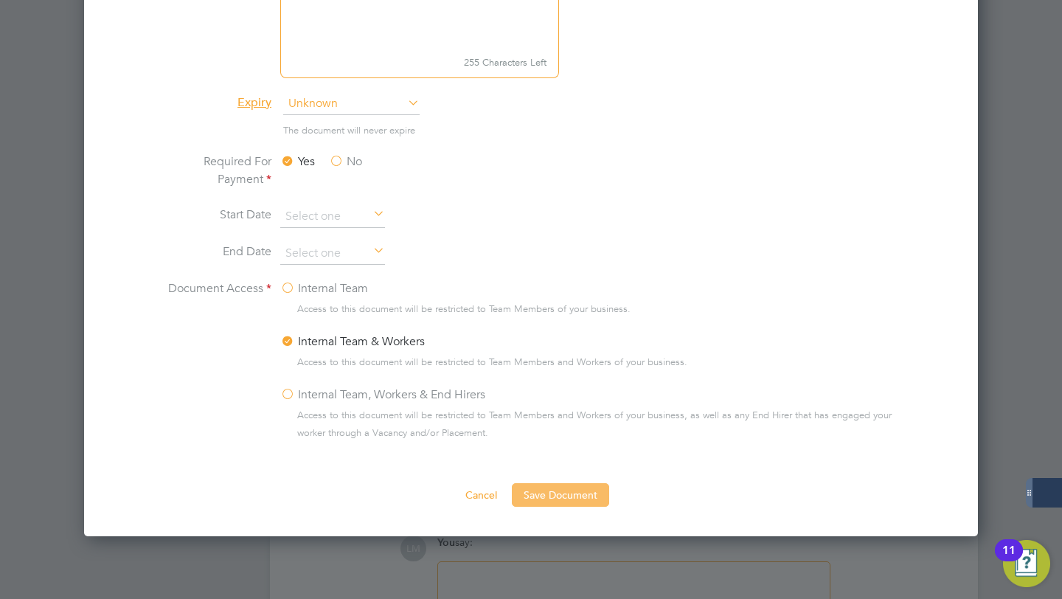
type input "Drivers License"
drag, startPoint x: 564, startPoint y: 491, endPoint x: 626, endPoint y: 223, distance: 275.8
click at [626, 223] on ng-form "Document Name Drivers License Worker Action Upload Document Approve Download, S…" at bounding box center [531, 171] width 847 height 672
click at [324, 288] on label "Internal Team" at bounding box center [324, 289] width 88 height 18
click at [0, 0] on input "Internal Team" at bounding box center [0, 0] width 0 height 0
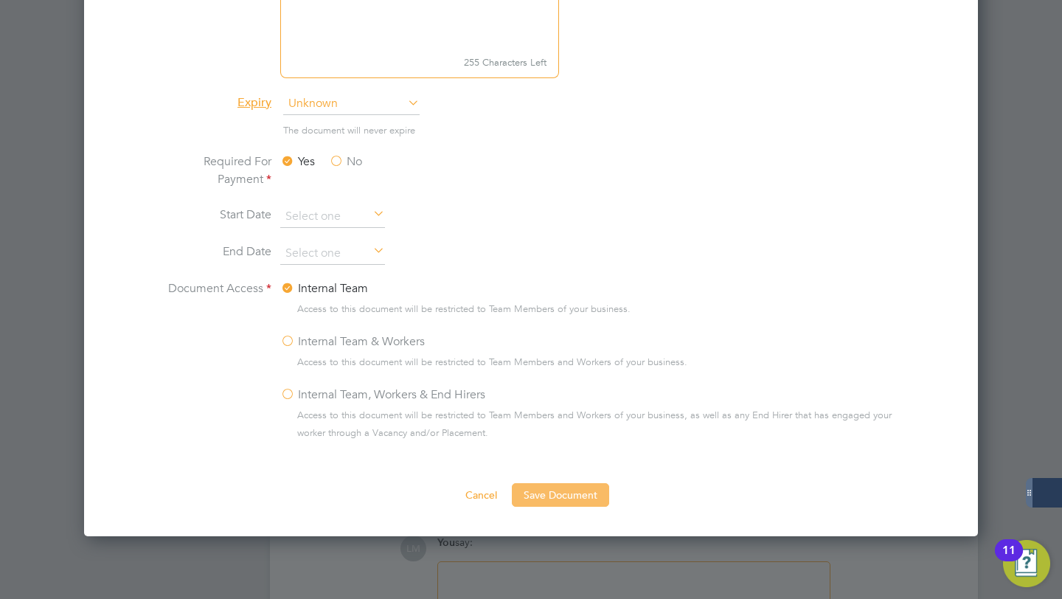
click at [540, 498] on button "Save Document" at bounding box center [560, 495] width 97 height 24
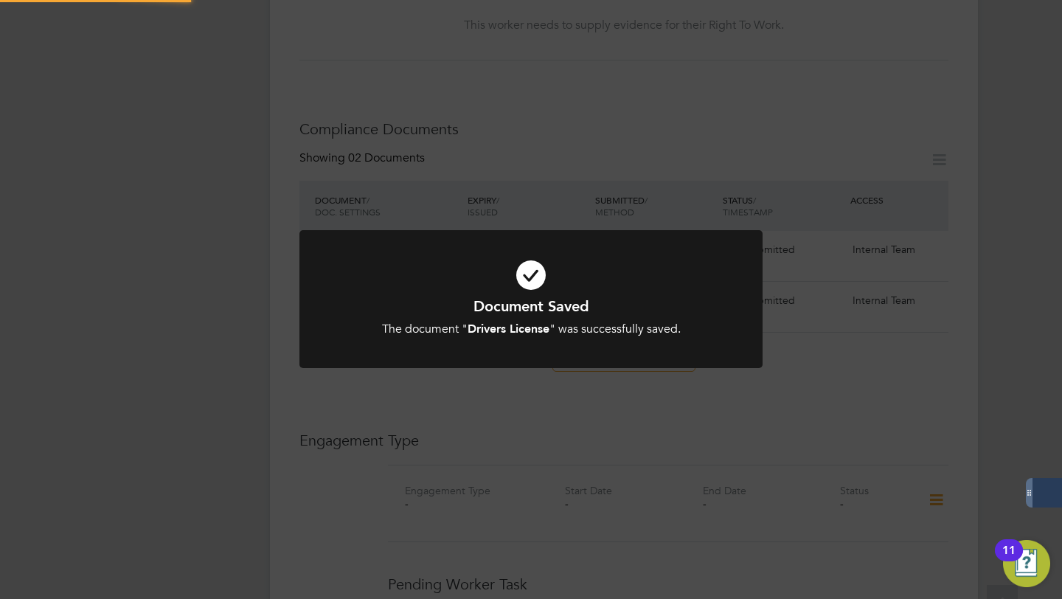
scroll to position [620, 0]
click at [1005, 180] on div "Document Saved The document " Drivers License " was successfully saved. Cancel …" at bounding box center [531, 299] width 1062 height 599
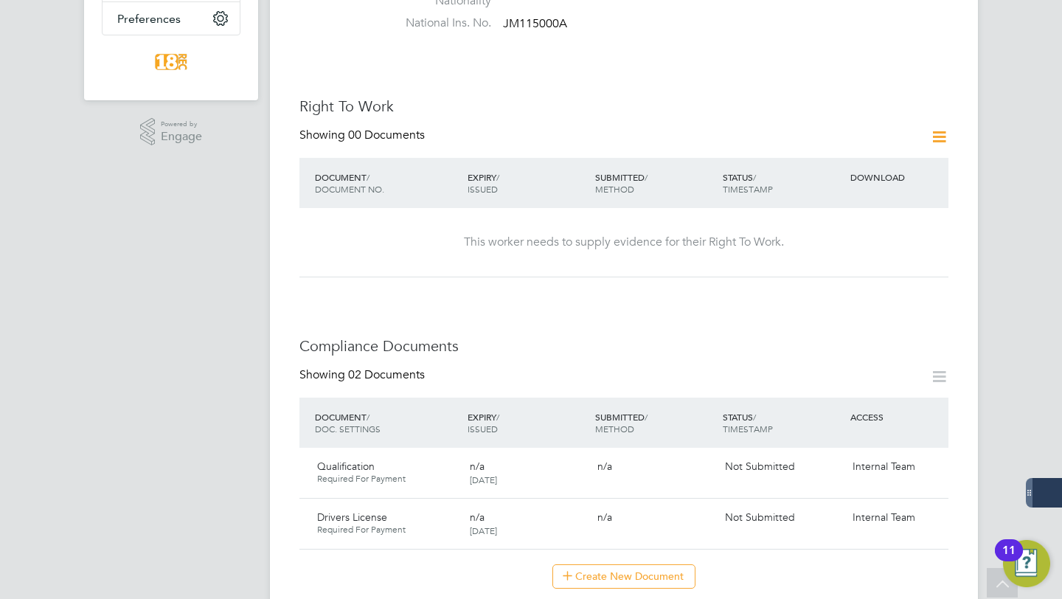
scroll to position [159, 0]
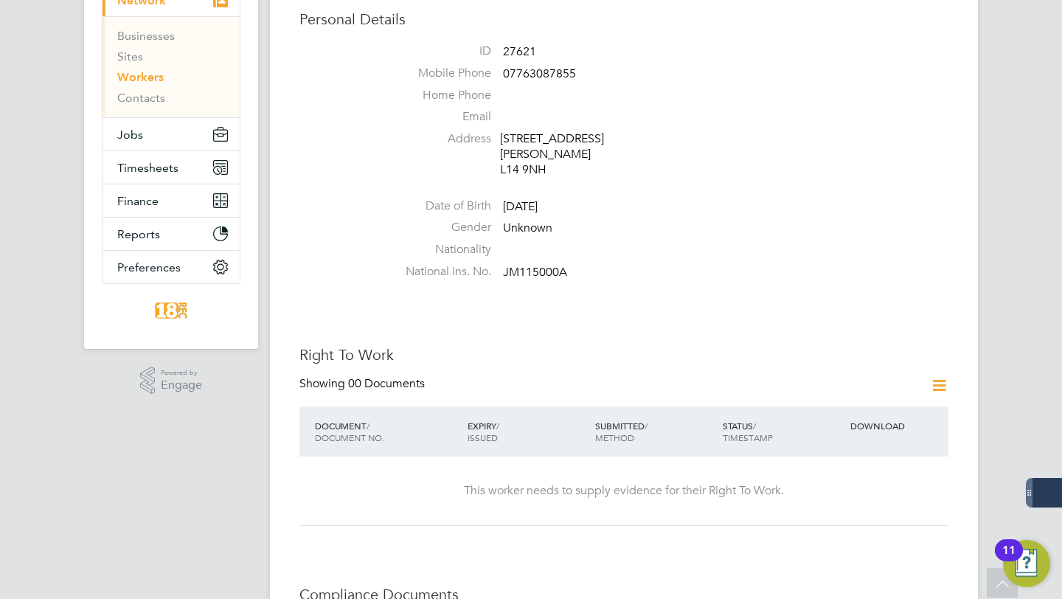
click at [939, 393] on icon at bounding box center [939, 385] width 18 height 18
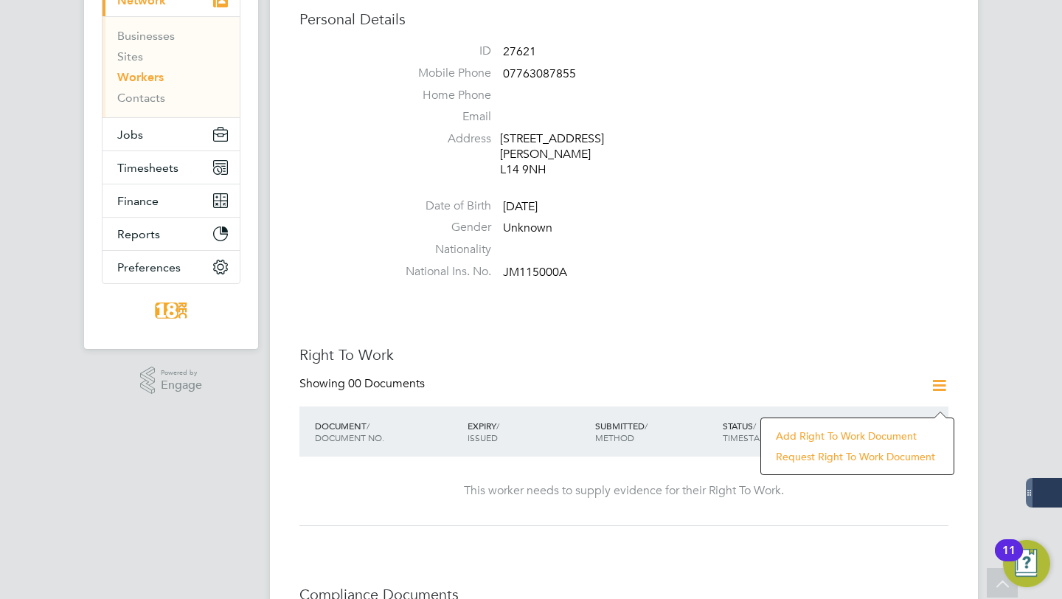
click at [864, 439] on li "Add Right To Work Document" at bounding box center [858, 436] width 178 height 21
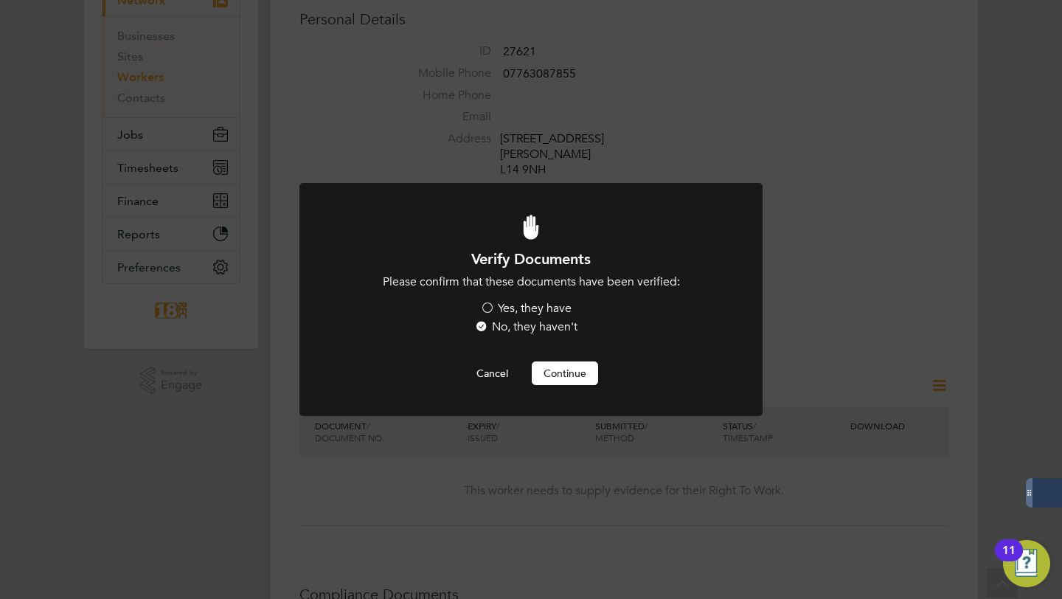
click at [539, 308] on label "Yes, they have" at bounding box center [525, 308] width 91 height 15
click at [0, 0] on input "Yes, they have" at bounding box center [0, 0] width 0 height 0
click at [557, 365] on button "Continue" at bounding box center [565, 374] width 66 height 24
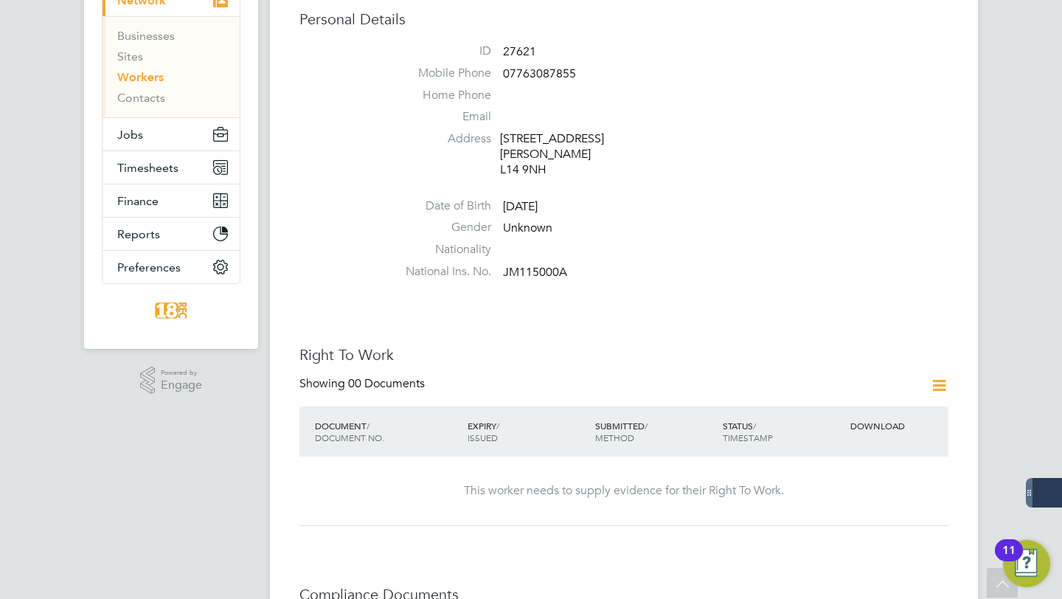
scroll to position [142, 0]
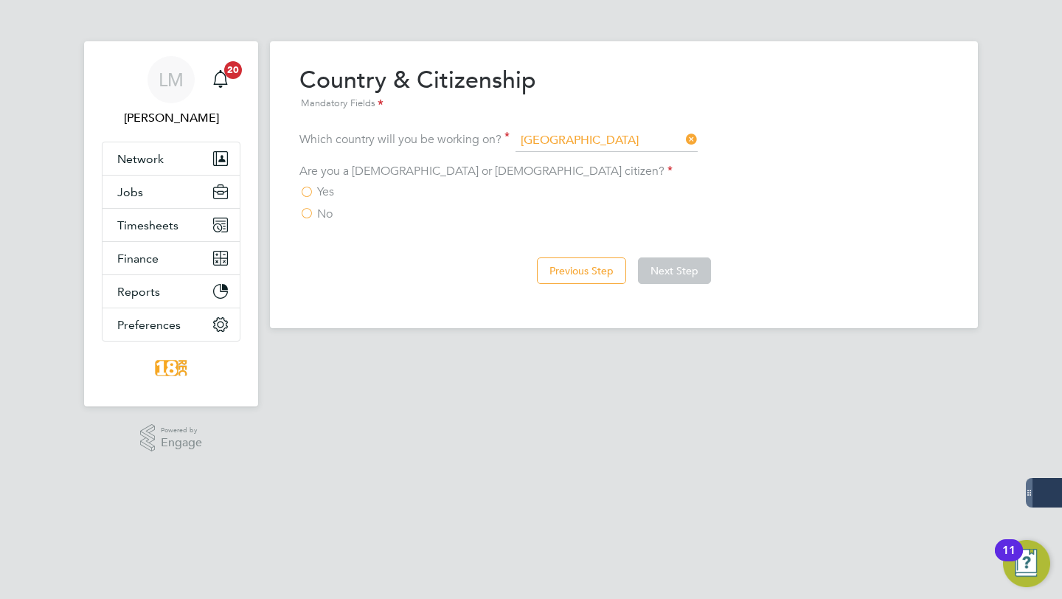
click at [319, 192] on span "Yes" at bounding box center [325, 191] width 17 height 15
click at [0, 0] on input "Yes" at bounding box center [0, 0] width 0 height 0
click at [685, 280] on button "Next Step" at bounding box center [674, 270] width 73 height 27
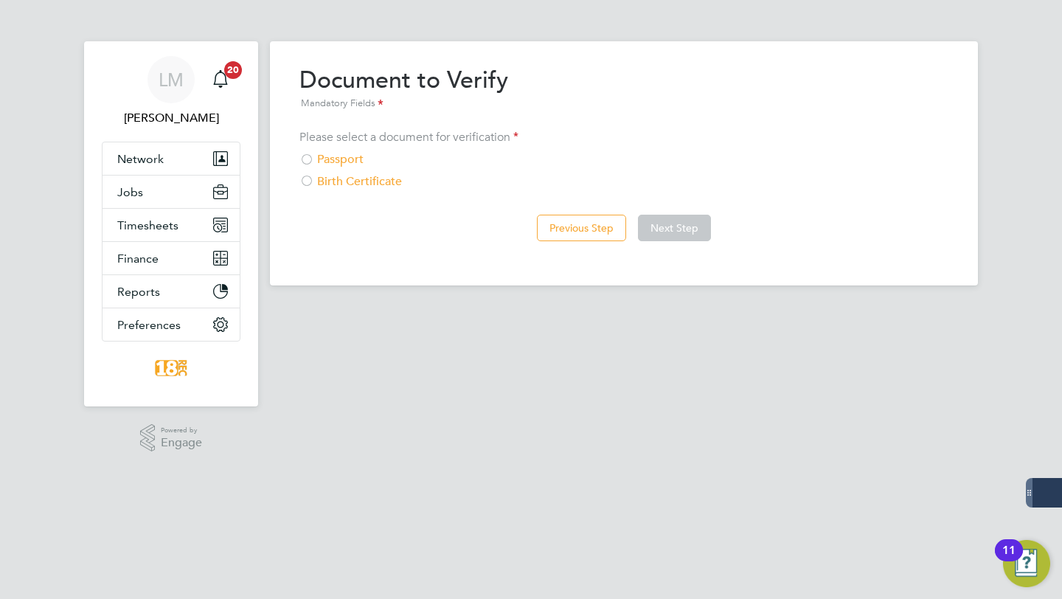
click at [351, 160] on div "Passport" at bounding box center [624, 159] width 649 height 15
click at [676, 219] on button "Next Step" at bounding box center [674, 228] width 73 height 27
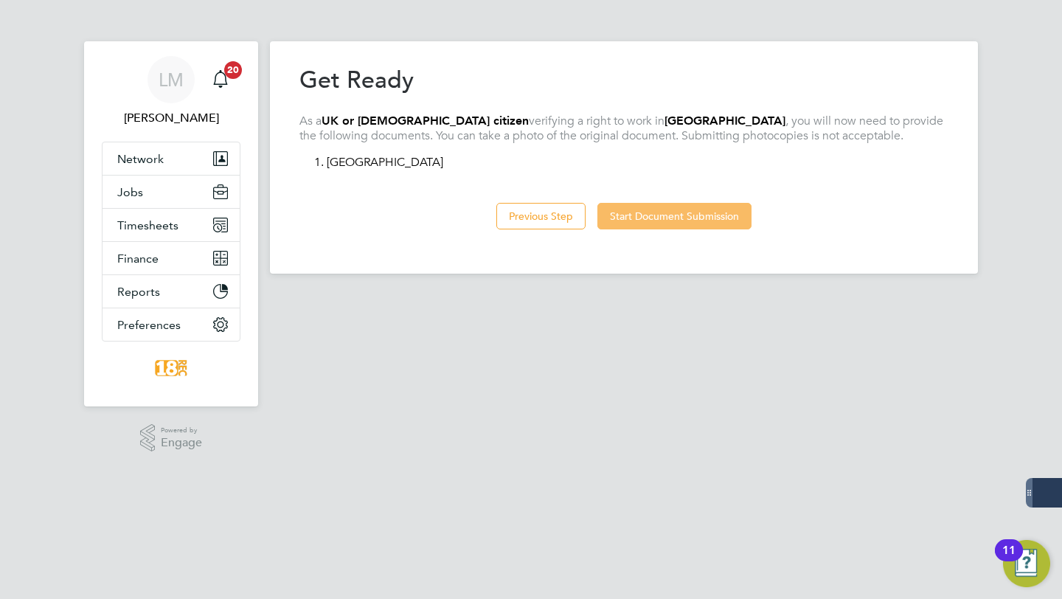
click at [706, 219] on button "Start Document Submission" at bounding box center [675, 216] width 154 height 27
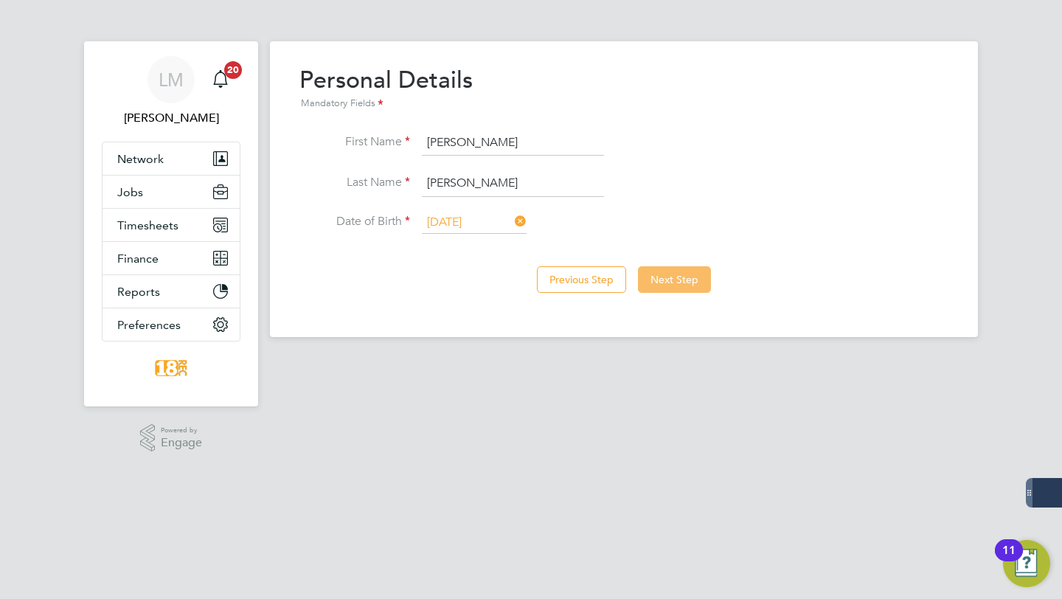
click at [696, 279] on button "Next Step" at bounding box center [674, 279] width 73 height 27
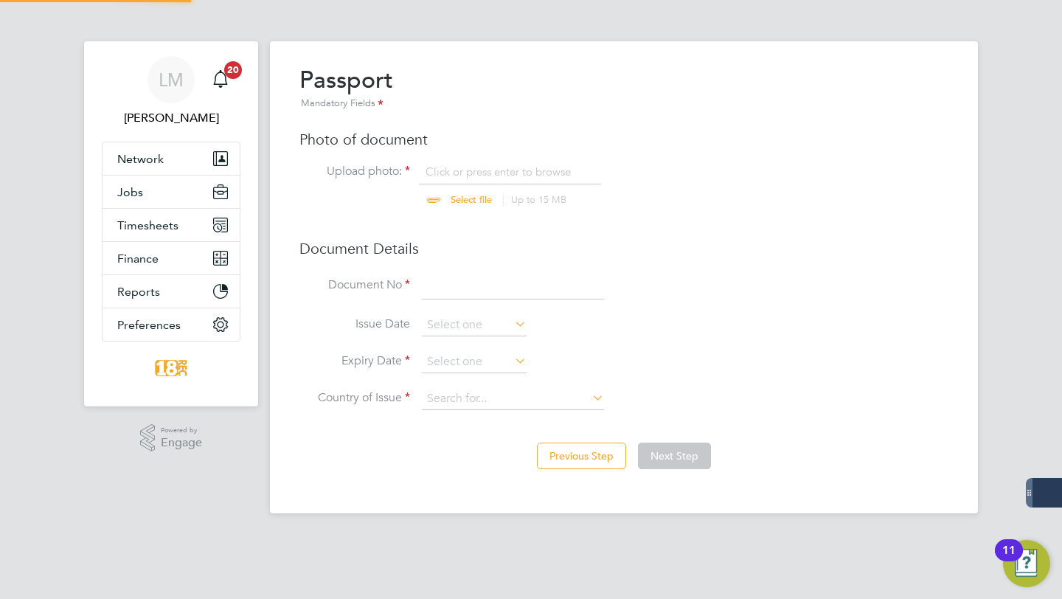
scroll to position [19, 183]
click at [451, 206] on input "file" at bounding box center [486, 187] width 232 height 44
click at [457, 198] on input "file" at bounding box center [486, 187] width 232 height 44
type input "C:\fakepath\Passport.jpg"
click at [459, 286] on input at bounding box center [513, 286] width 182 height 27
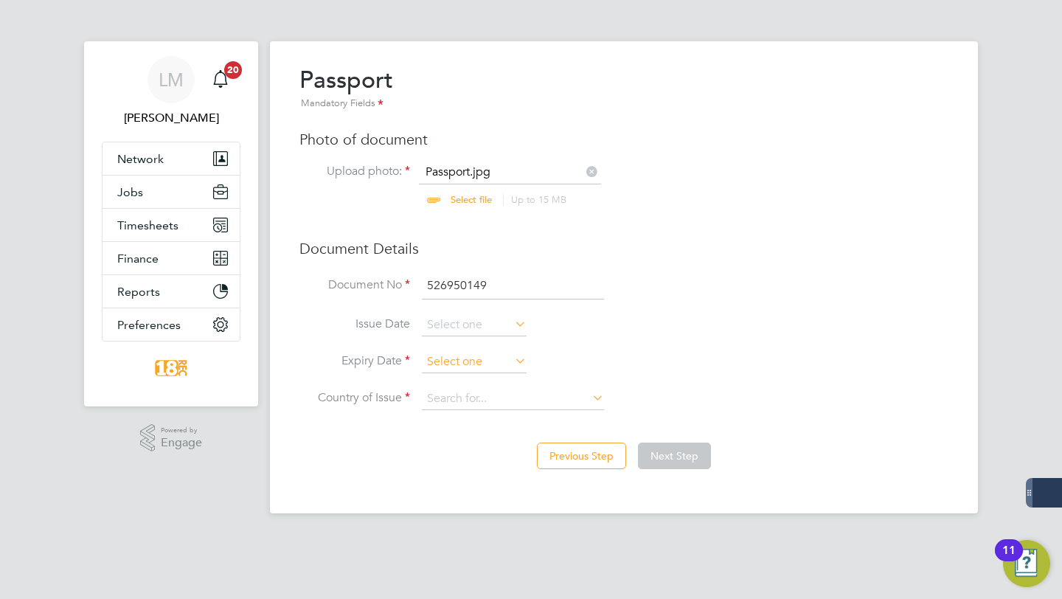
type input "526950149"
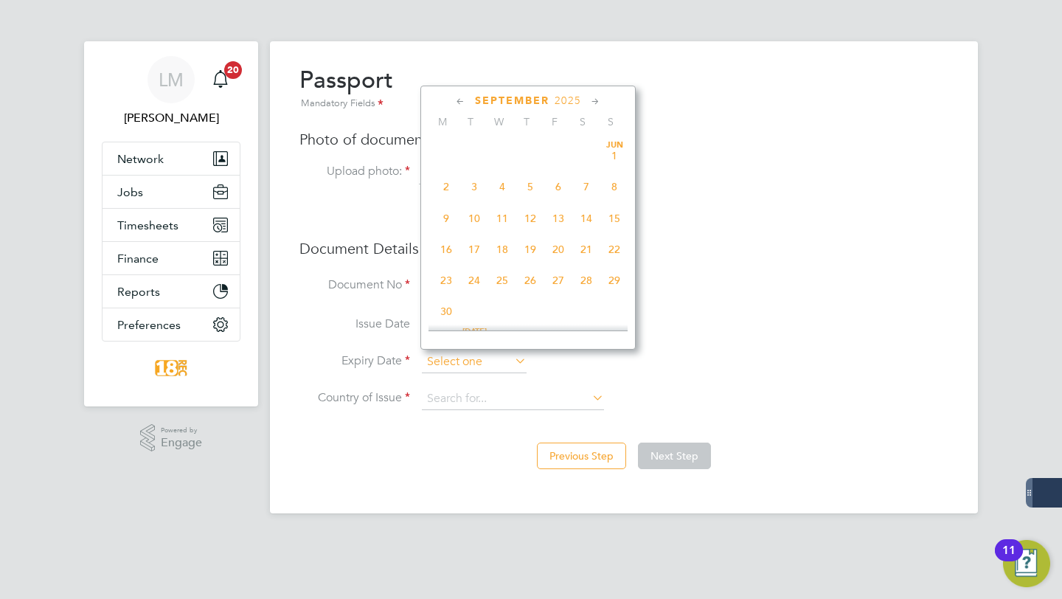
click at [471, 364] on input at bounding box center [474, 362] width 105 height 22
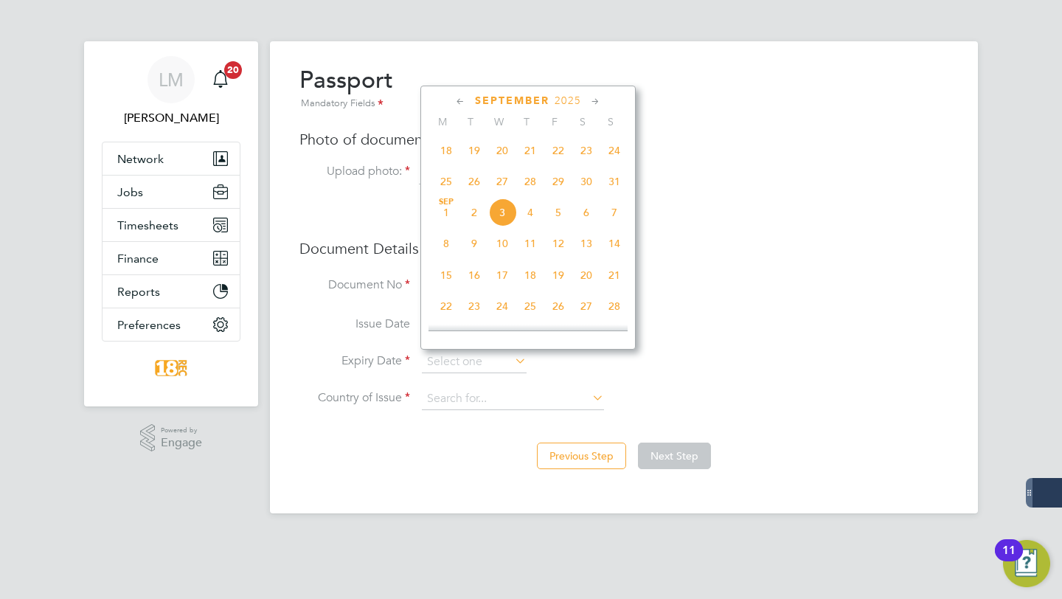
click at [570, 103] on span "2025" at bounding box center [568, 100] width 27 height 13
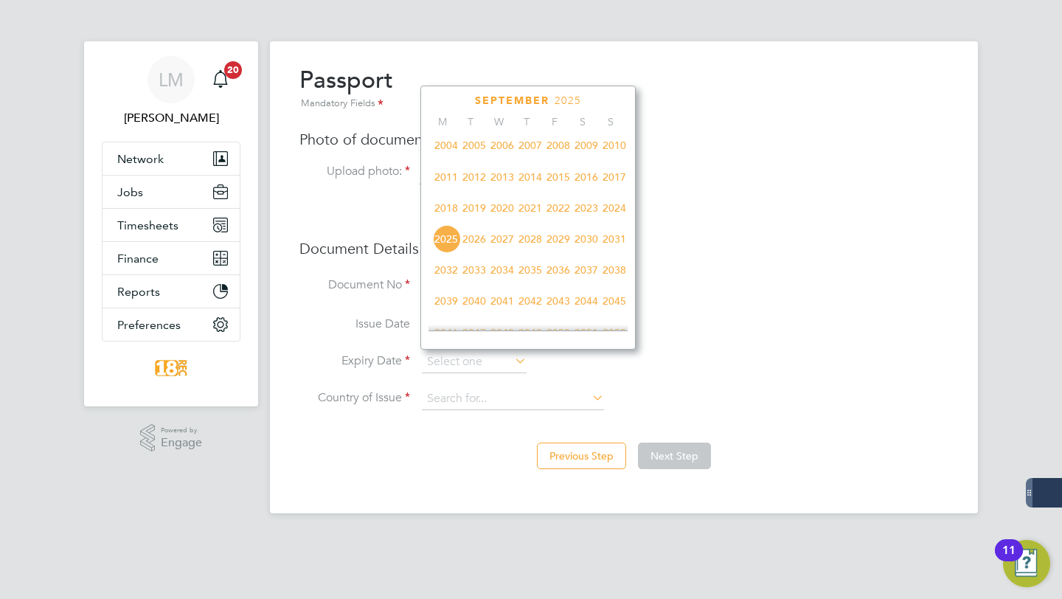
click at [570, 103] on span "2025" at bounding box center [568, 100] width 27 height 13
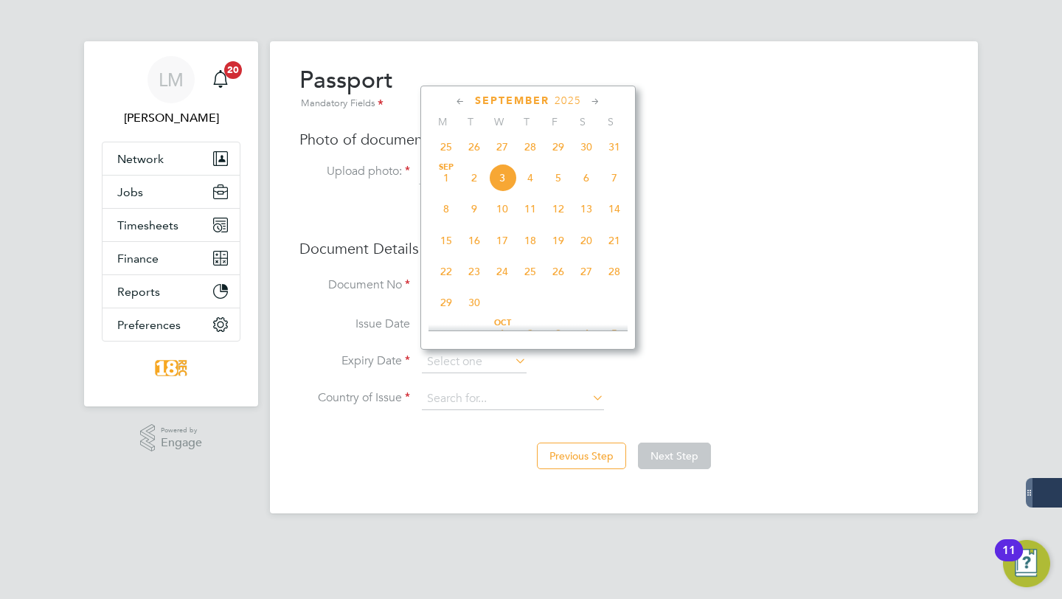
scroll to position [484, 0]
click at [477, 274] on span "23" at bounding box center [474, 263] width 28 height 28
type input "[DATE]"
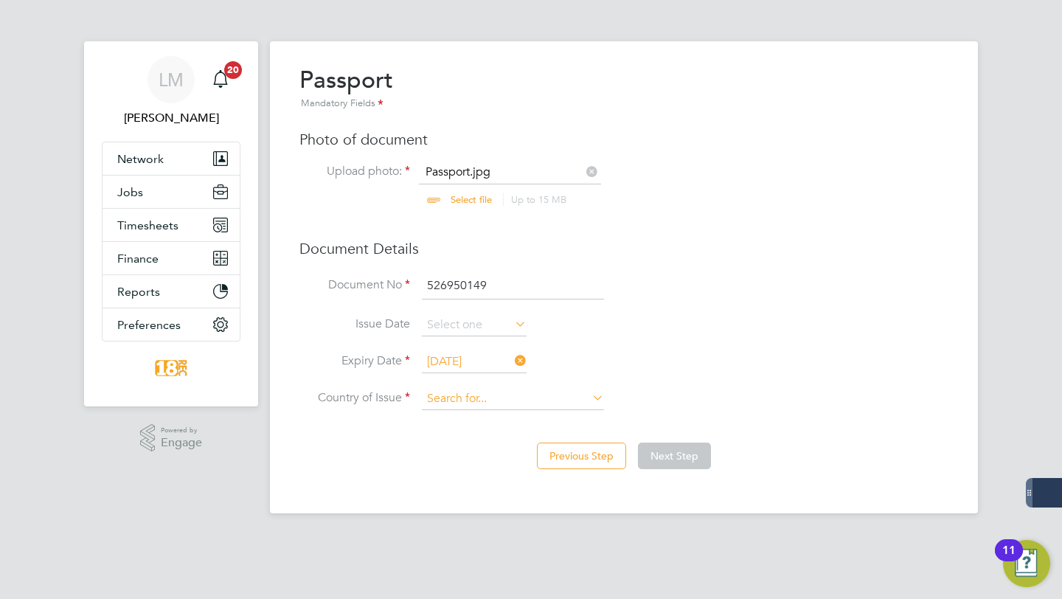
click at [458, 394] on input at bounding box center [513, 399] width 182 height 22
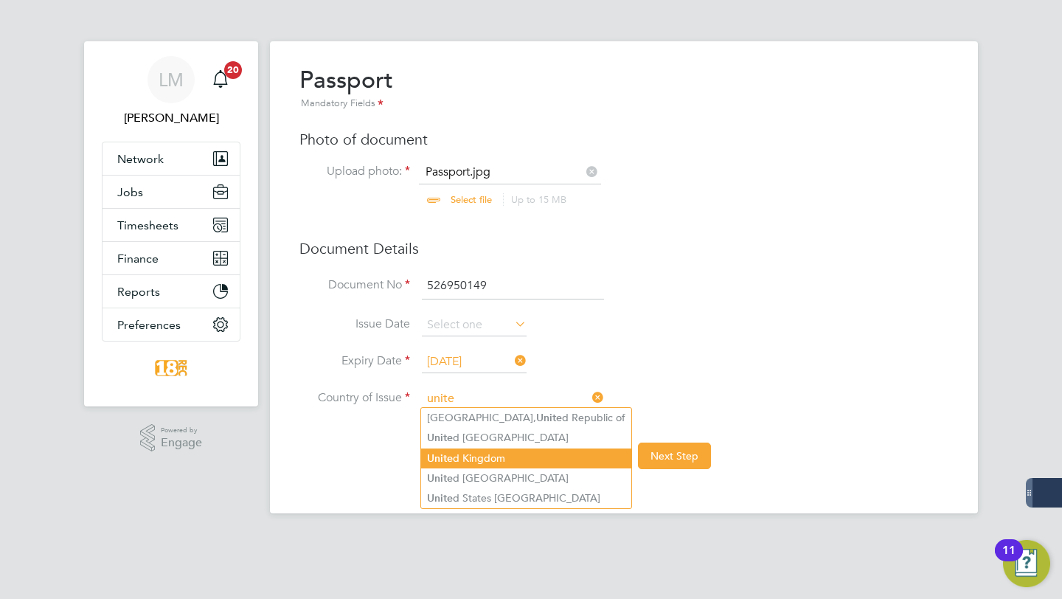
type input "[GEOGRAPHIC_DATA]"
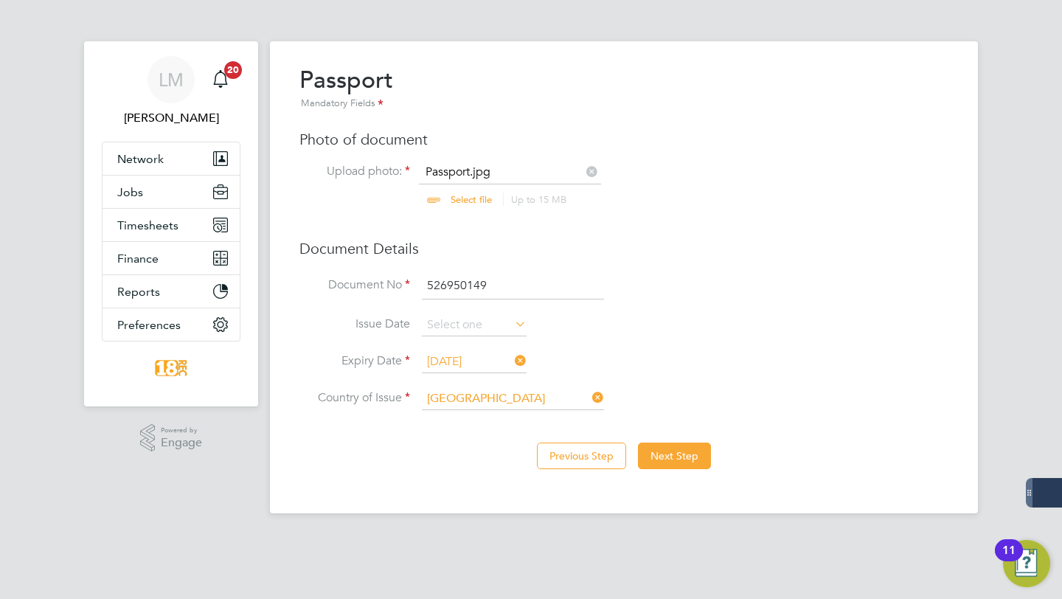
click at [781, 367] on li "Expiry Date [DATE]" at bounding box center [624, 369] width 649 height 37
click at [693, 452] on button "Next Step" at bounding box center [674, 456] width 73 height 27
